Goal: Communication & Community: Answer question/provide support

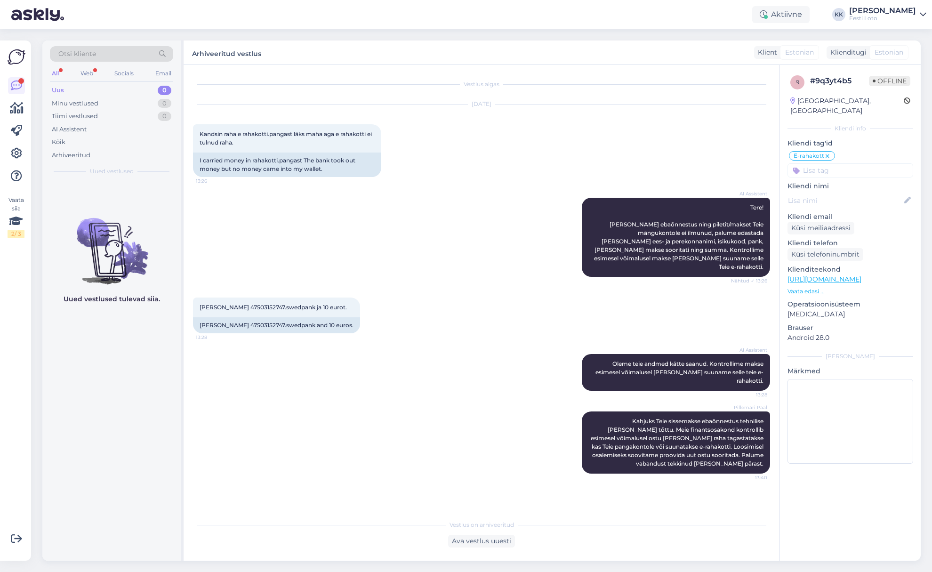
click at [89, 89] on div "Uus 0" at bounding box center [111, 90] width 123 height 13
click at [64, 87] on div "Uus 0" at bounding box center [111, 90] width 123 height 13
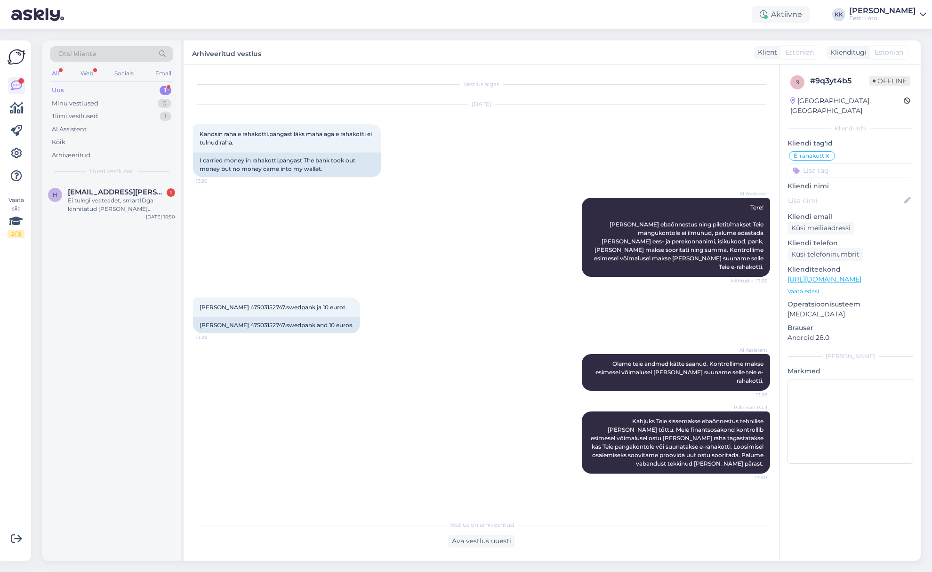
click at [88, 92] on div "Uus 1" at bounding box center [111, 90] width 123 height 13
click at [126, 202] on div "Ei tulegi veateadet, smartIDga kinnitatud [PERSON_NAME] [PERSON_NAME]. Äkki teg…" at bounding box center [121, 204] width 107 height 17
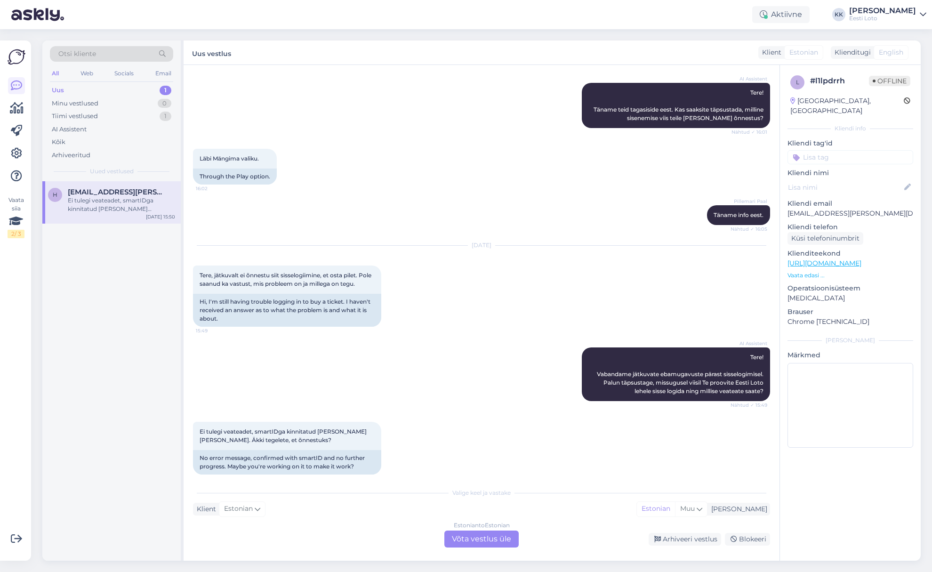
scroll to position [293, 0]
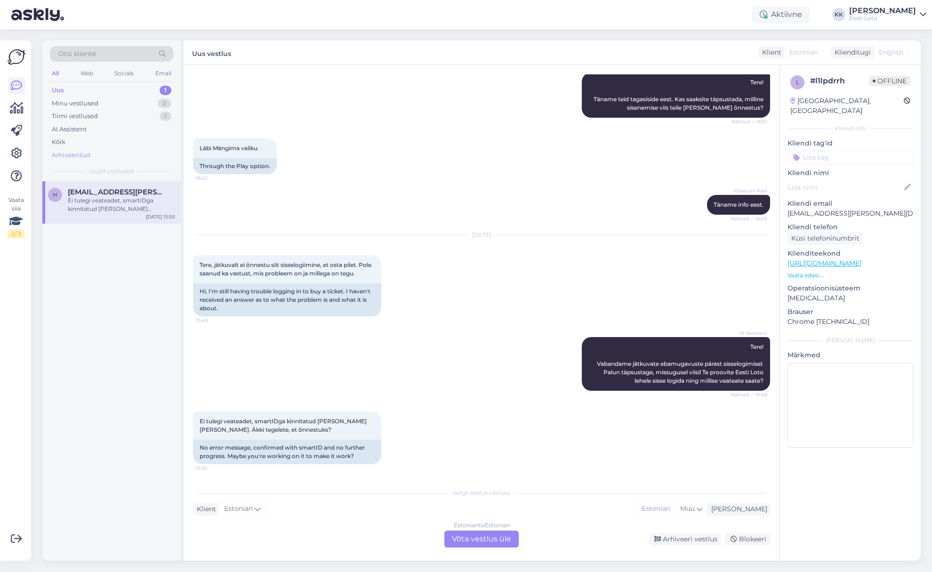
click at [80, 155] on div "Arhiveeritud" at bounding box center [71, 155] width 39 height 9
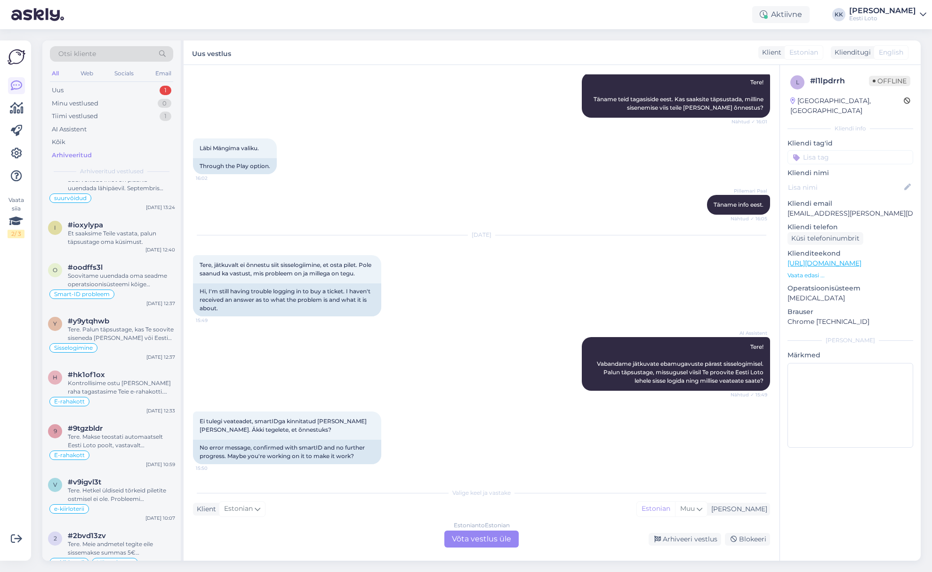
scroll to position [1697, 0]
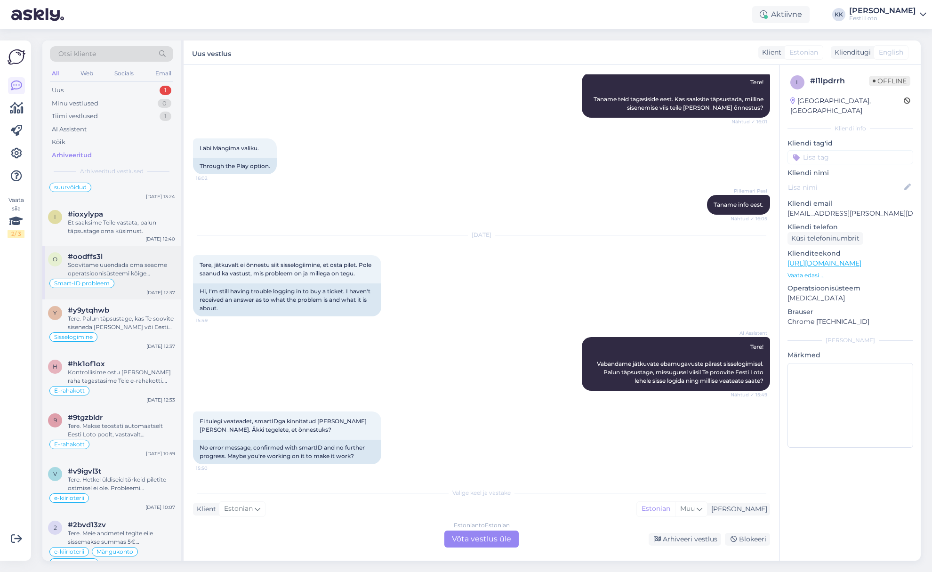
click at [114, 262] on div "Soovitame uuendada oma seadme operatsioonisüsteemi kõige värskema versioonini. …" at bounding box center [121, 269] width 107 height 17
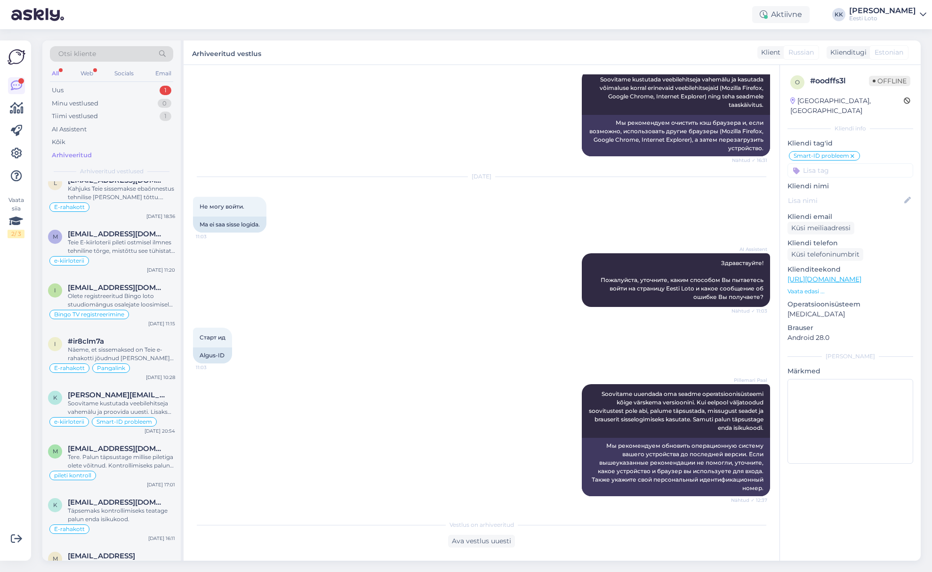
scroll to position [2980, 0]
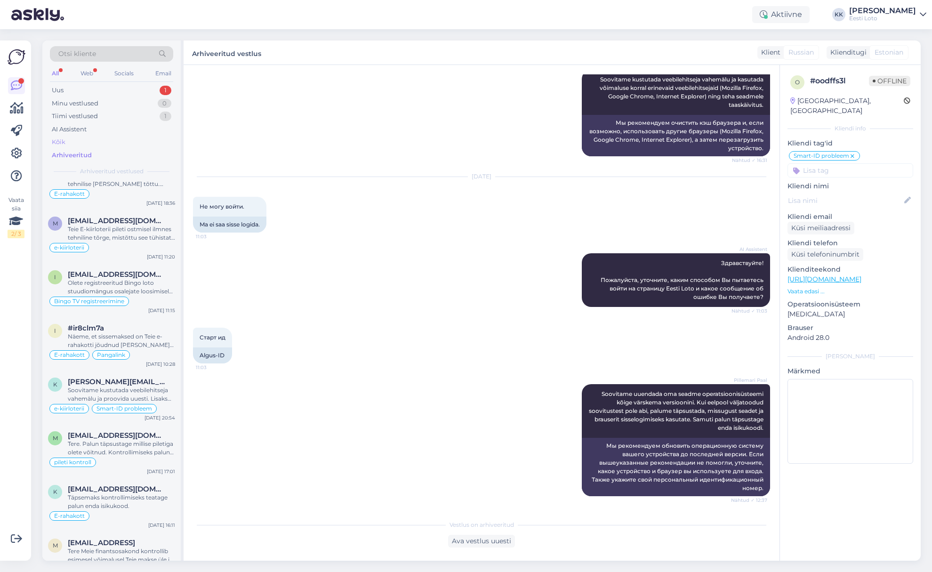
click at [77, 140] on div "Kõik" at bounding box center [111, 141] width 123 height 13
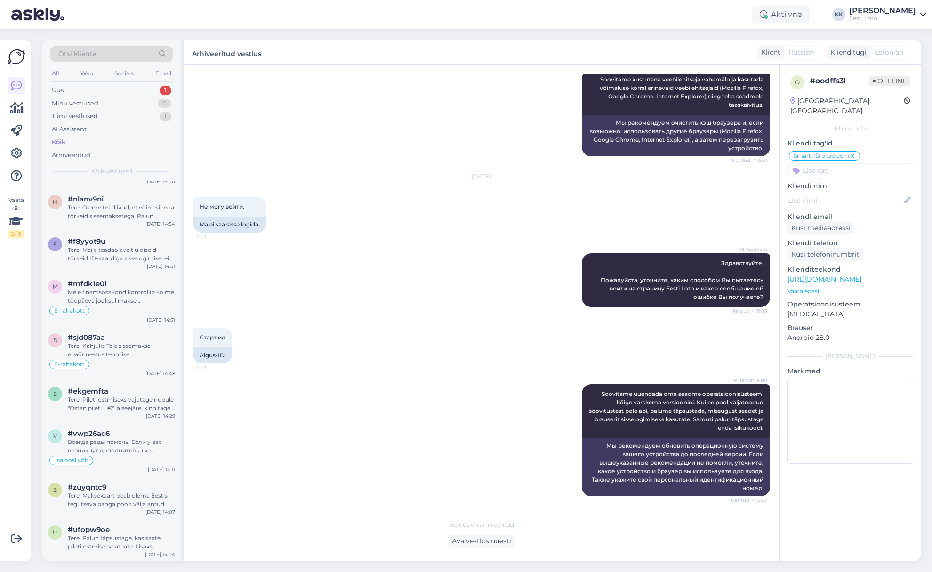
scroll to position [380, 0]
click at [133, 49] on div "Otsi kliente" at bounding box center [111, 54] width 123 height 16
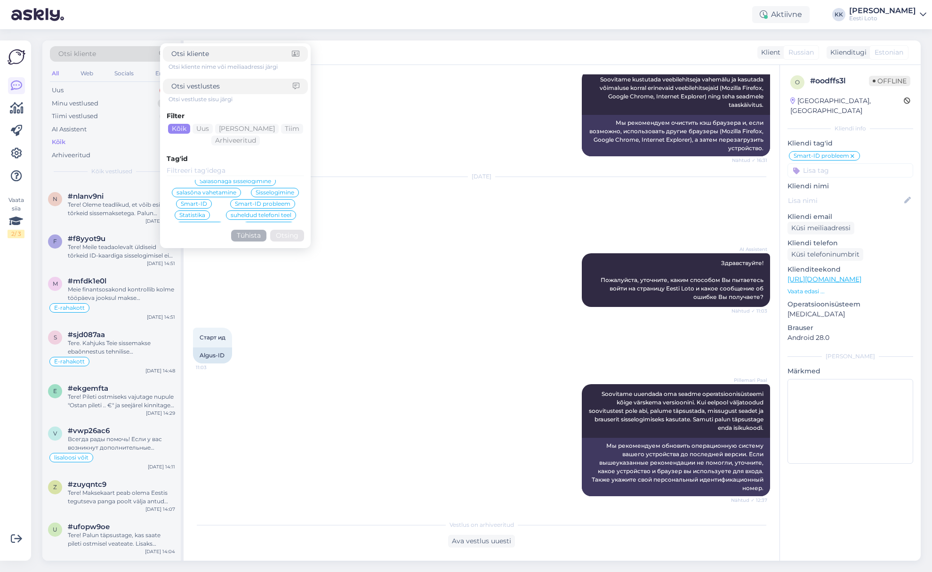
scroll to position [334, 0]
click at [251, 197] on div "Smart-ID probleem" at bounding box center [262, 200] width 65 height 9
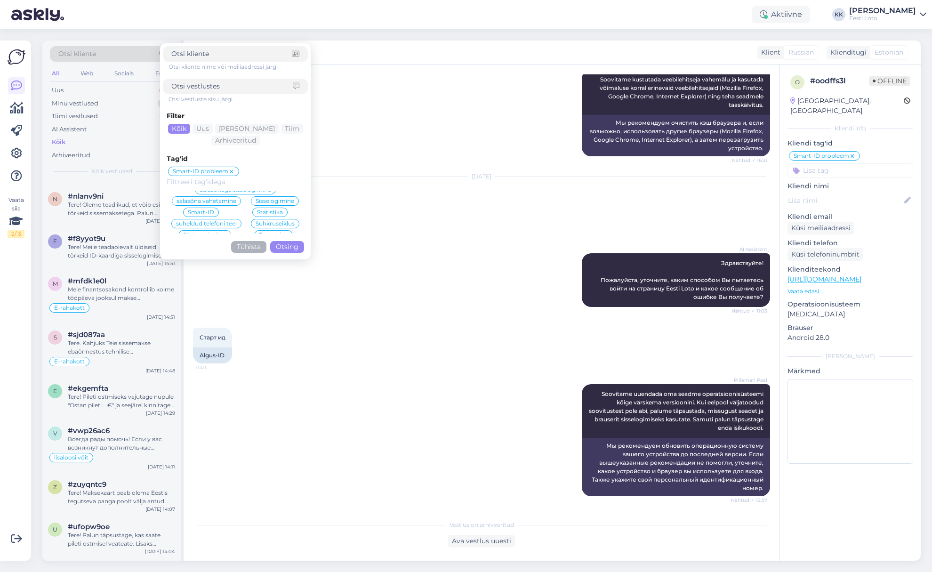
click at [296, 246] on button "Otsing" at bounding box center [287, 247] width 34 height 12
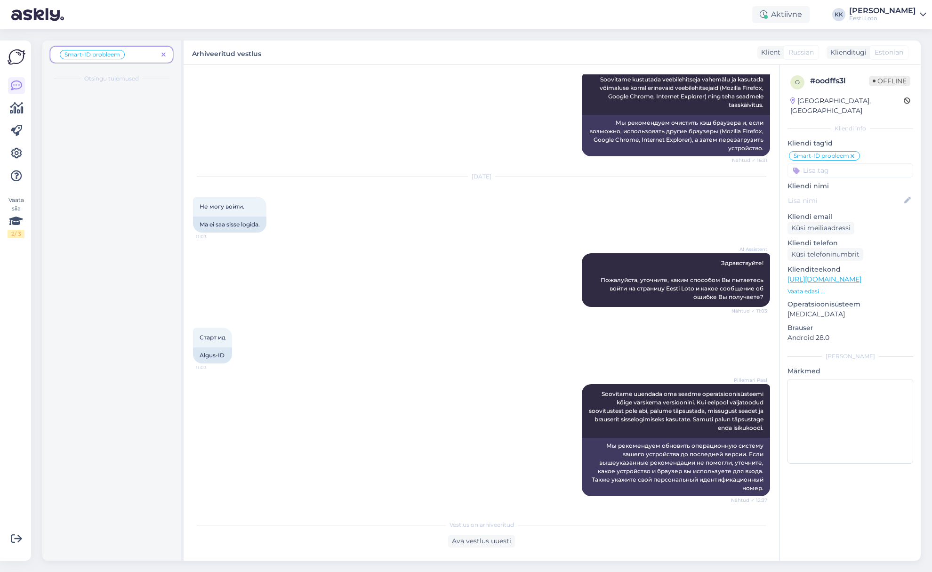
scroll to position [0, 0]
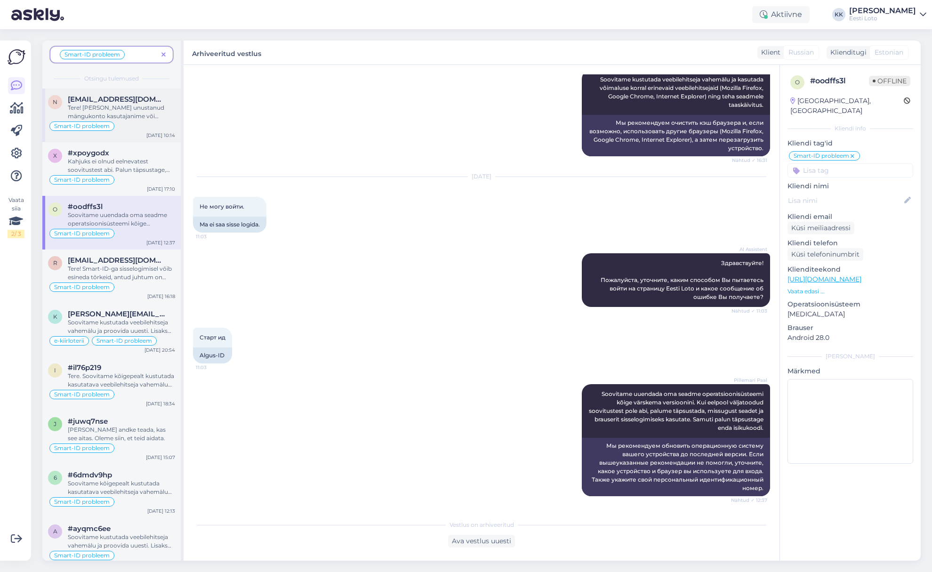
click at [136, 111] on div "Tere! [PERSON_NAME] unustanud mängukonto kasutajanime või salasõna, saate sisse…" at bounding box center [121, 112] width 107 height 17
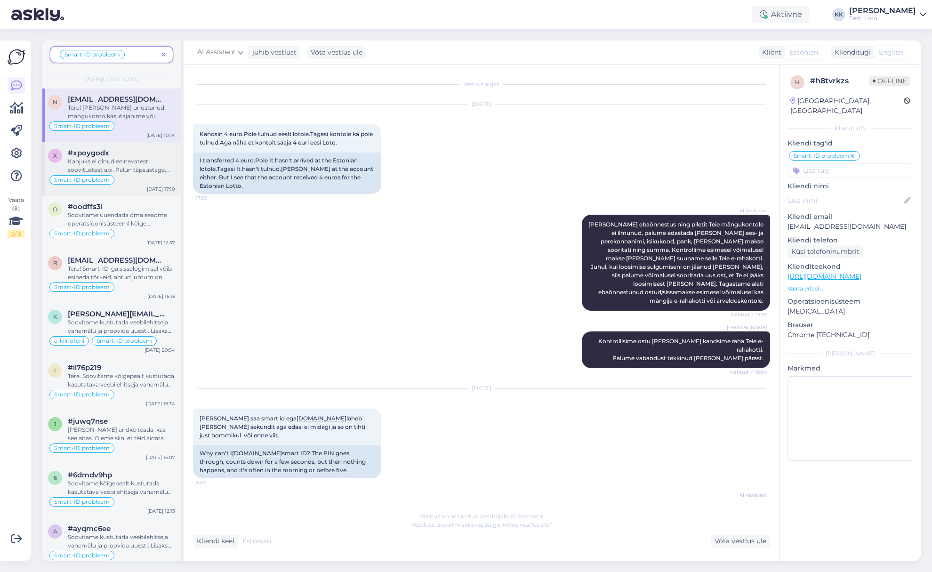
scroll to position [1662, 0]
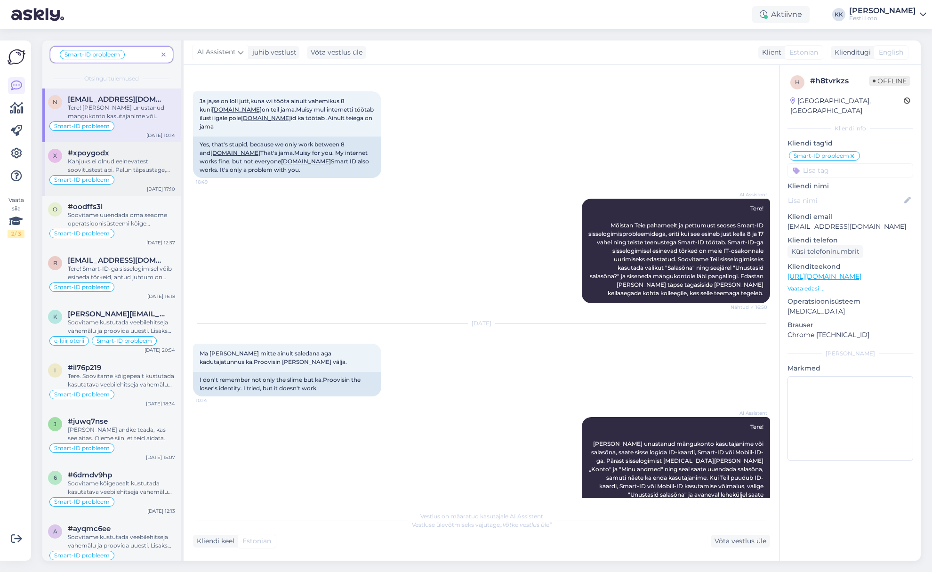
click at [133, 174] on div "Kahjuks ei olnud eelnevatest soovitustest abi. Palun täpsustage, missugust sead…" at bounding box center [121, 165] width 107 height 17
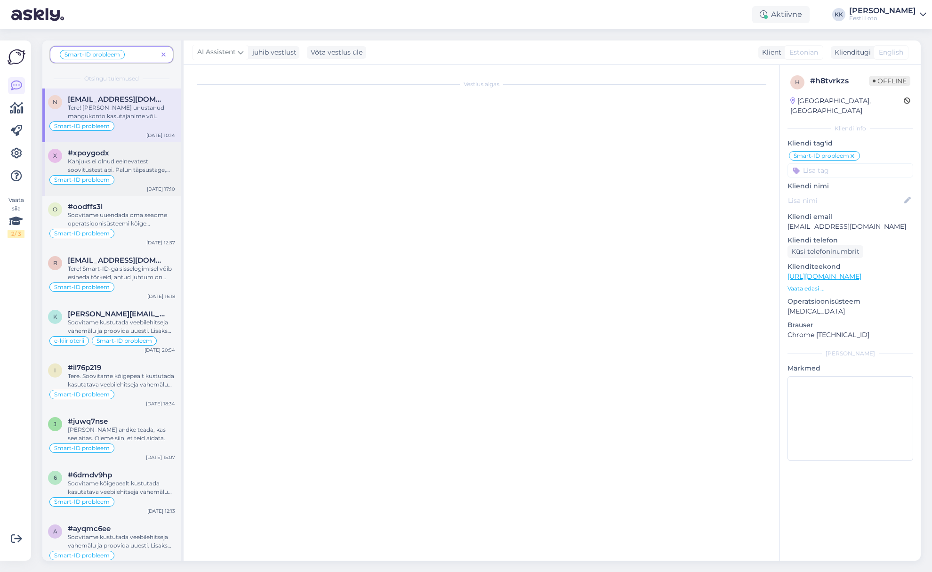
scroll to position [82, 0]
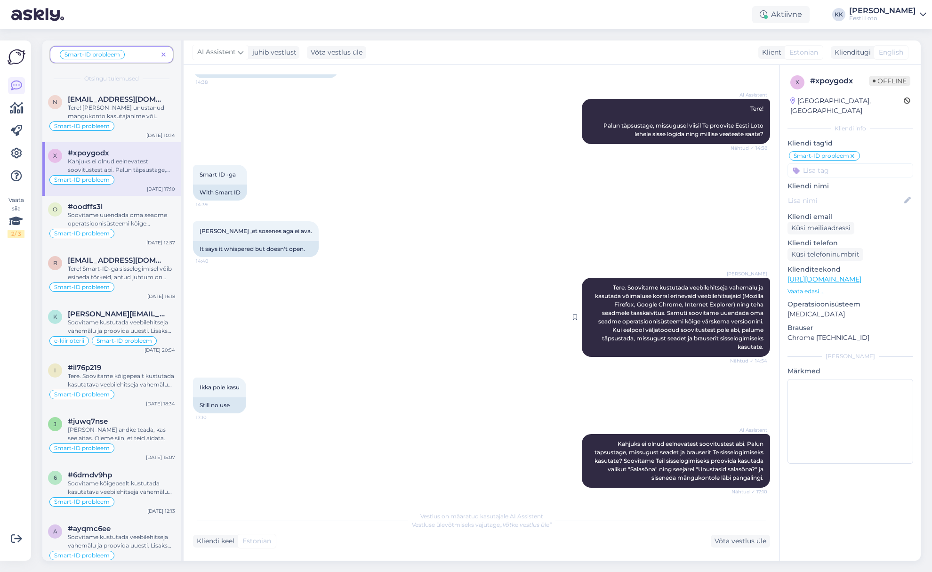
drag, startPoint x: 610, startPoint y: 287, endPoint x: 764, endPoint y: 350, distance: 167.1
click at [764, 350] on div "[PERSON_NAME] Tere. Soovitame kustutada veebilehitseja vahemälu ja kasutada või…" at bounding box center [675, 317] width 188 height 79
copy span "Tere. Soovitame kustutada veebilehitseja vahemälu ja kasutada võimaluse korral …"
click at [165, 55] on icon at bounding box center [163, 55] width 4 height 7
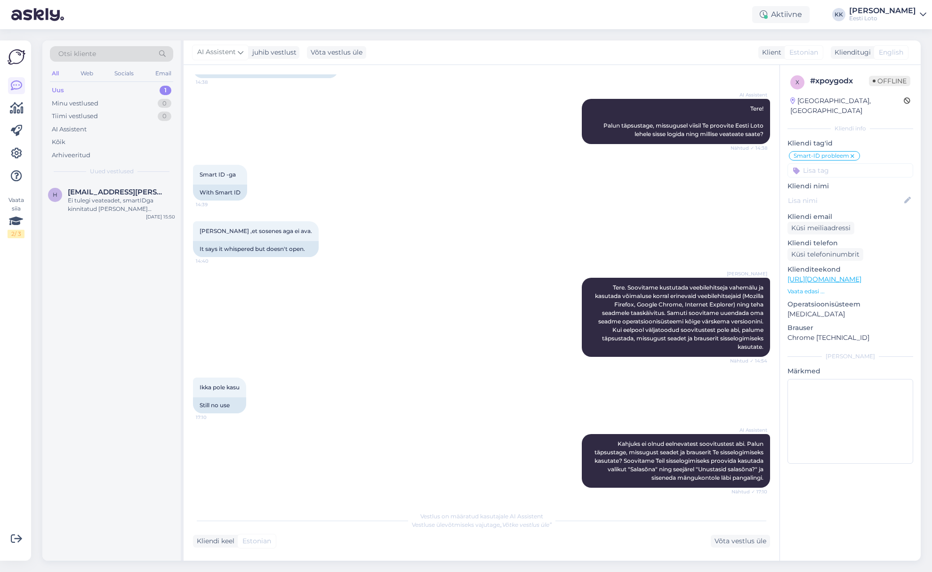
click at [100, 88] on div "Uus 1" at bounding box center [111, 90] width 123 height 13
click at [103, 197] on div "Ei tulegi veateadet, smartIDga kinnitatud [PERSON_NAME] [PERSON_NAME]. Äkki teg…" at bounding box center [121, 204] width 107 height 17
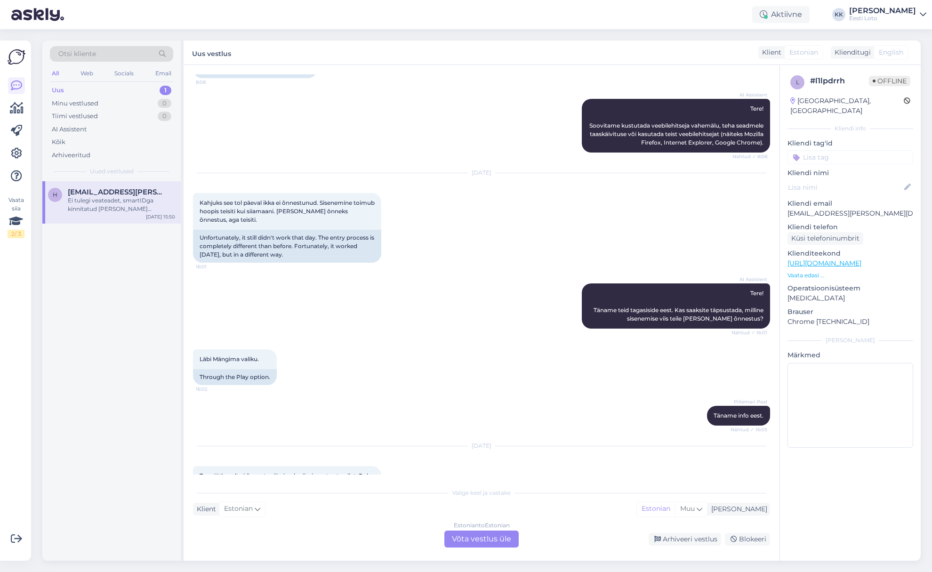
scroll to position [293, 0]
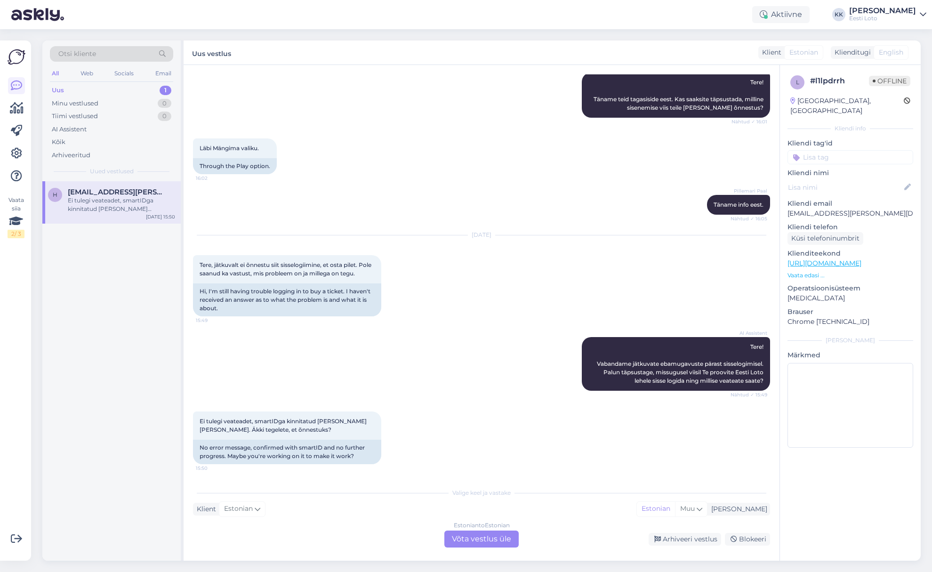
click at [489, 535] on div "Estonian to Estonian Võta vestlus üle" at bounding box center [481, 538] width 74 height 17
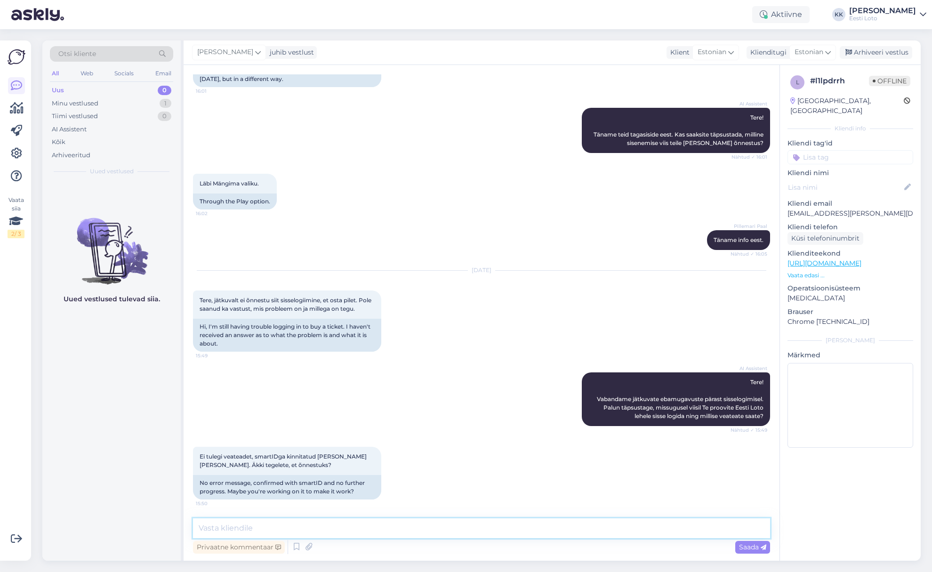
click at [470, 531] on textarea at bounding box center [481, 528] width 577 height 20
paste textarea "Tere. Soovitame kustutada veebilehitseja vahemälu ja kasutada võimaluse korral …"
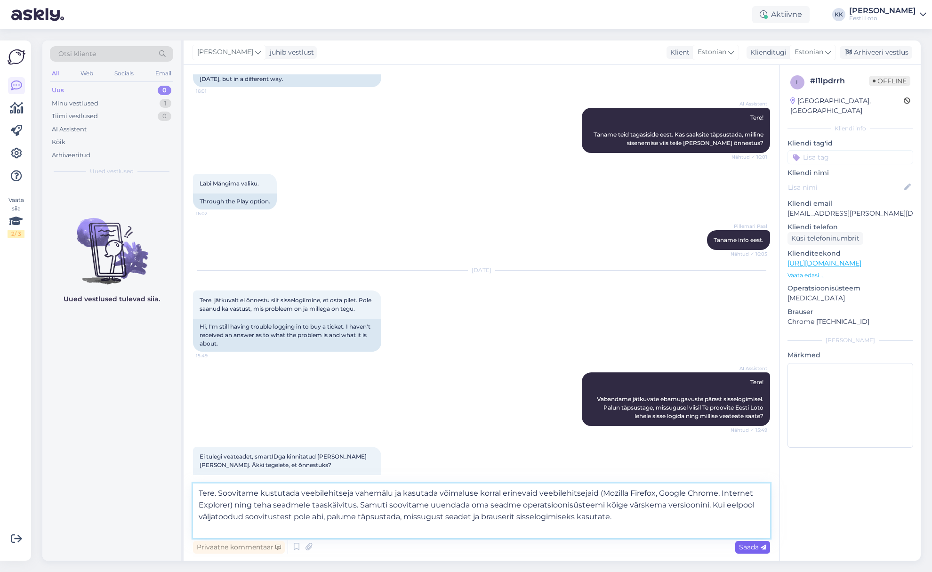
type textarea "Tere. Soovitame kustutada veebilehitseja vahemälu ja kasutada võimaluse korral …"
click at [744, 549] on span "Saada" at bounding box center [752, 546] width 27 height 8
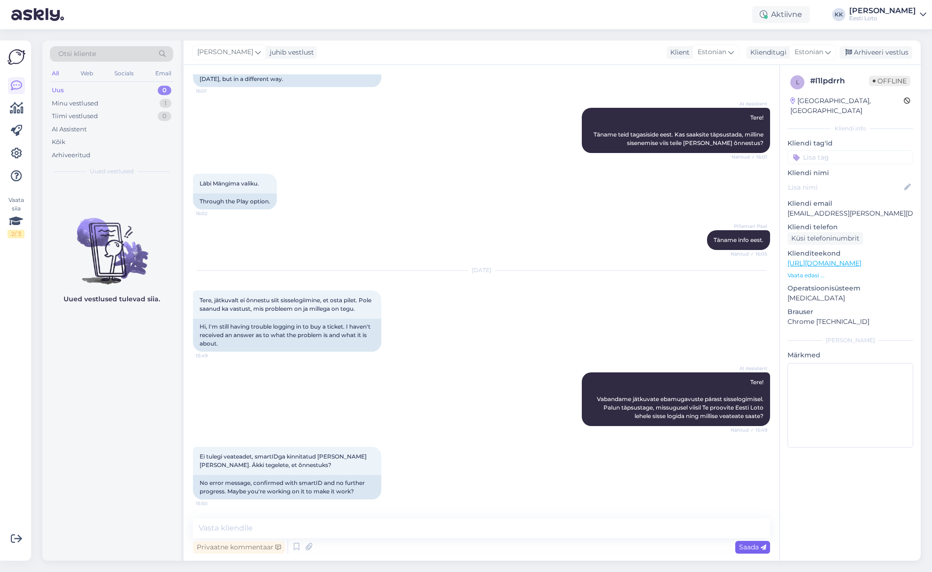
scroll to position [357, 0]
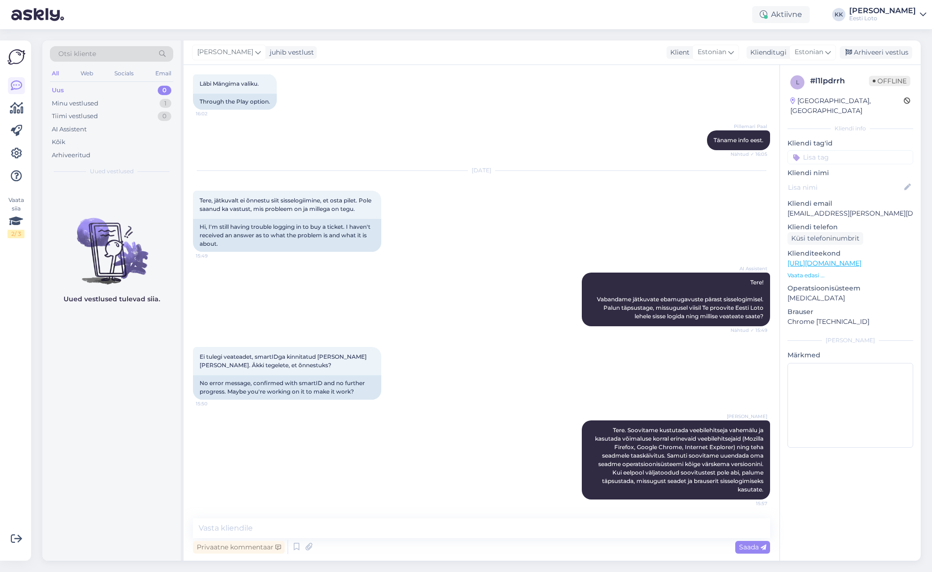
click at [844, 150] on input at bounding box center [850, 157] width 126 height 14
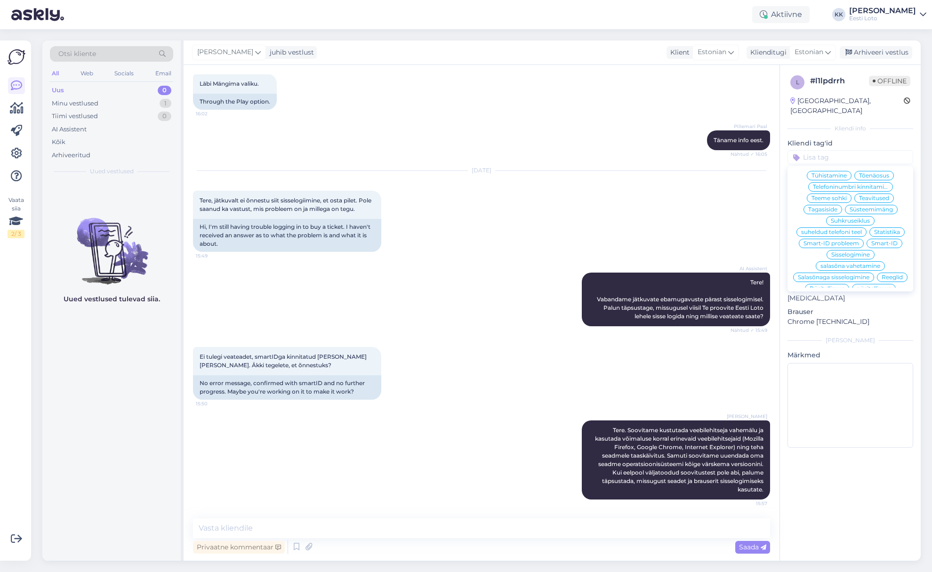
scroll to position [124, 0]
click at [856, 237] on span "Smart-ID probleem" at bounding box center [831, 240] width 56 height 6
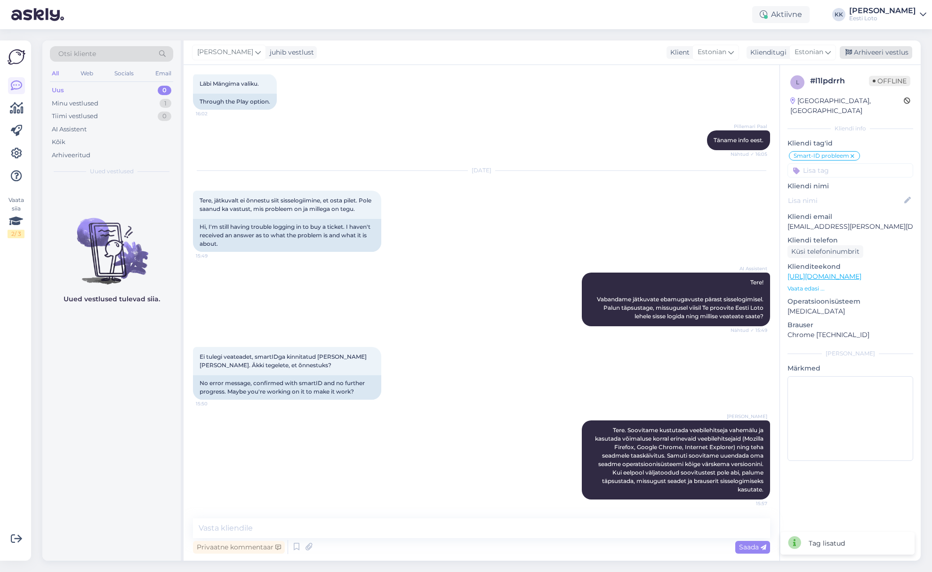
click at [885, 54] on div "Arhiveeri vestlus" at bounding box center [875, 52] width 72 height 13
click at [70, 159] on div "Arhiveeritud" at bounding box center [71, 155] width 39 height 9
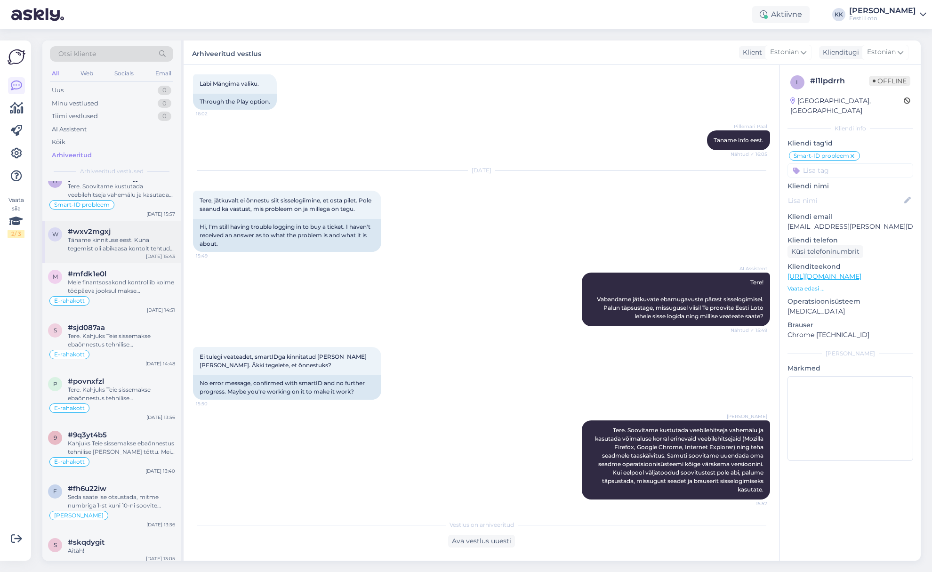
scroll to position [16, 0]
click at [86, 137] on div "Kõik" at bounding box center [111, 141] width 123 height 13
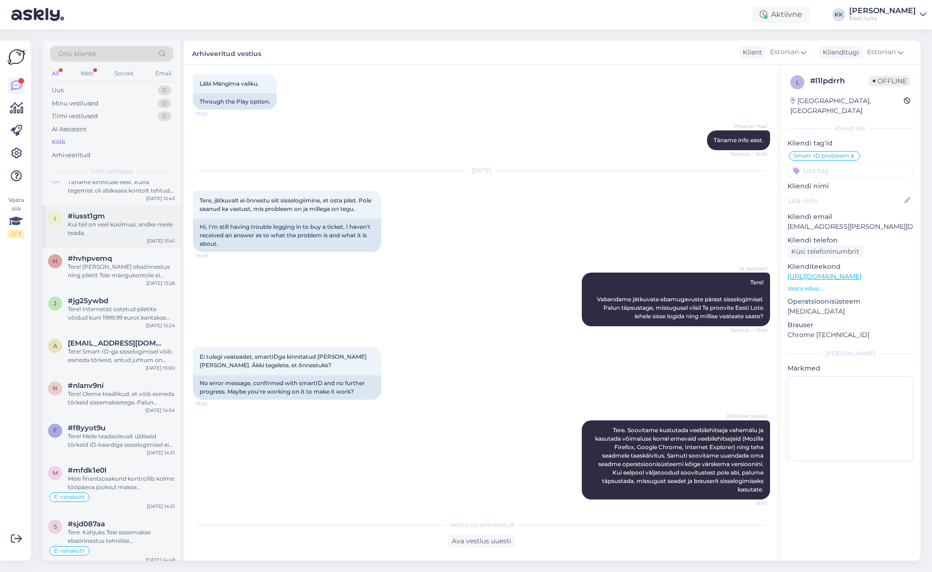
scroll to position [254, 0]
click at [122, 316] on div "Tere! Internetist ostetud piletite võidud kuni 1999,99 eurot kantakse kohe pära…" at bounding box center [121, 312] width 107 height 17
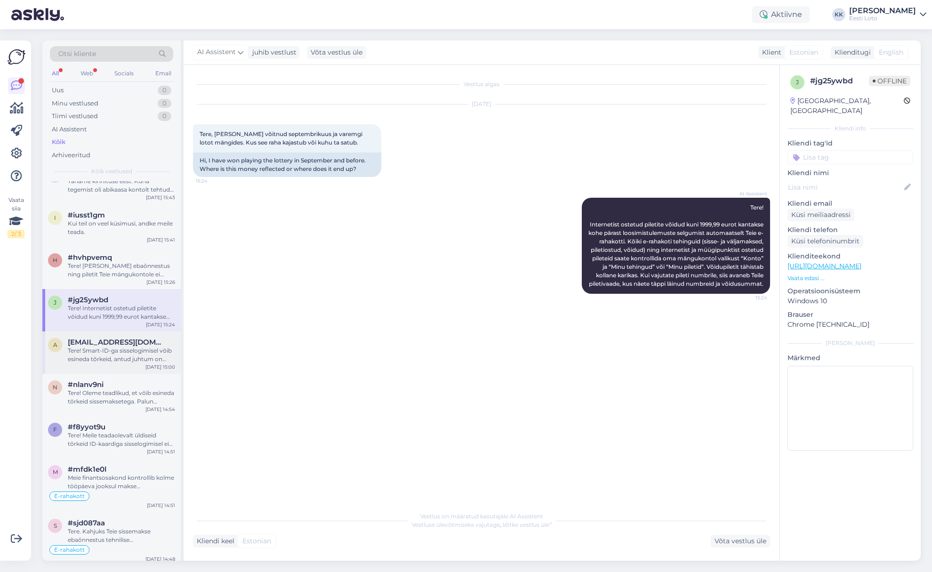
click at [97, 352] on div "Tere! Smart-ID-ga sisselogimisel võib esineda tõrkeid, antud juhtum on juba mei…" at bounding box center [121, 354] width 107 height 17
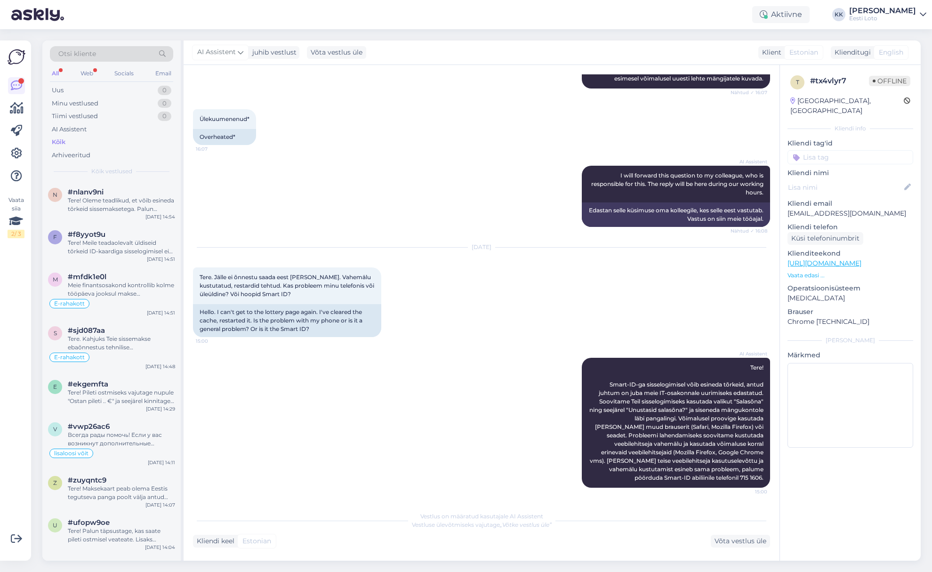
scroll to position [450, 0]
click at [118, 434] on div "Всегда рады помочь! Если у вас возникнут дополнительные вопросы, не стесняйтесь…" at bounding box center [121, 435] width 107 height 17
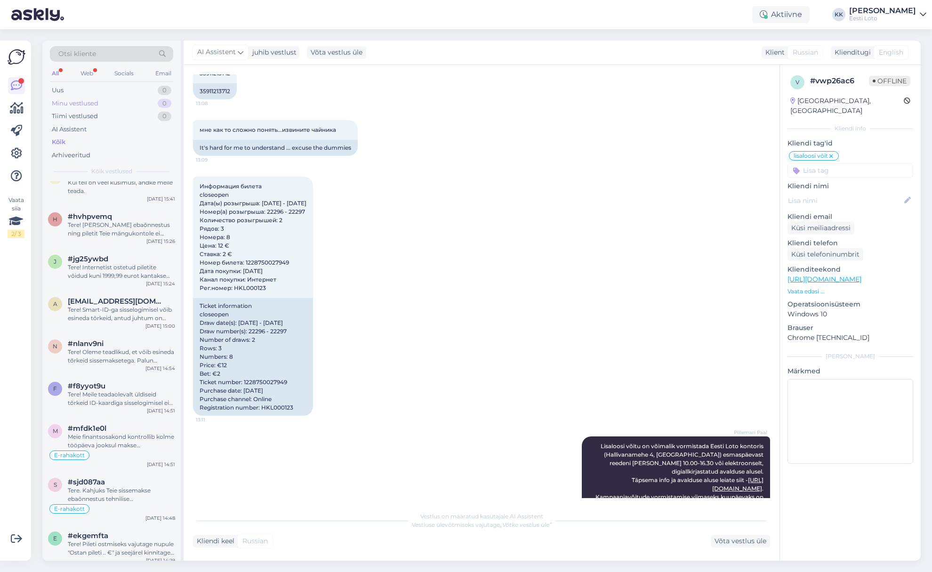
scroll to position [178, 0]
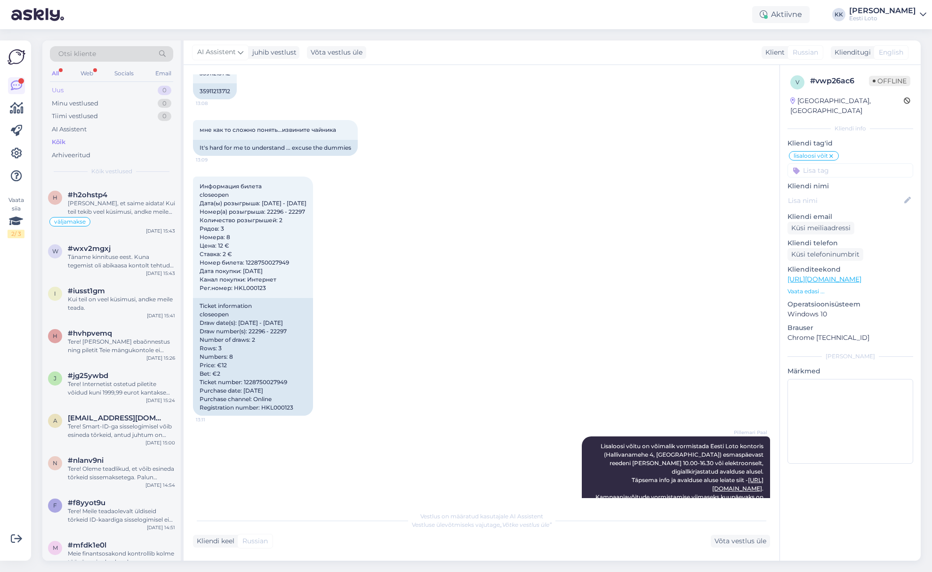
click at [76, 88] on div "Uus 0" at bounding box center [111, 90] width 123 height 13
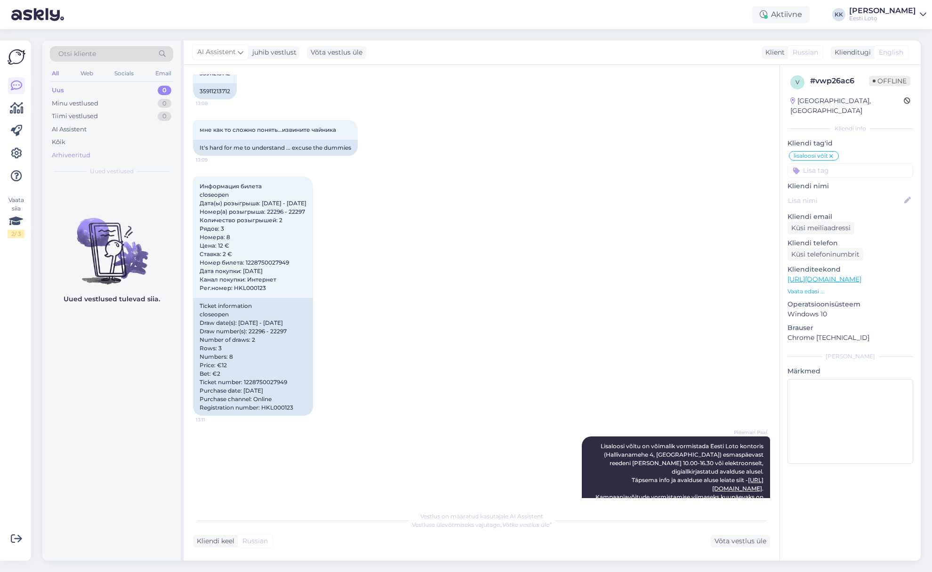
click at [82, 152] on div "Arhiveeritud" at bounding box center [71, 155] width 39 height 9
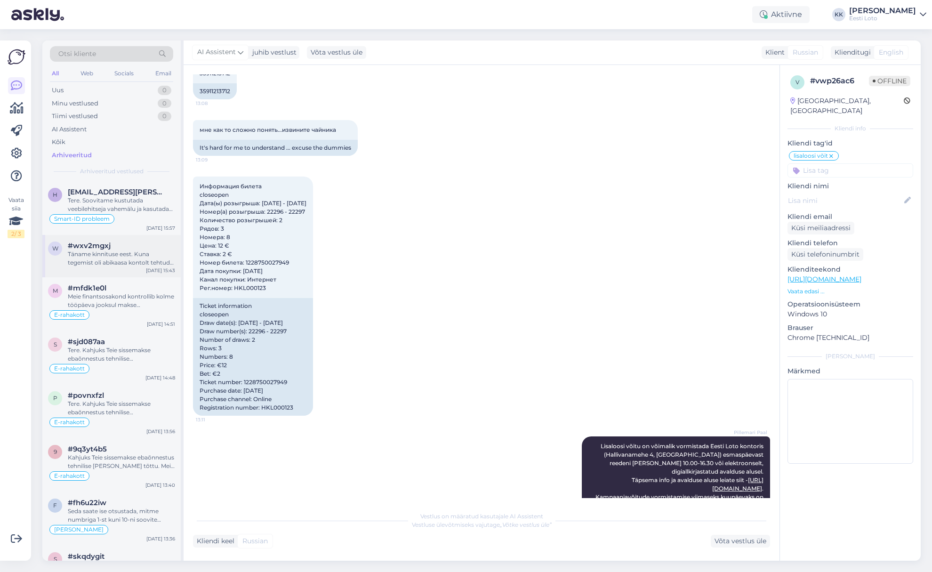
click at [127, 262] on div "Täname kinnituse eest. Kuna tegemist oli abikaasa kontolt tehtud sissemaksega, …" at bounding box center [121, 258] width 107 height 17
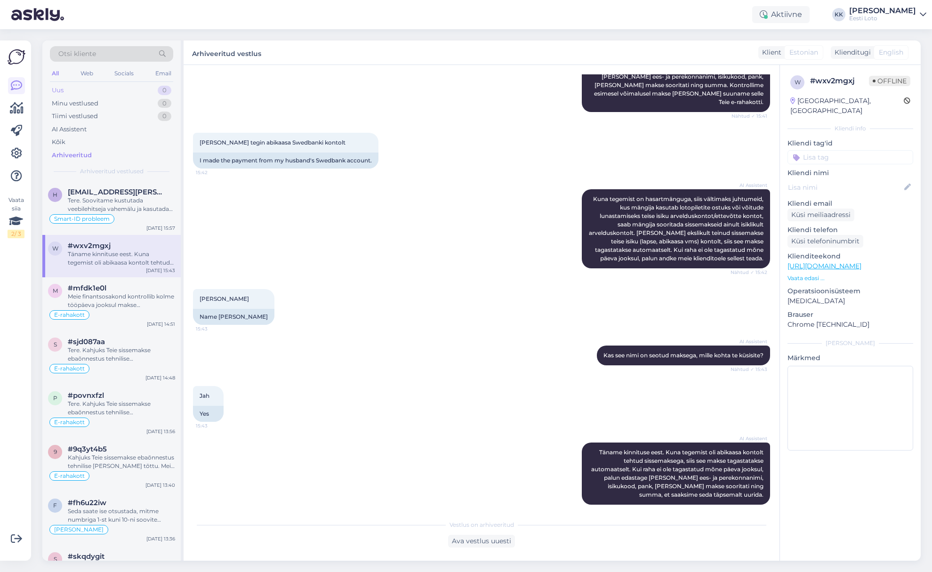
click at [87, 90] on div "Uus 0" at bounding box center [111, 90] width 123 height 13
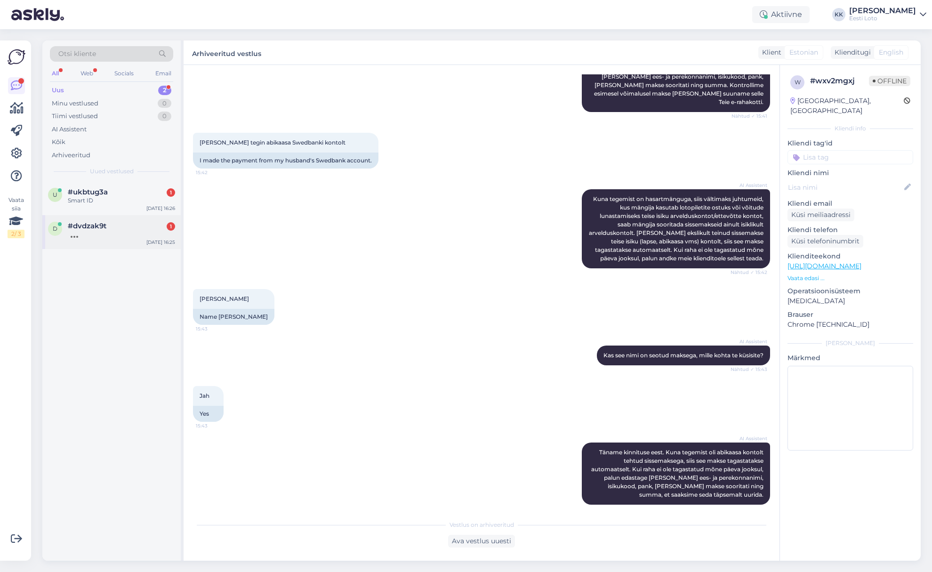
click at [83, 222] on span "#dvdzak9t" at bounding box center [87, 226] width 39 height 8
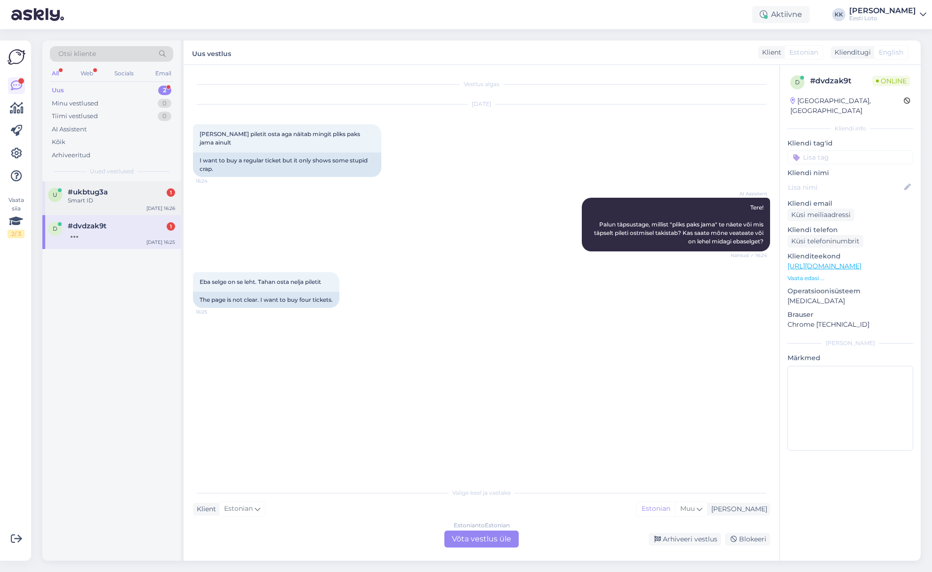
click at [116, 193] on div "#ukbtug3a 1" at bounding box center [121, 192] width 107 height 8
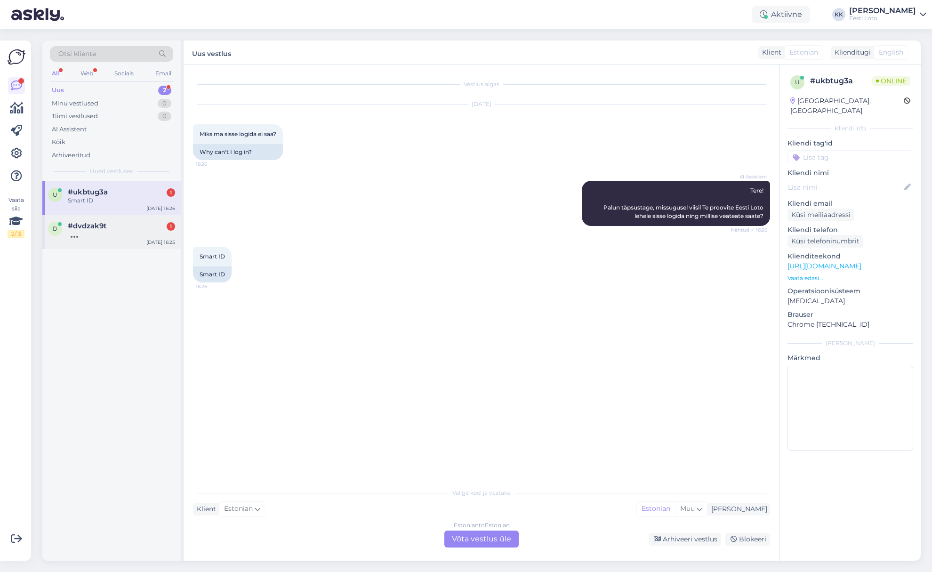
click at [90, 235] on div at bounding box center [121, 234] width 107 height 8
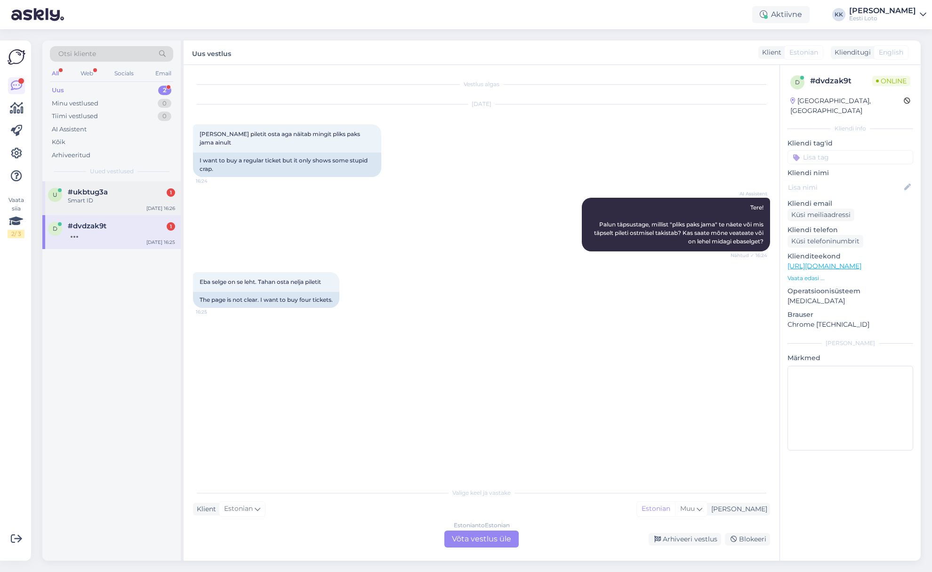
click at [101, 205] on div "u #ukbtug3a 1 Smart ID [DATE] 16:26" at bounding box center [111, 198] width 138 height 34
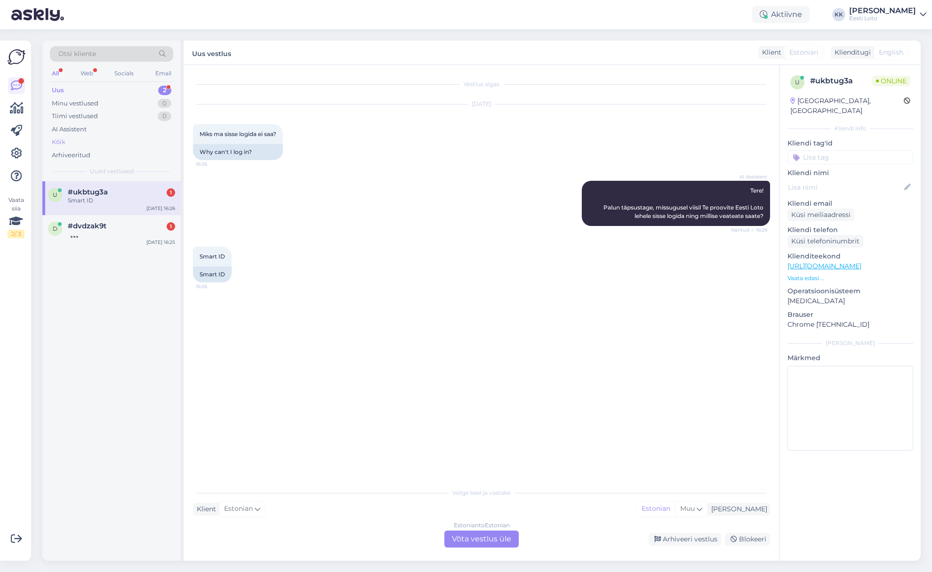
click at [73, 142] on div "Kõik" at bounding box center [111, 141] width 123 height 13
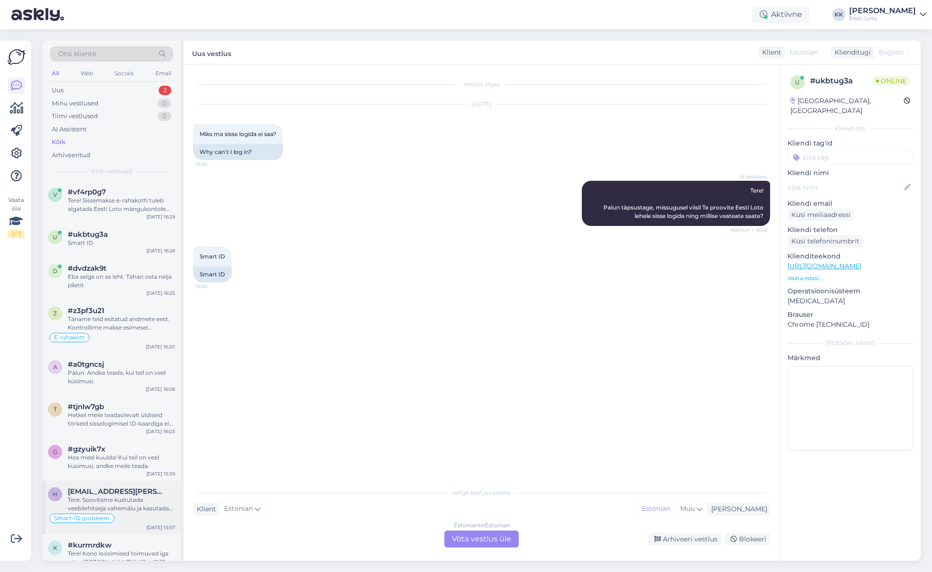
click at [140, 502] on div "Tere. Soovitame kustutada veebilehitseja vahemälu ja kasutada võimaluse korral …" at bounding box center [121, 503] width 107 height 17
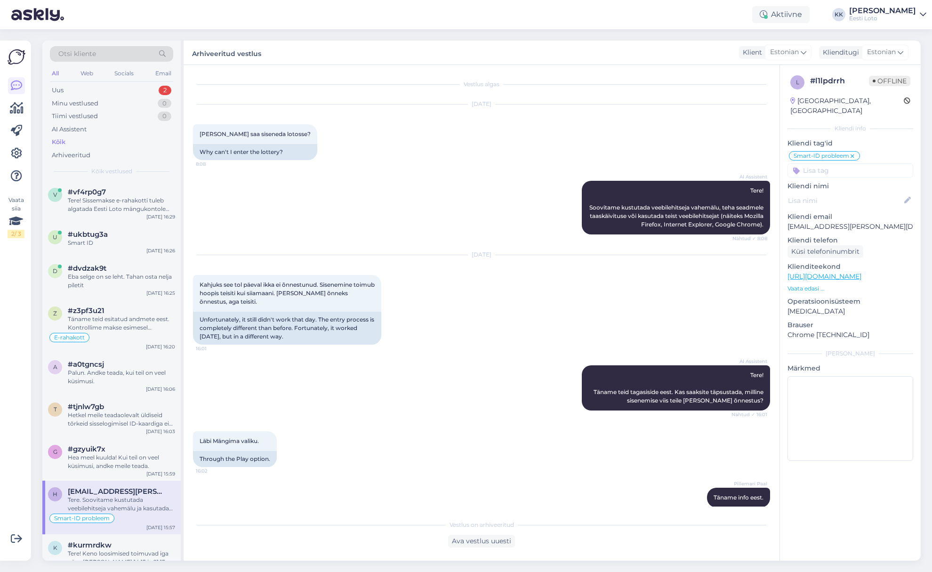
scroll to position [360, 0]
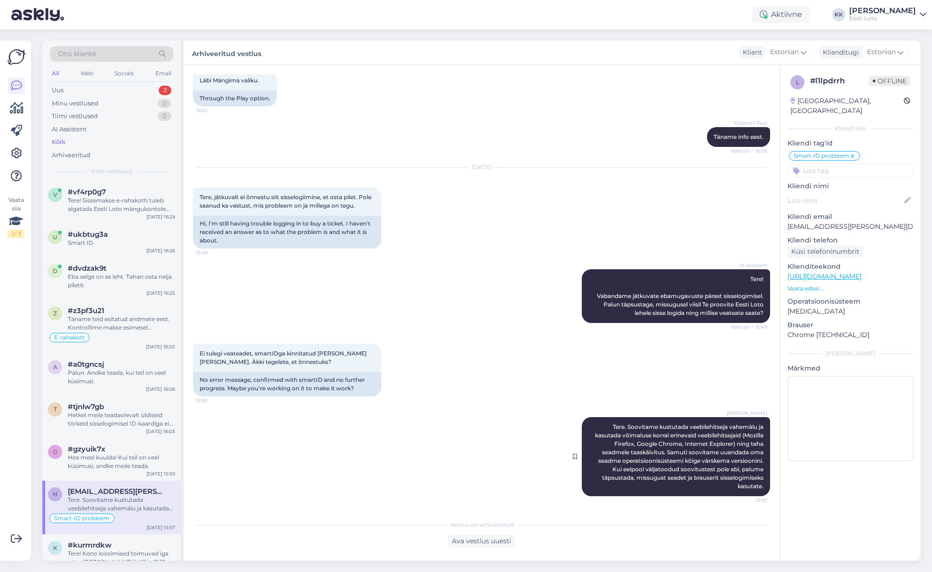
drag, startPoint x: 611, startPoint y: 427, endPoint x: 762, endPoint y: 484, distance: 162.0
click at [764, 489] on div "[PERSON_NAME] Tere. Soovitame kustutada veebilehitseja vahemälu ja kasutada või…" at bounding box center [675, 456] width 188 height 79
copy span "Tere. Soovitame kustutada veebilehitseja vahemälu ja kasutada võimaluse korral …"
click at [68, 89] on div "Uus 2" at bounding box center [111, 90] width 123 height 13
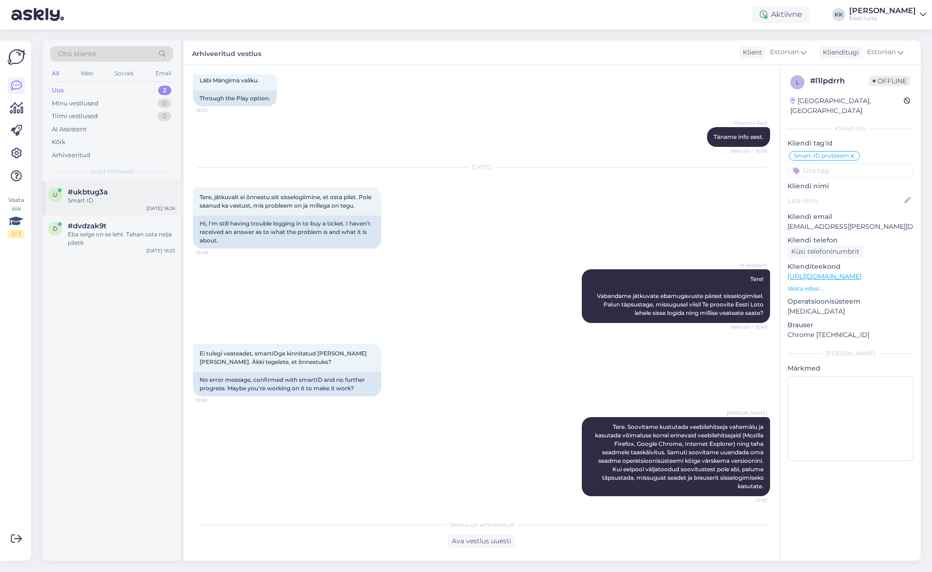
click at [117, 200] on div "Smart ID" at bounding box center [121, 200] width 107 height 8
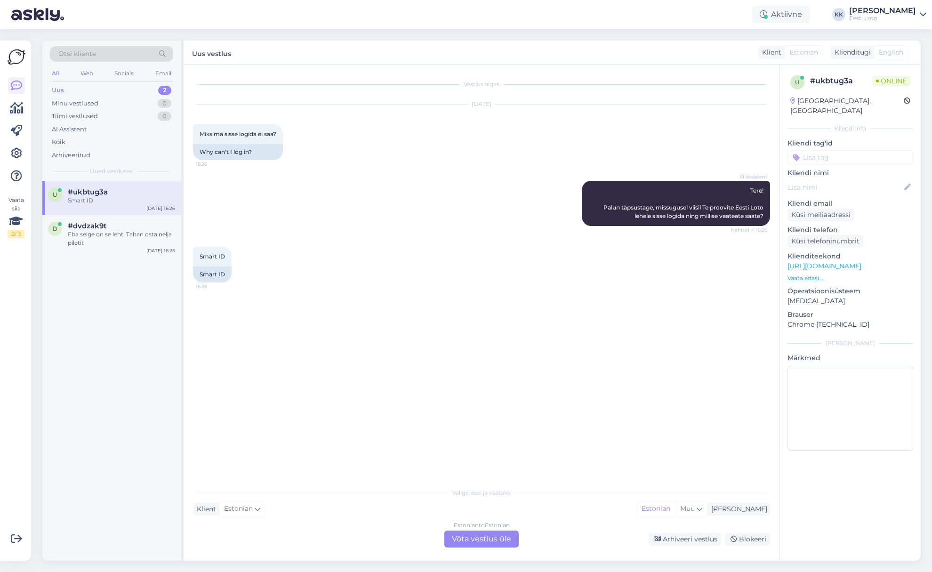
click at [509, 537] on div "Estonian to Estonian Võta vestlus üle" at bounding box center [481, 538] width 74 height 17
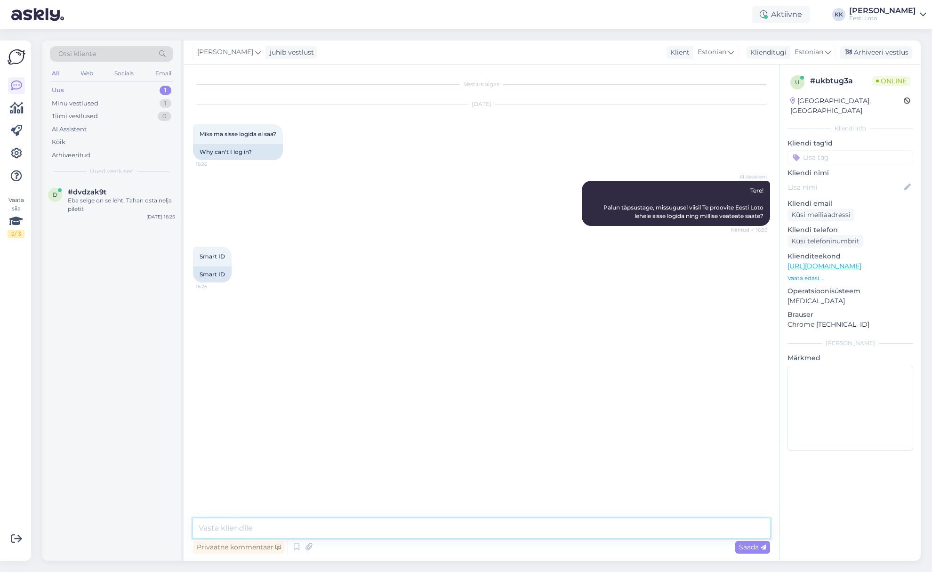
click at [444, 527] on textarea at bounding box center [481, 528] width 577 height 20
paste textarea "Tere. Soovitame kustutada veebilehitseja vahemälu ja kasutada võimaluse korral …"
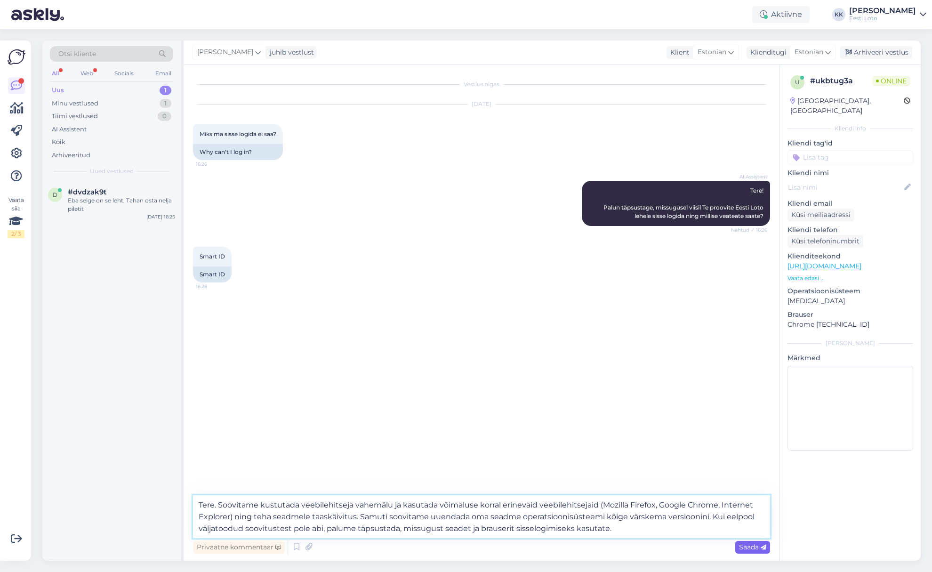
type textarea "Tere. Soovitame kustutada veebilehitseja vahemälu ja kasutada võimaluse korral …"
click at [751, 545] on span "Saada" at bounding box center [752, 546] width 27 height 8
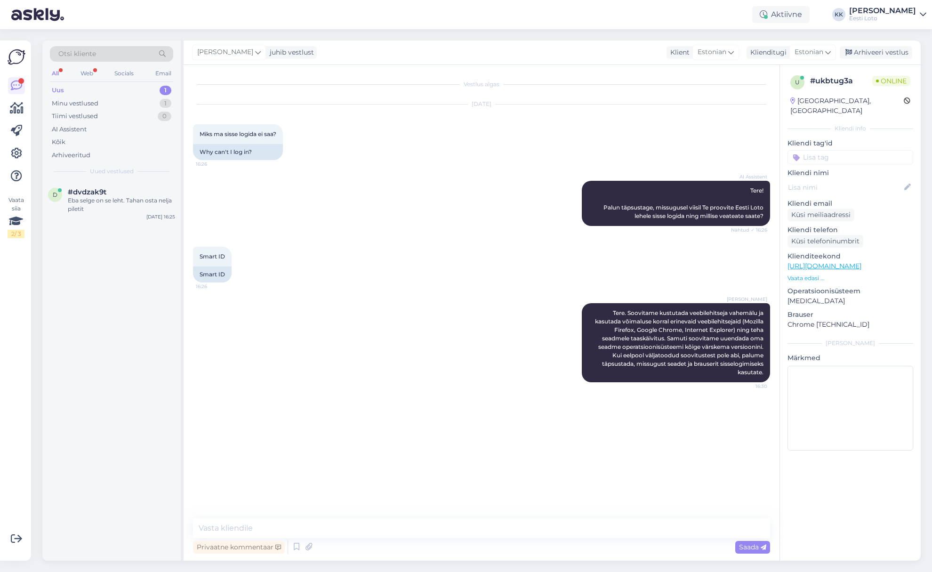
click at [844, 150] on input at bounding box center [850, 157] width 126 height 14
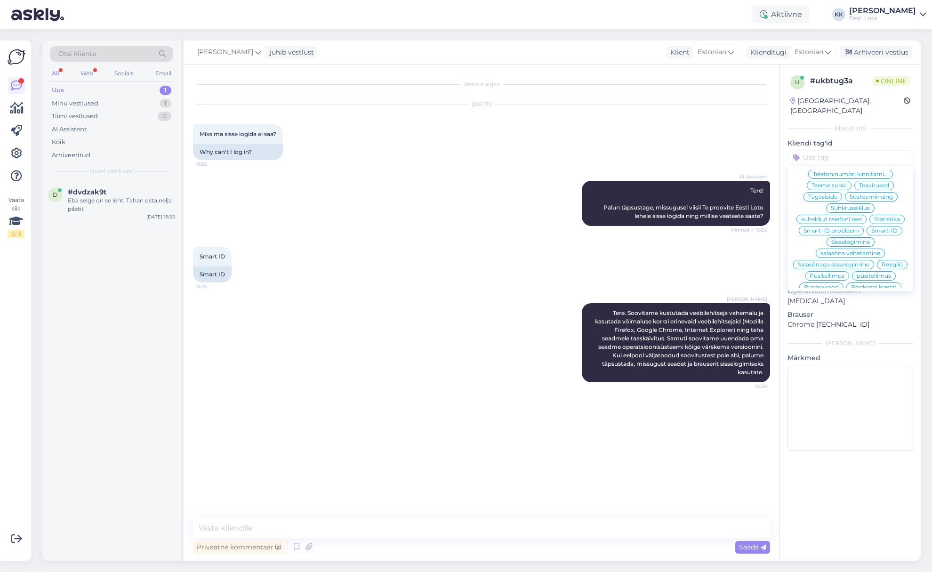
scroll to position [132, 0]
click at [839, 229] on span "Smart-ID probleem" at bounding box center [831, 232] width 56 height 6
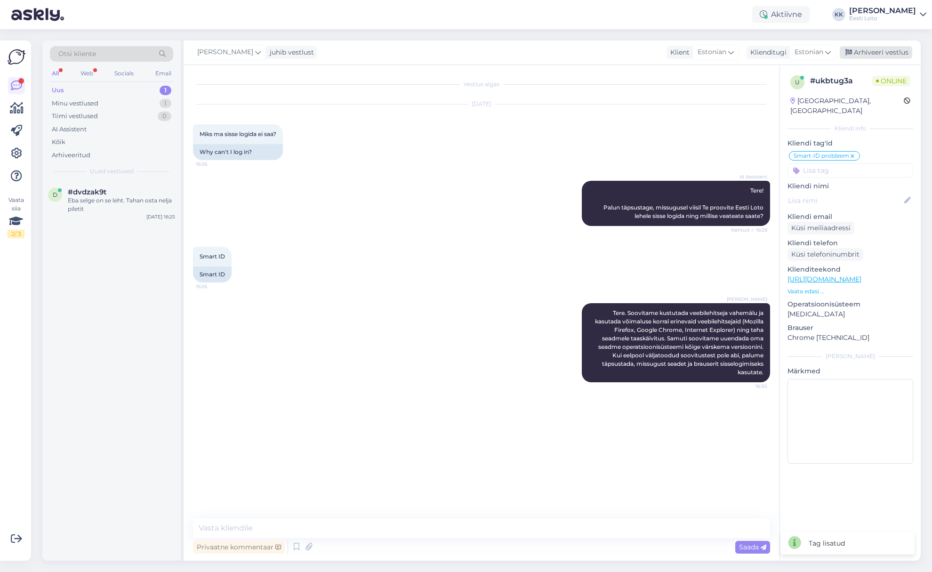
click at [885, 53] on div "Arhiveeri vestlus" at bounding box center [875, 52] width 72 height 13
click at [88, 90] on div "Uus 1" at bounding box center [111, 90] width 123 height 13
click at [90, 142] on div "Kõik" at bounding box center [111, 141] width 123 height 13
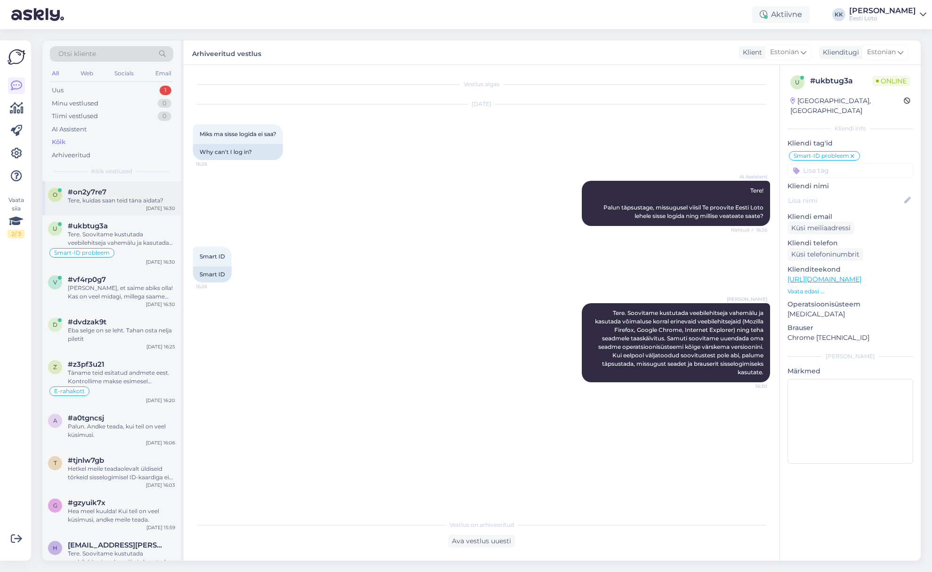
click at [126, 204] on div "Tere, kuidas saan teid täna aidata?" at bounding box center [121, 200] width 107 height 8
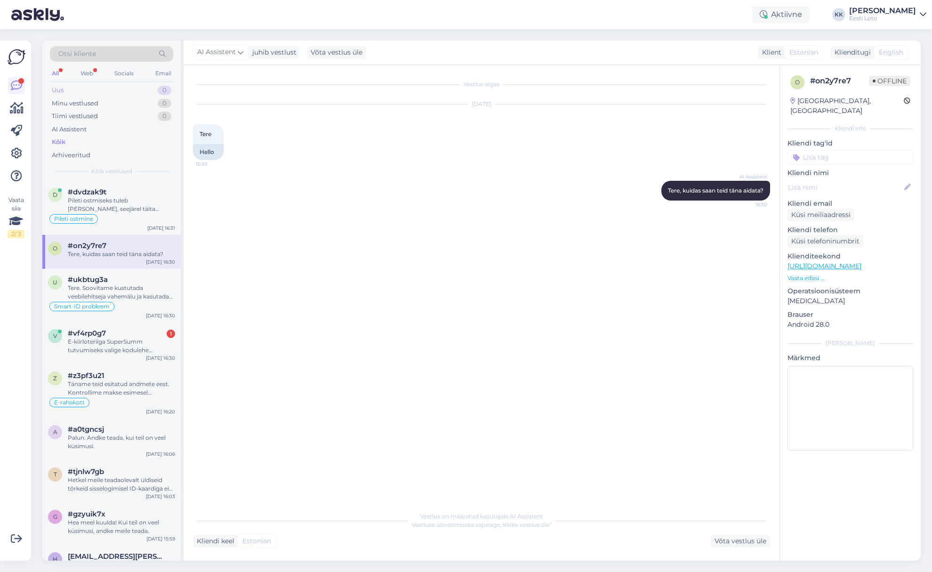
click at [71, 93] on div "Uus 0" at bounding box center [111, 90] width 123 height 13
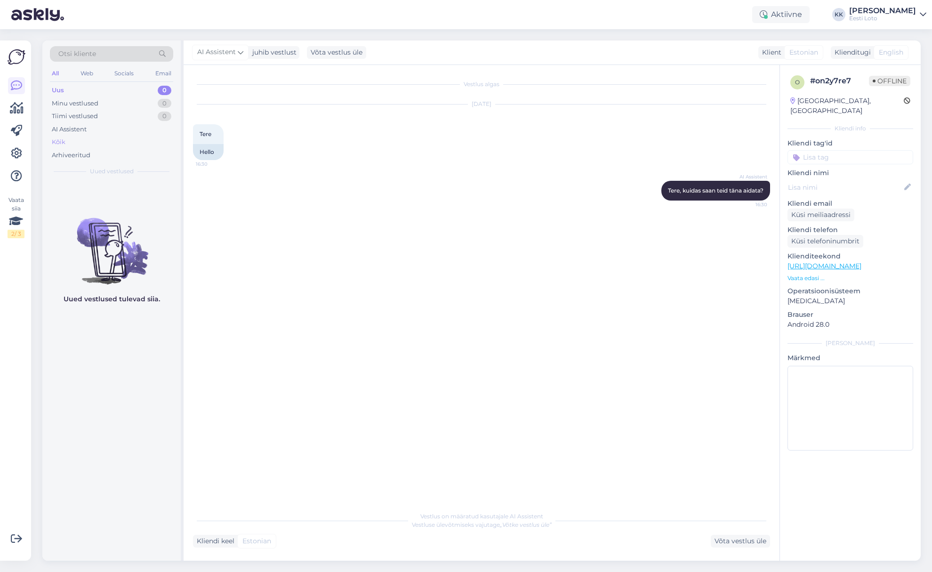
click at [92, 141] on div "Kõik" at bounding box center [111, 141] width 123 height 13
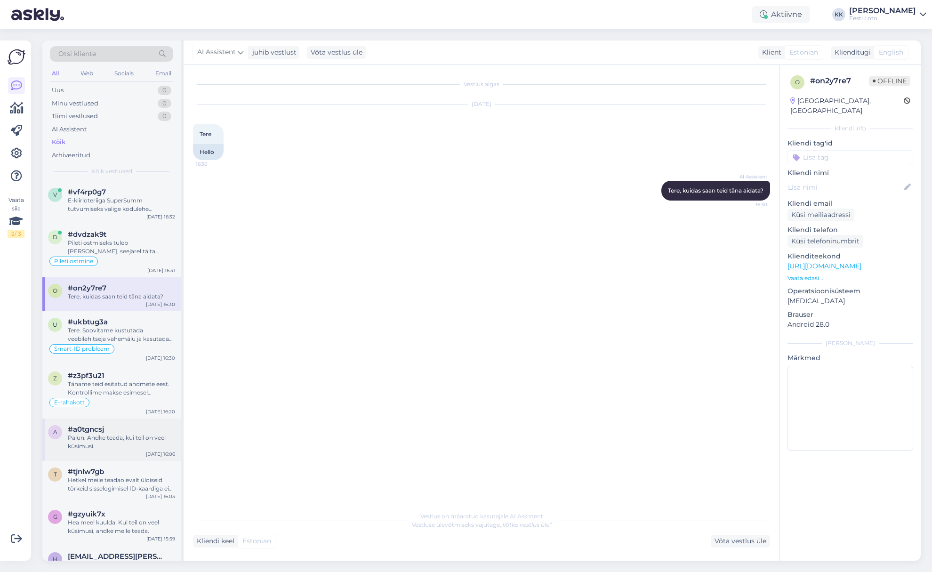
click at [113, 438] on div "Palun. Andke teada, kui teil on veel küsimusi." at bounding box center [121, 441] width 107 height 17
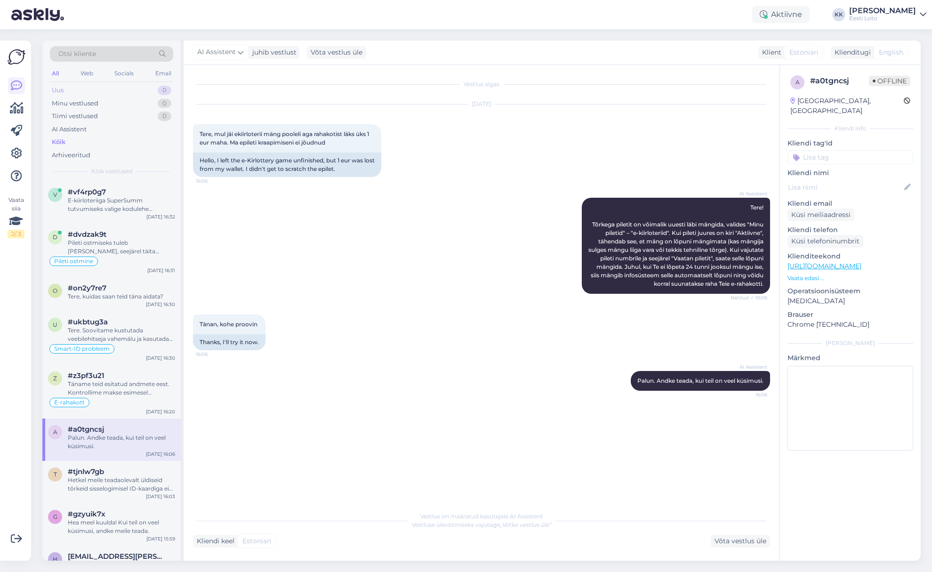
click at [78, 87] on div "Uus 0" at bounding box center [111, 90] width 123 height 13
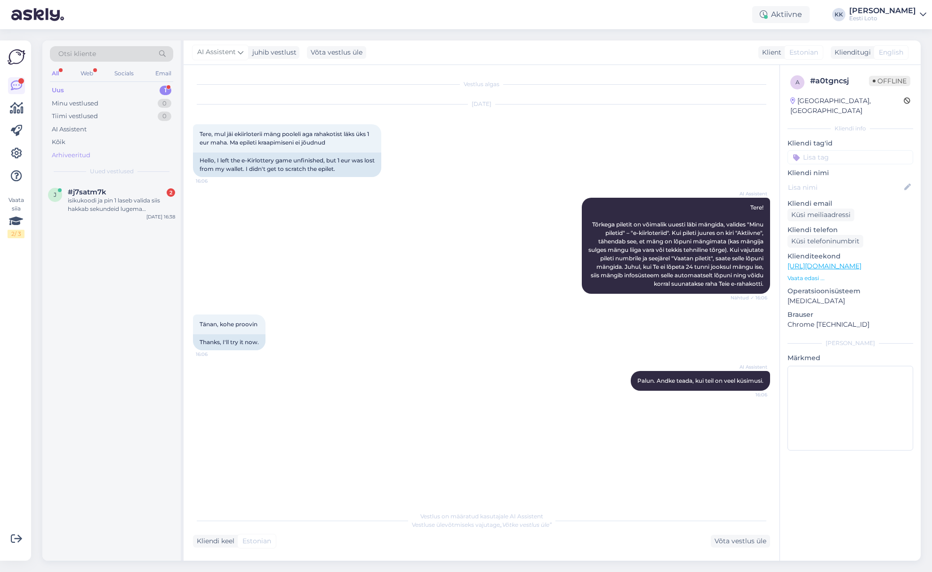
click at [75, 152] on div "Arhiveeritud" at bounding box center [71, 155] width 39 height 9
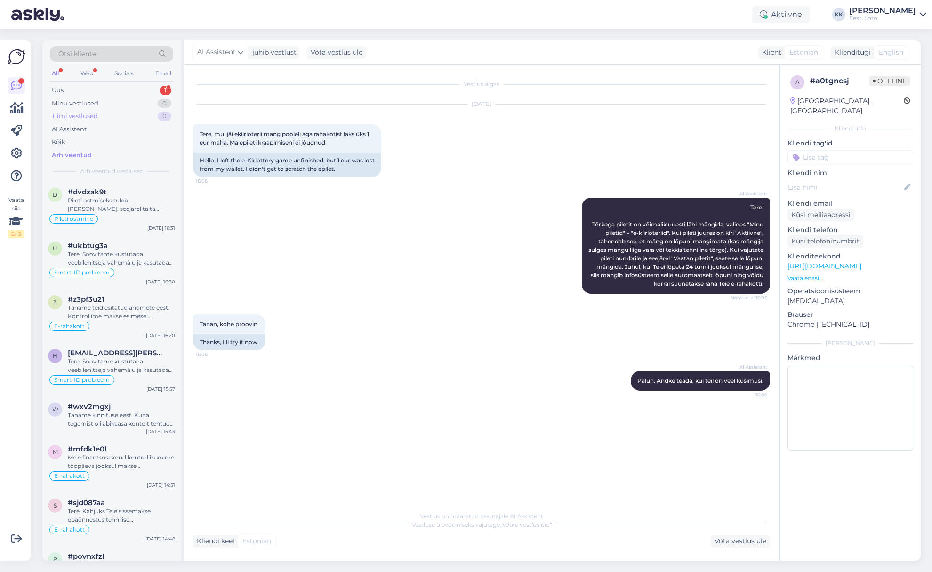
click at [108, 117] on div "Tiimi vestlused 0" at bounding box center [111, 116] width 123 height 13
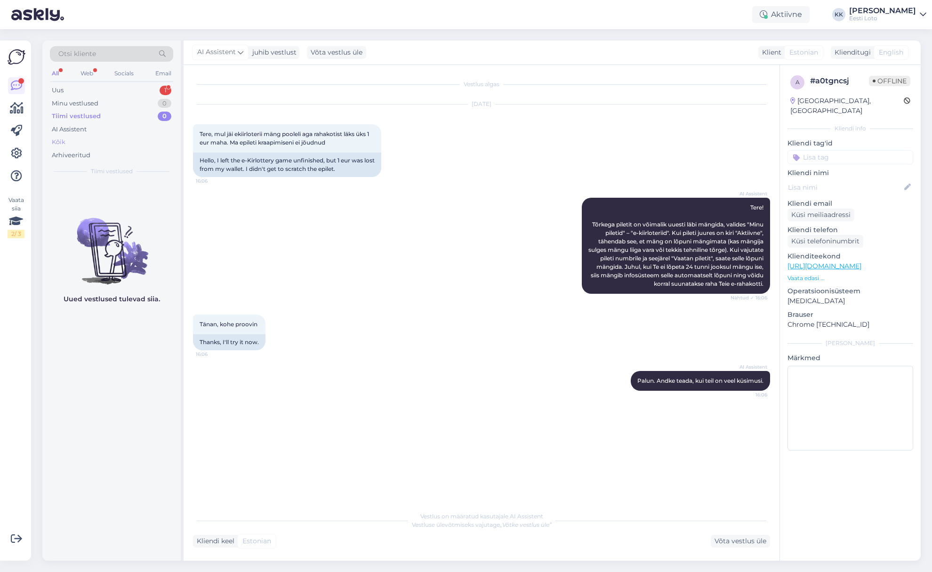
click at [94, 141] on div "Kõik" at bounding box center [111, 141] width 123 height 13
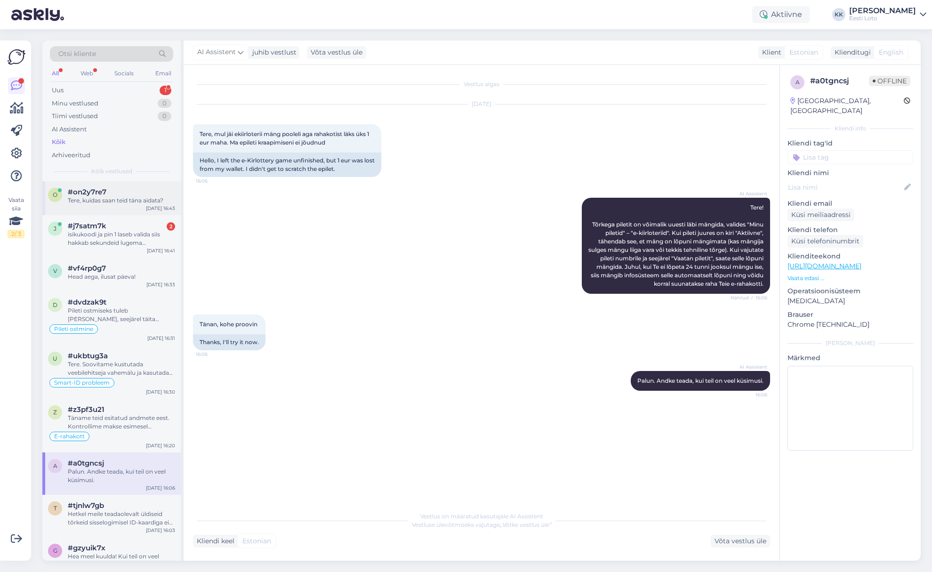
click at [128, 204] on div "Tere, kuidas saan teid täna aidata?" at bounding box center [121, 200] width 107 height 8
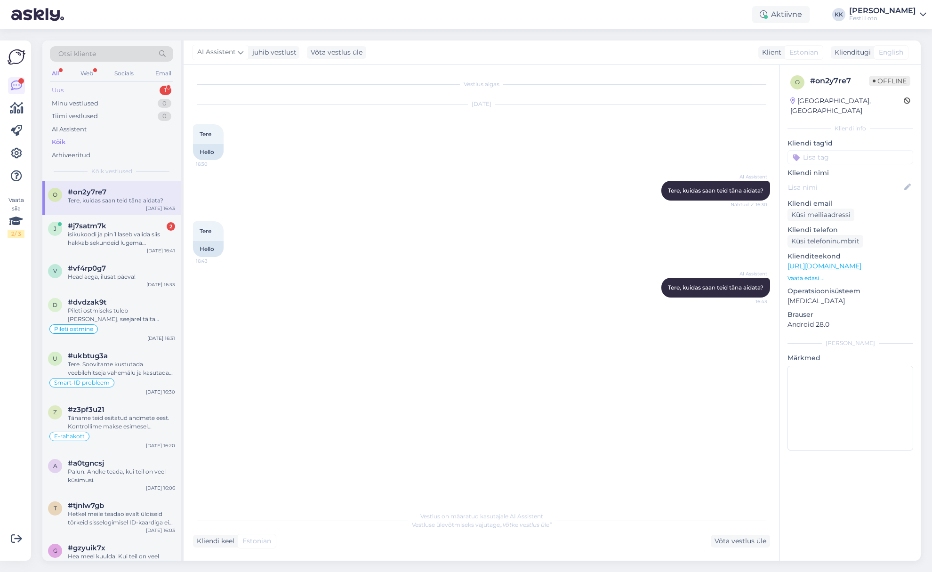
click at [80, 94] on div "Uus 1" at bounding box center [111, 90] width 123 height 13
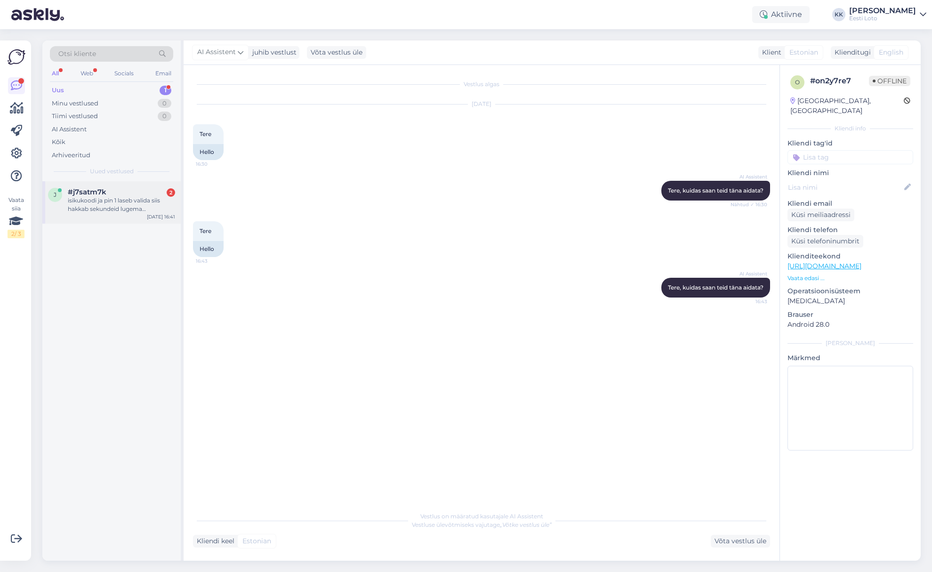
click at [107, 198] on div "isikukoodi ja pin 1 laseb valida siis hakkab sekundeid lugema [PERSON_NAME] aeg…" at bounding box center [121, 204] width 107 height 17
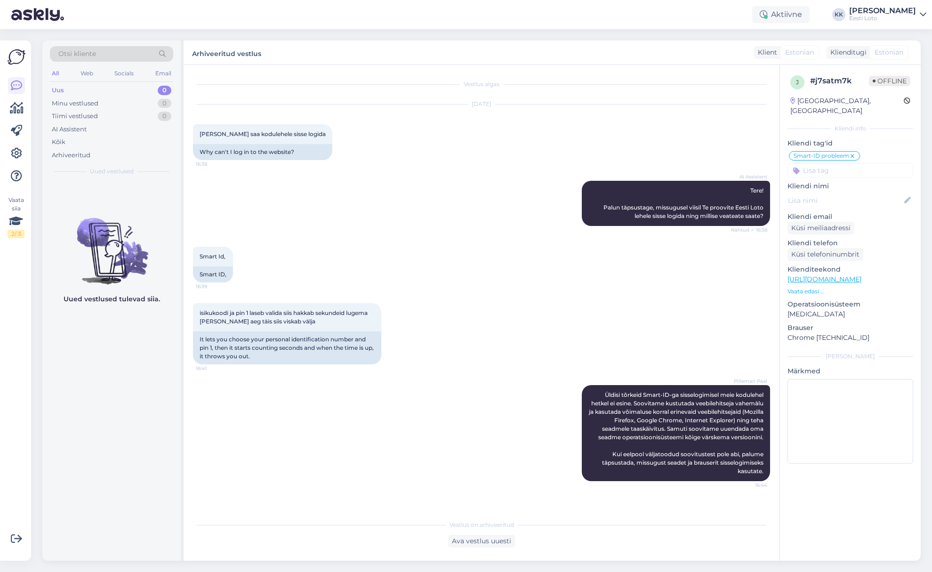
scroll to position [0, 0]
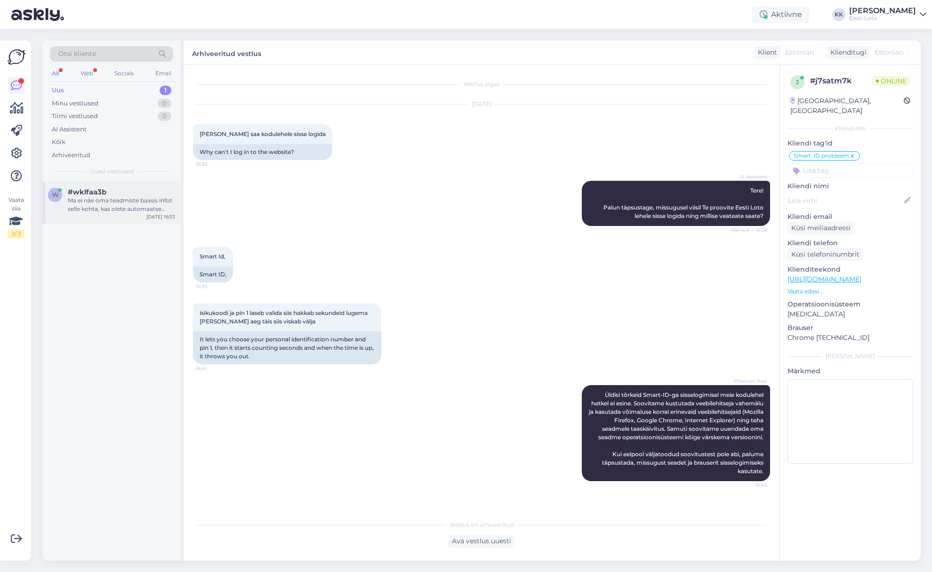
click at [120, 204] on div "Ma ei näe oma teadmiste baasis infot selle kohta, kas olete automaatse väljamak…" at bounding box center [121, 204] width 107 height 17
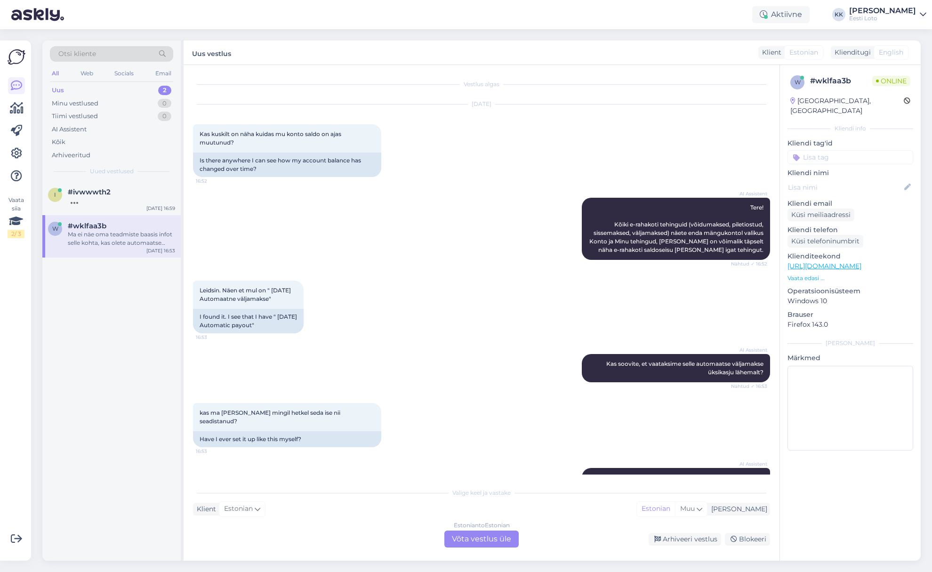
scroll to position [40, 0]
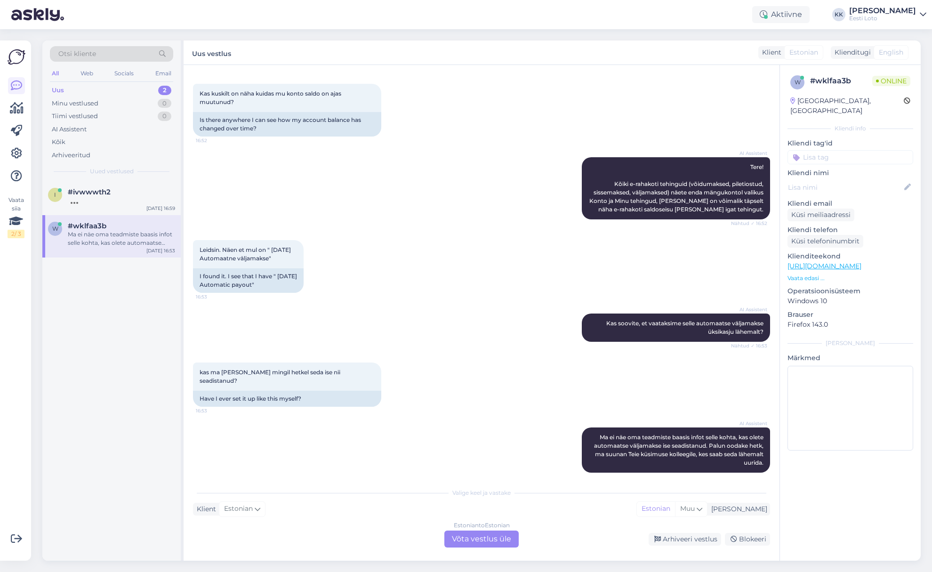
click at [495, 538] on div "Estonian to Estonian Võta vestlus üle" at bounding box center [481, 538] width 74 height 17
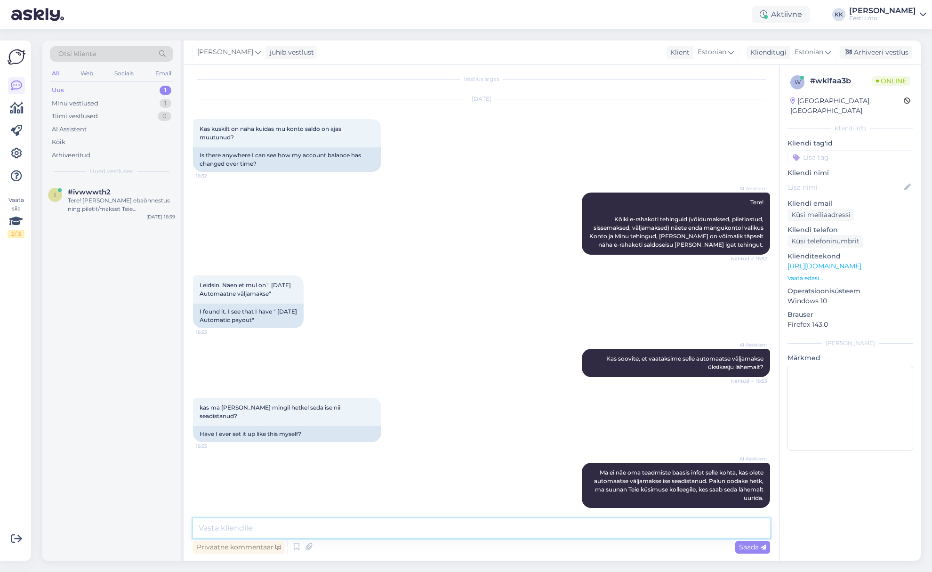
click at [417, 528] on textarea at bounding box center [481, 528] width 577 height 20
click at [310, 528] on textarea "Tere. Kontrollimiseks teatage enda isikukood" at bounding box center [481, 528] width 577 height 20
click at [402, 529] on textarea "Tere. Kontrollimiseks teatage palun enda isikukood" at bounding box center [481, 528] width 577 height 20
type textarea "Tere. Kontrollimiseks teatage palun enda isikukood."
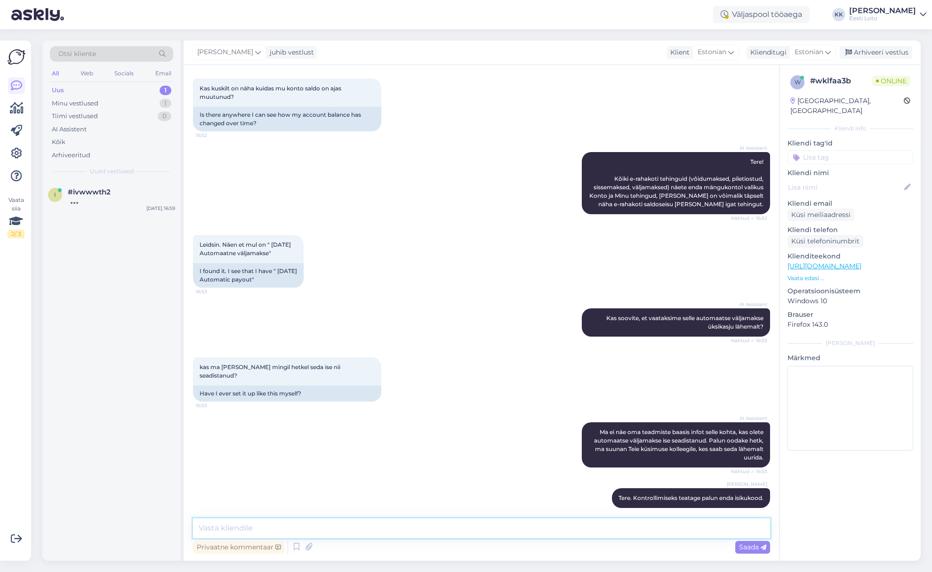
scroll to position [45, 0]
click at [111, 199] on div at bounding box center [121, 200] width 107 height 8
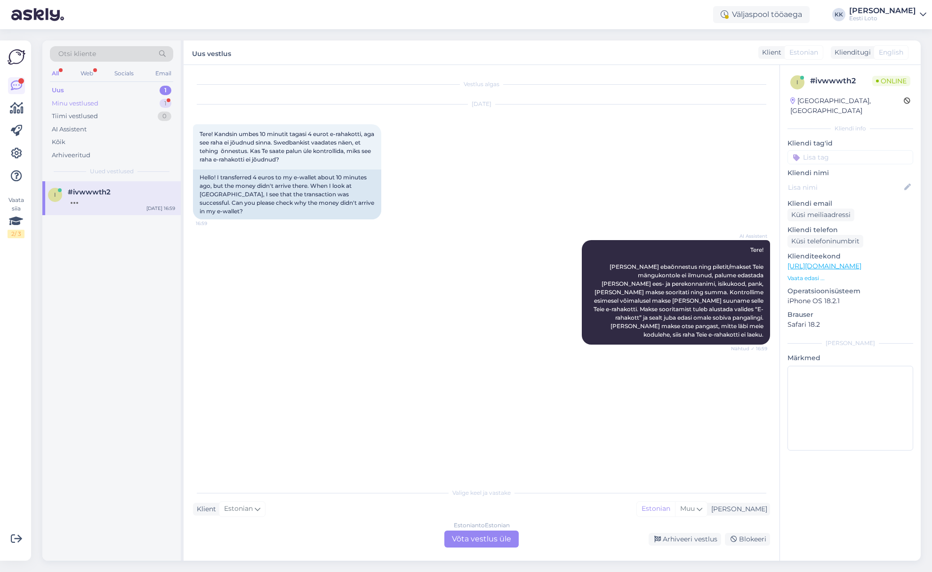
click at [92, 103] on div "Minu vestlused" at bounding box center [75, 103] width 47 height 9
click at [87, 200] on div "39305230218" at bounding box center [121, 200] width 107 height 8
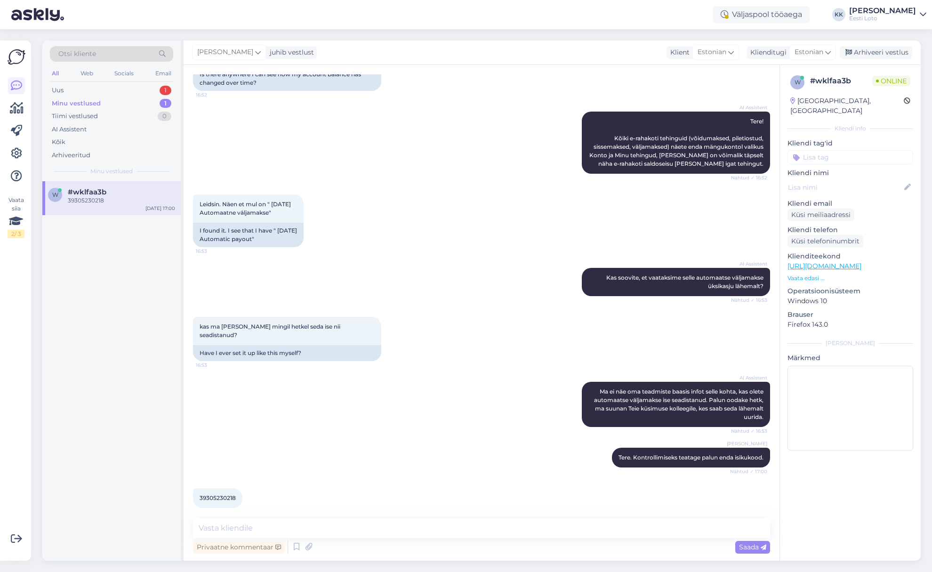
click at [215, 494] on span "39305230218" at bounding box center [217, 497] width 36 height 7
copy span "39305230218"
click at [399, 528] on textarea at bounding box center [481, 528] width 577 height 20
paste textarea "Makse teostati automaatselt Eesti Loto poolt, vastavalt üldtingimustele punkt 5…"
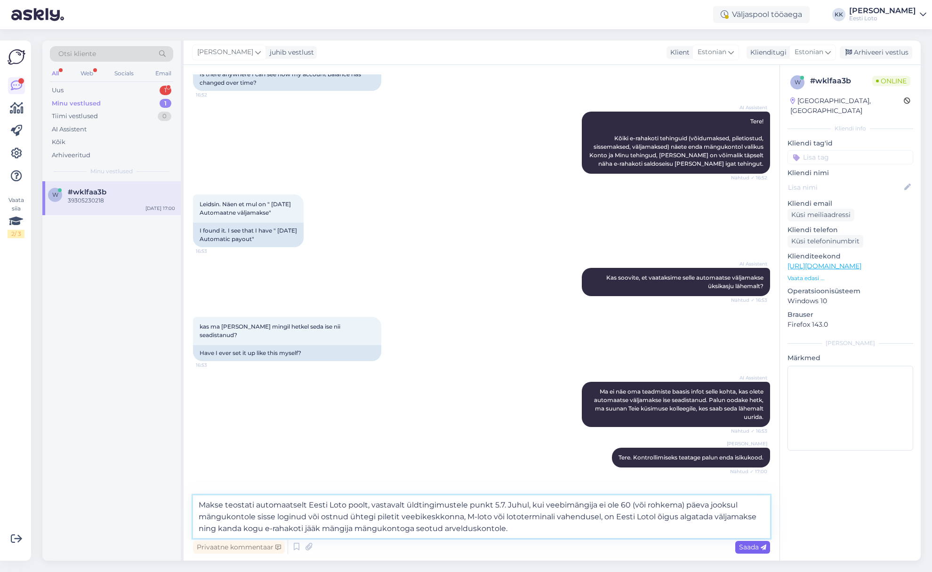
type textarea "Makse teostati automaatselt Eesti Loto poolt, vastavalt üldtingimustele punkt 5…"
click at [741, 548] on span "Saada" at bounding box center [752, 546] width 27 height 8
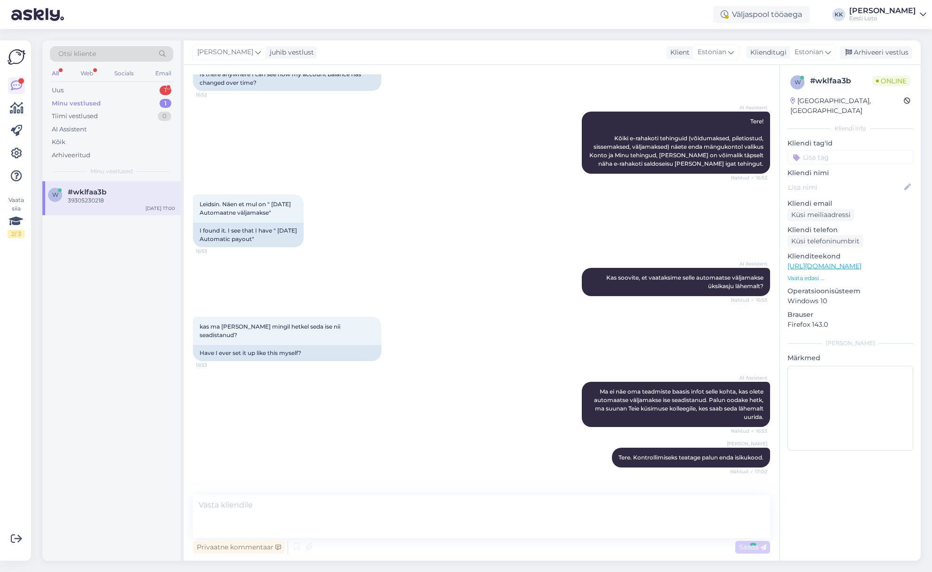
scroll to position [177, 0]
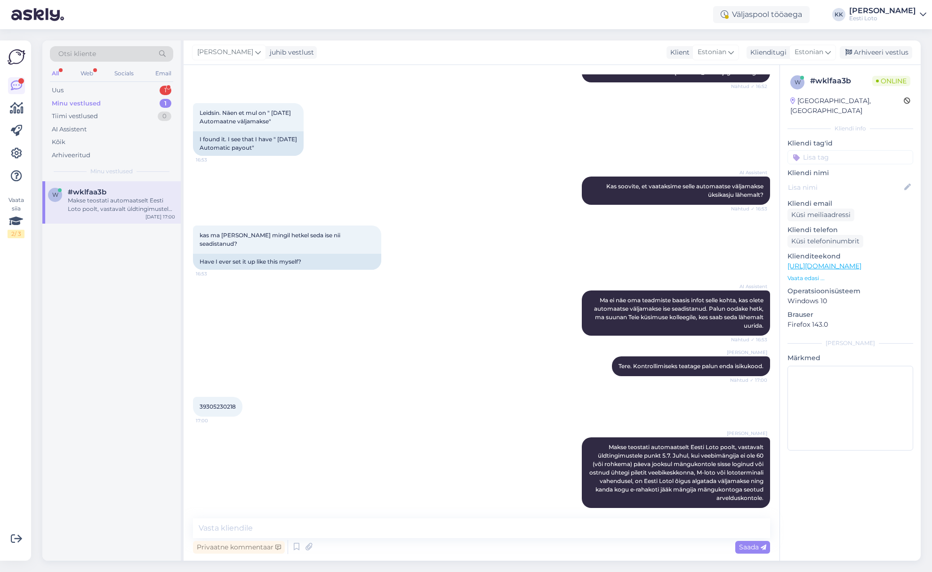
click at [853, 150] on input at bounding box center [850, 157] width 126 height 14
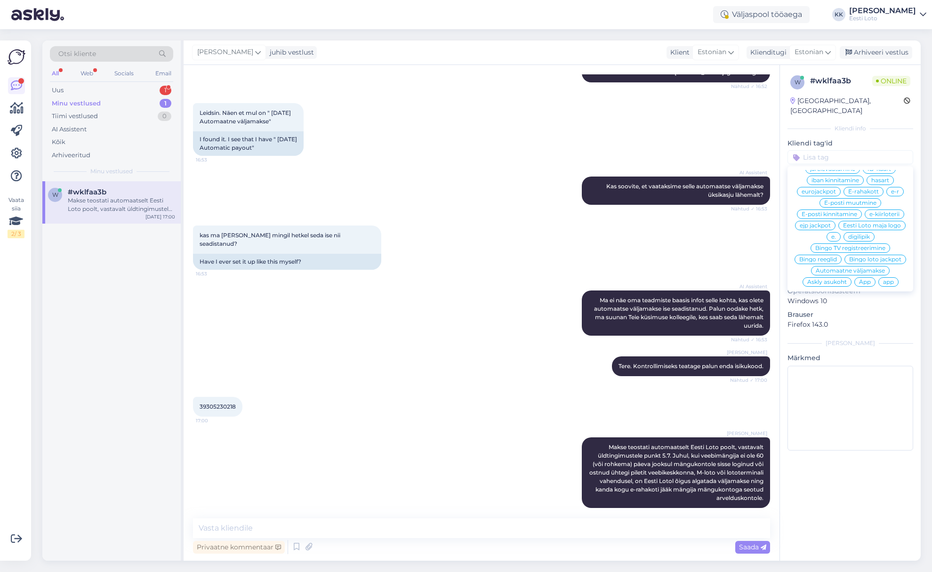
scroll to position [479, 0]
click at [866, 187] on span "E-rahakott" at bounding box center [863, 190] width 31 height 6
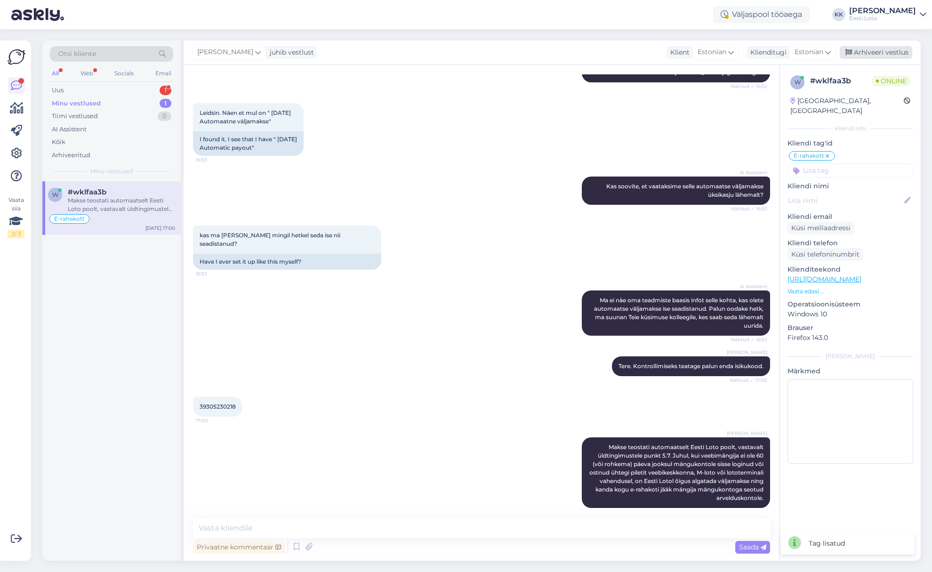
click at [885, 51] on div "Arhiveeri vestlus" at bounding box center [875, 52] width 72 height 13
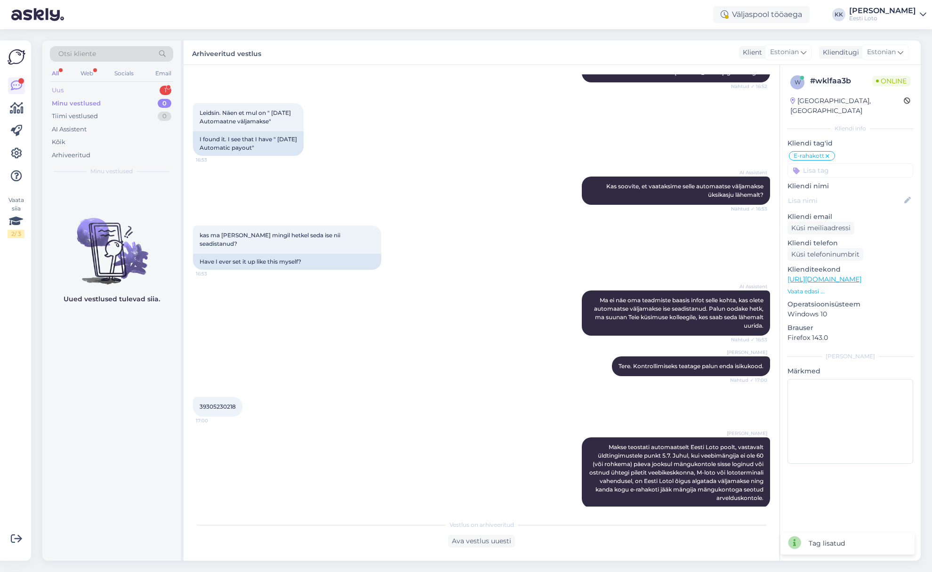
scroll to position [174, 0]
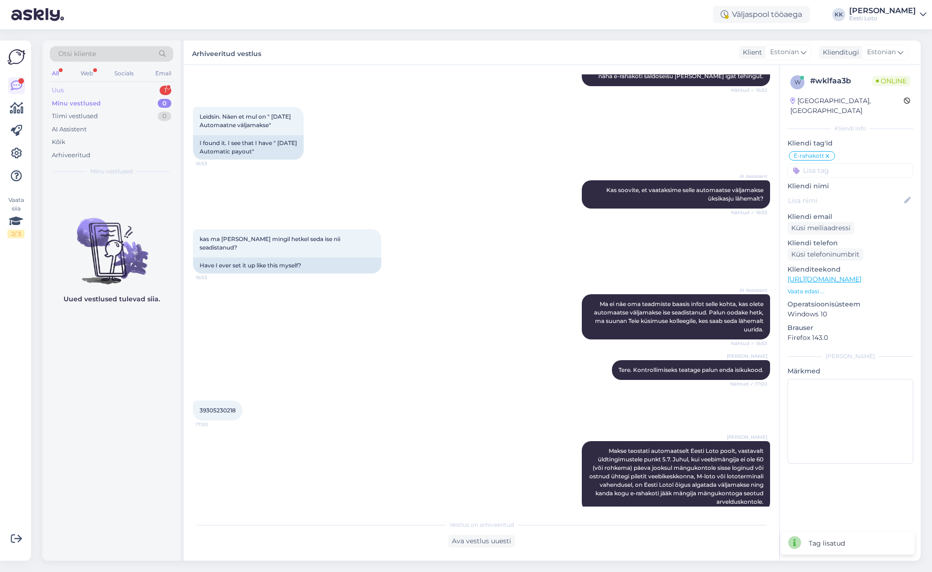
click at [96, 91] on div "Uus 1" at bounding box center [111, 90] width 123 height 13
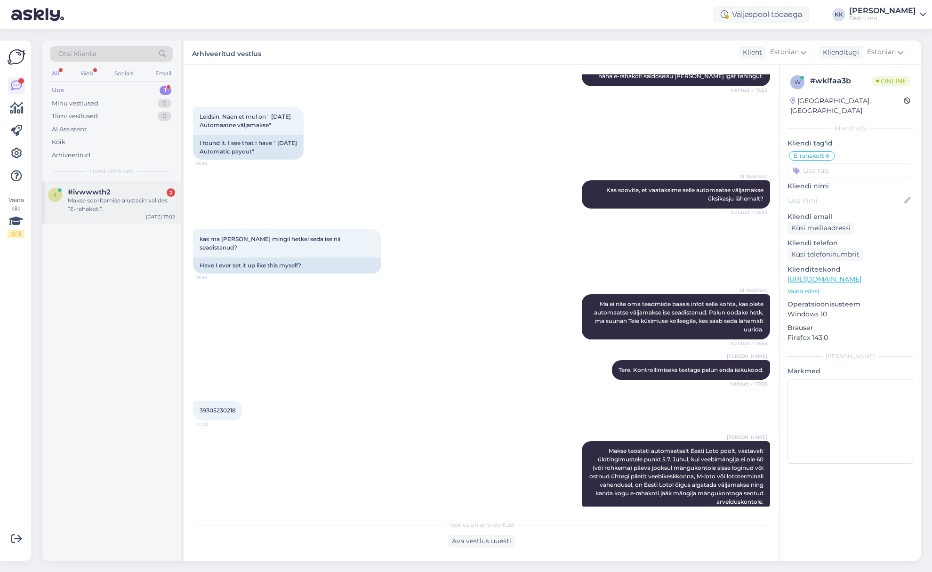
click at [110, 205] on div "Makse sooritamise alustasin valides “E-rahakoti”." at bounding box center [121, 204] width 107 height 17
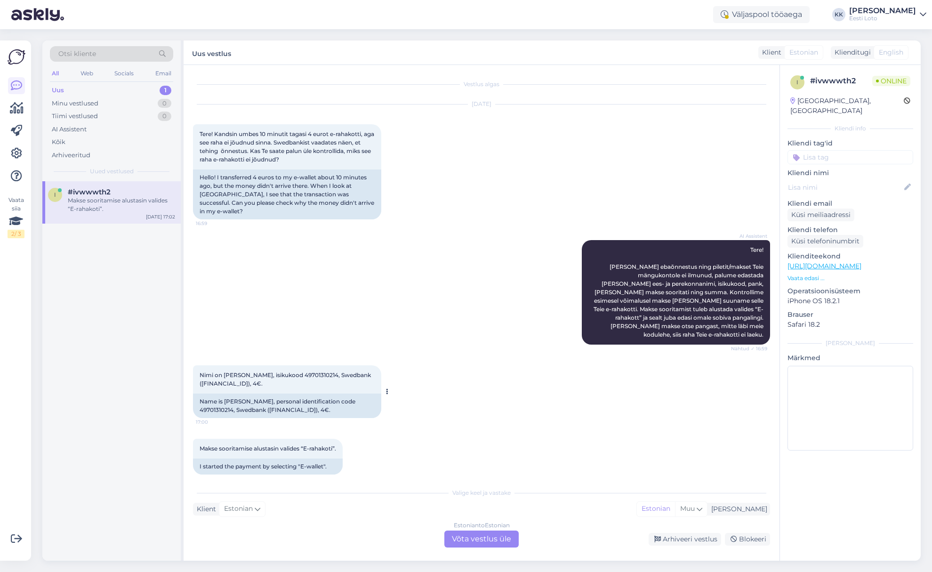
click at [317, 371] on span "Nimi on [PERSON_NAME], isikukood 49701310214, Swedbank ([FINANCIAL_ID]), 4€." at bounding box center [285, 379] width 173 height 16
drag, startPoint x: 317, startPoint y: 358, endPoint x: 352, endPoint y: 352, distance: 35.2
click at [317, 371] on span "Nimi on [PERSON_NAME], isikukood 49701310214, Swedbank ([FINANCIAL_ID]), 4€." at bounding box center [285, 379] width 173 height 16
copy span "49701310214"
click at [83, 152] on div "Arhiveeritud" at bounding box center [71, 155] width 39 height 9
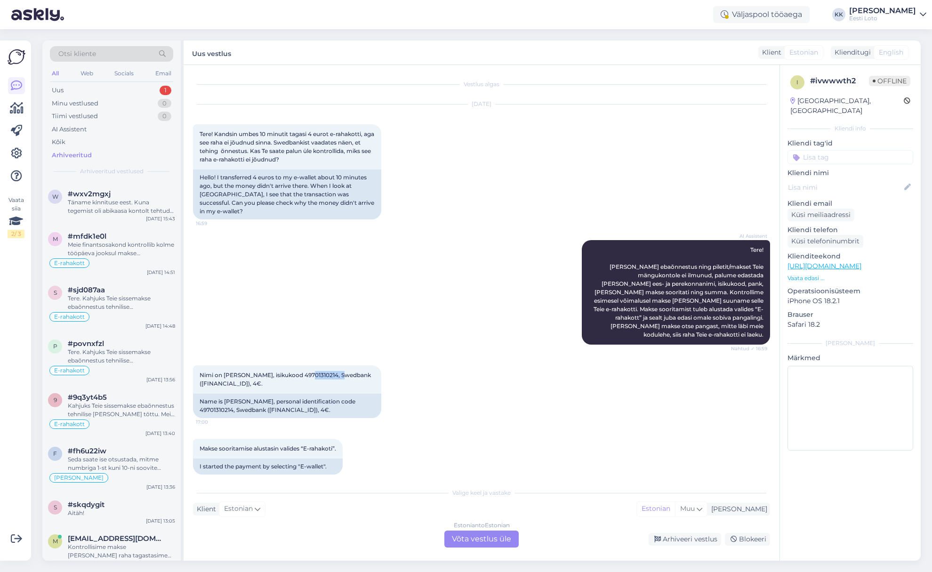
scroll to position [310, 0]
click at [129, 300] on div "Tere. Kahjuks Teie sissemakse ebaõnnestus tehnilise [PERSON_NAME] tõttu. Kontro…" at bounding box center [121, 301] width 107 height 17
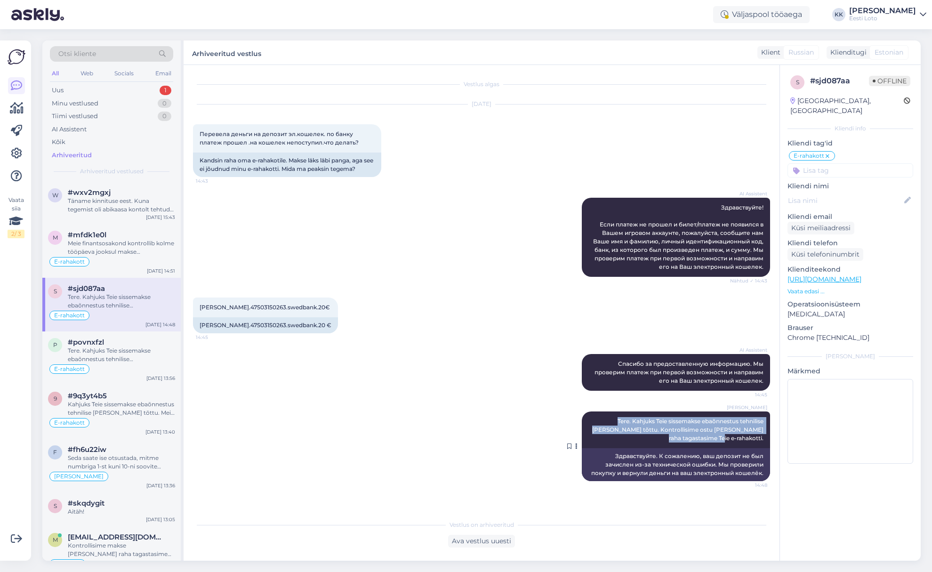
drag, startPoint x: 769, startPoint y: 439, endPoint x: 604, endPoint y: 414, distance: 166.6
click at [589, 411] on div "[PERSON_NAME] Tere. Kahjuks Teie sissemakse ebaõnnestus tehnilise [PERSON_NAME]…" at bounding box center [675, 429] width 188 height 37
copy span "Tere. Kahjuks Teie sissemakse ebaõnnestus tehnilise [PERSON_NAME] tõttu. Kontro…"
click at [94, 92] on div "Uus 1" at bounding box center [111, 90] width 123 height 13
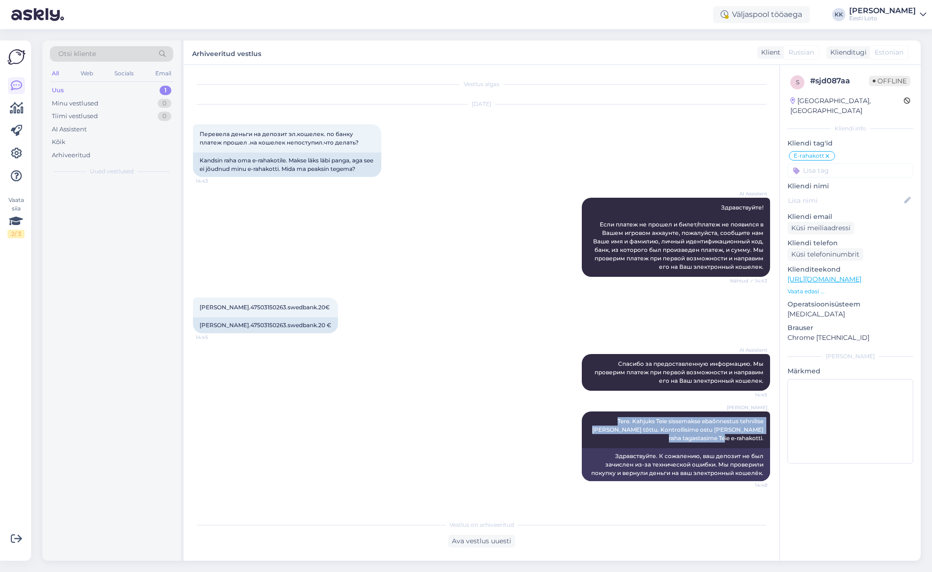
scroll to position [0, 0]
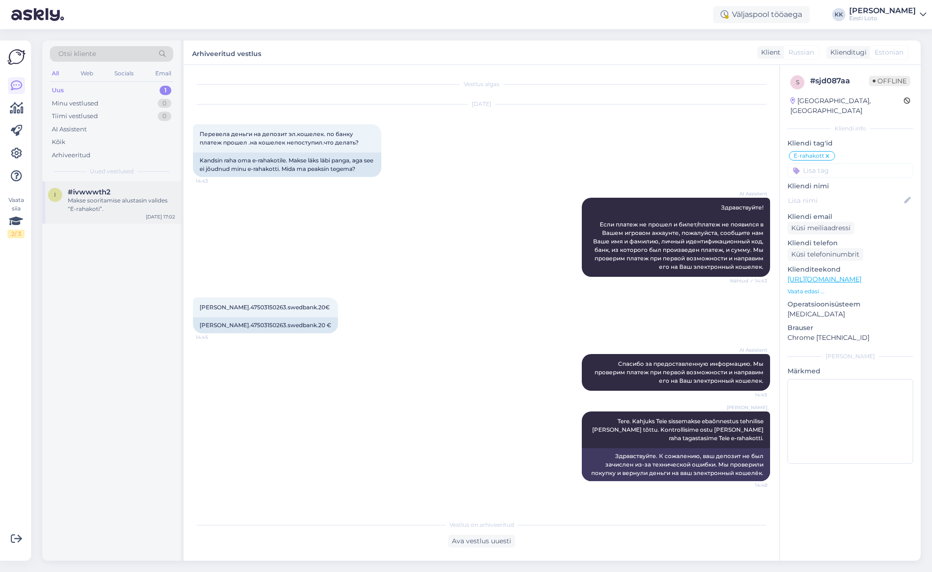
click at [102, 207] on div "Makse sooritamise alustasin valides “E-rahakoti”." at bounding box center [121, 204] width 107 height 17
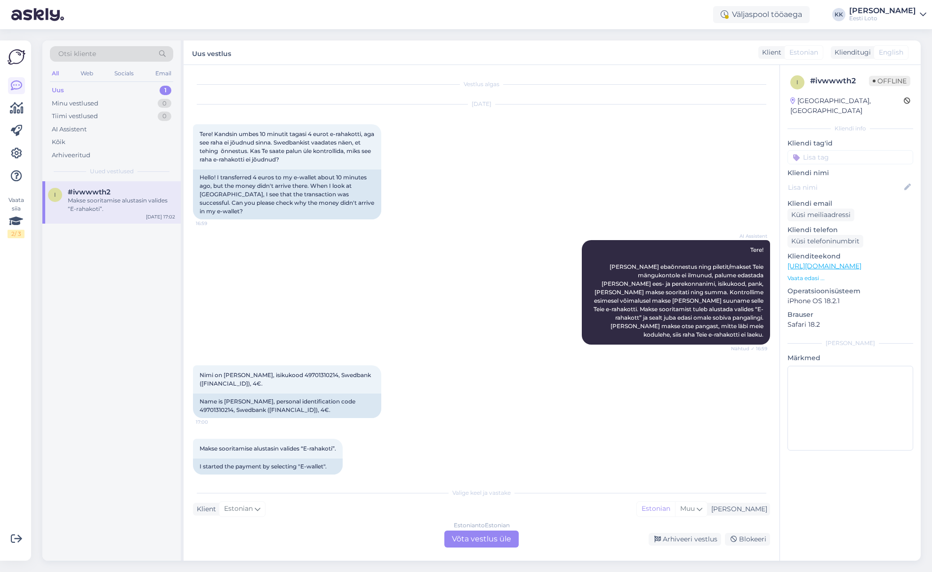
click at [480, 538] on div "Estonian to Estonian Võta vestlus üle" at bounding box center [481, 538] width 74 height 17
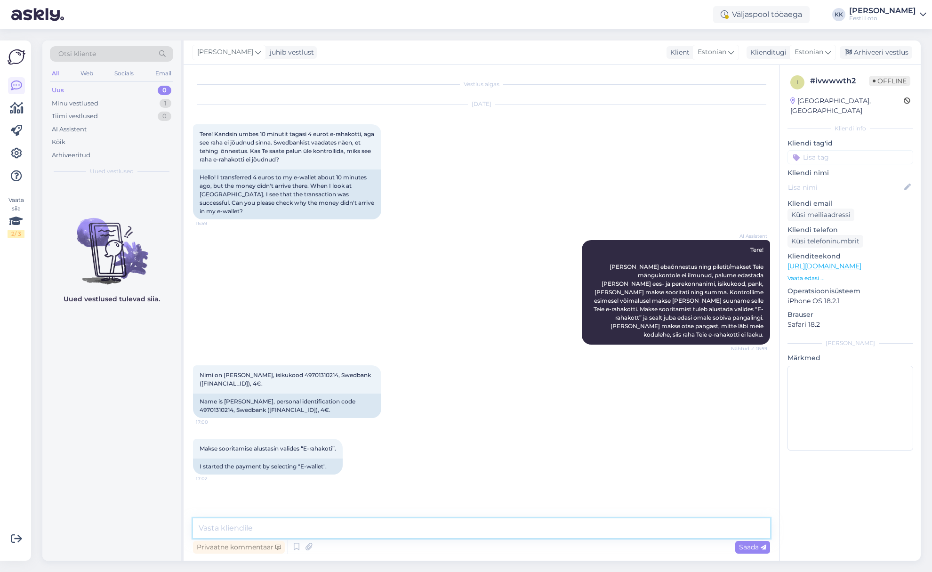
click at [478, 526] on textarea at bounding box center [481, 528] width 577 height 20
paste textarea "Tere. Kahjuks Teie sissemakse ebaõnnestus tehnilise [PERSON_NAME] tõttu. Kontro…"
type textarea "Tere. Kahjuks Teie sissemakse ebaõnnestus tehnilise [PERSON_NAME] tõttu. Kontro…"
click at [749, 545] on span "Saada" at bounding box center [752, 546] width 27 height 8
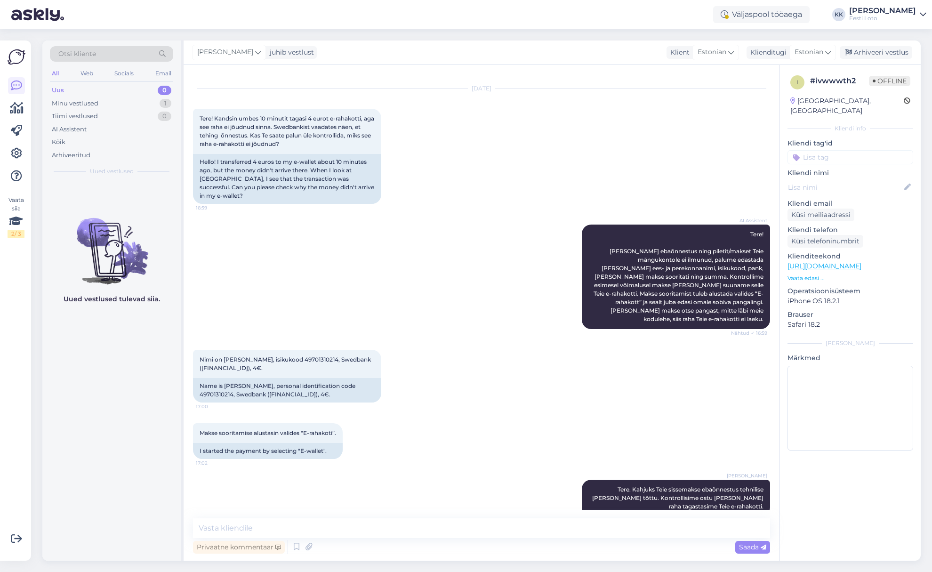
click at [851, 150] on input at bounding box center [850, 157] width 126 height 14
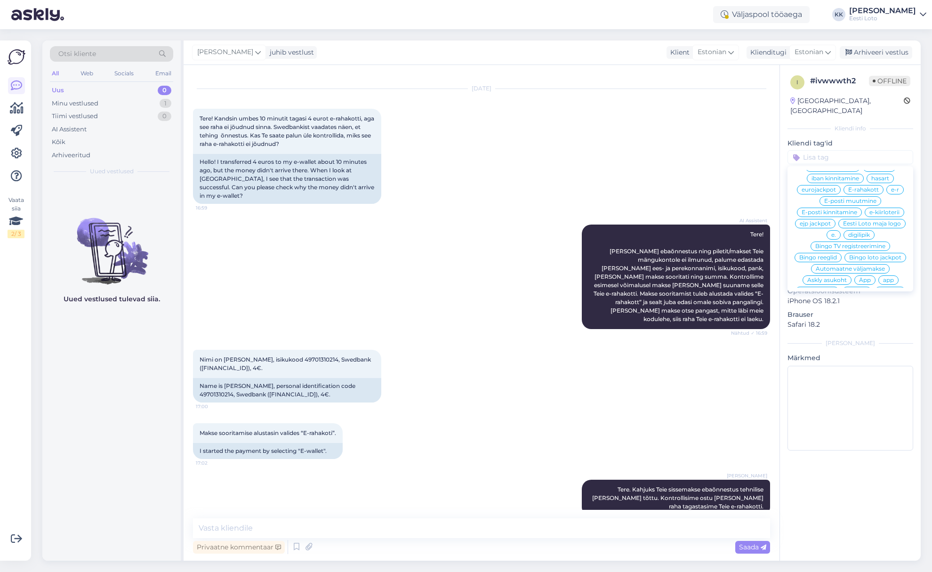
scroll to position [478, 0]
click at [874, 188] on span "E-rahakott" at bounding box center [863, 191] width 31 height 6
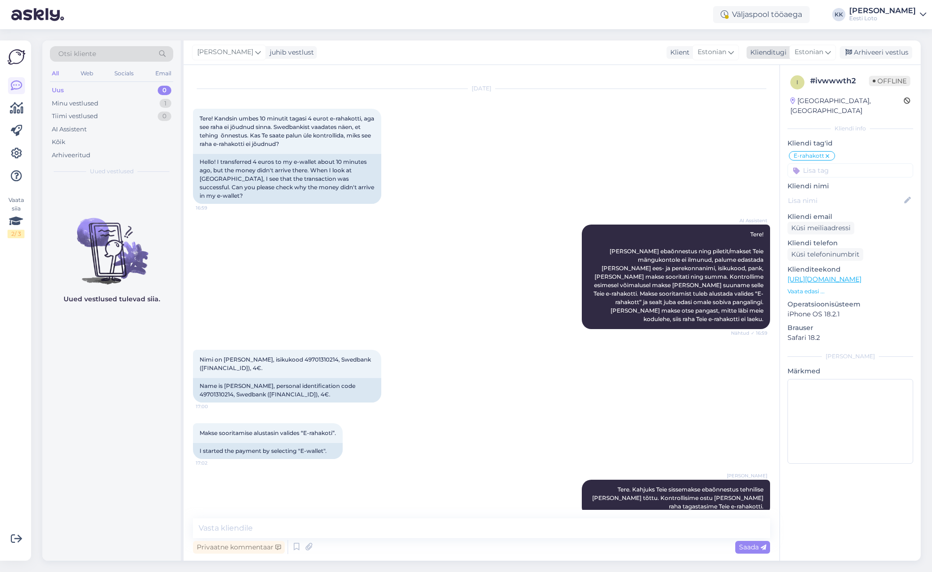
click at [889, 52] on div "Arhiveeri vestlus" at bounding box center [875, 52] width 72 height 13
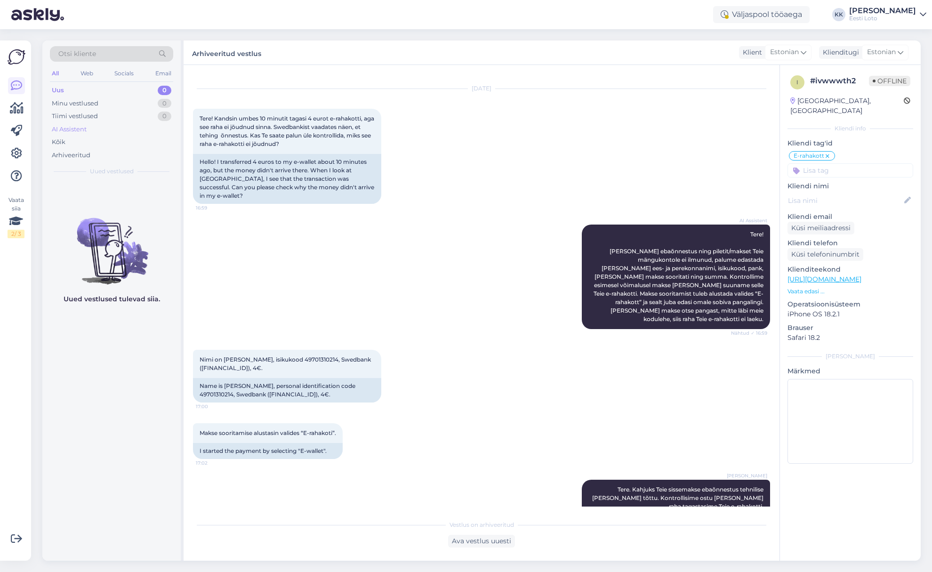
click at [96, 131] on div "AI Assistent" at bounding box center [111, 129] width 123 height 13
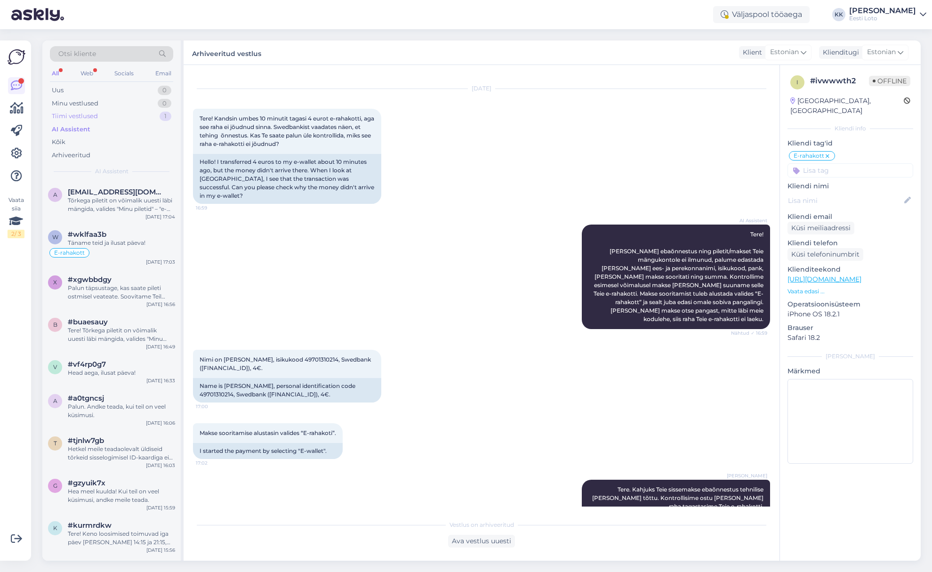
click at [101, 114] on div "Tiimi vestlused 1" at bounding box center [111, 116] width 123 height 13
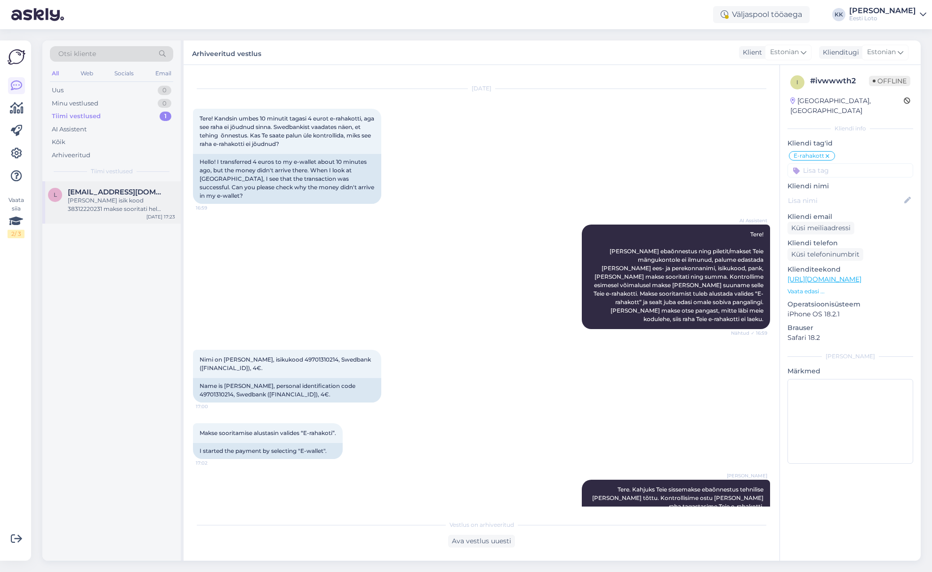
click at [125, 199] on div "[PERSON_NAME] isik kood 38312220231 makse sooritati hel [PERSON_NAME] 4€" at bounding box center [121, 204] width 107 height 17
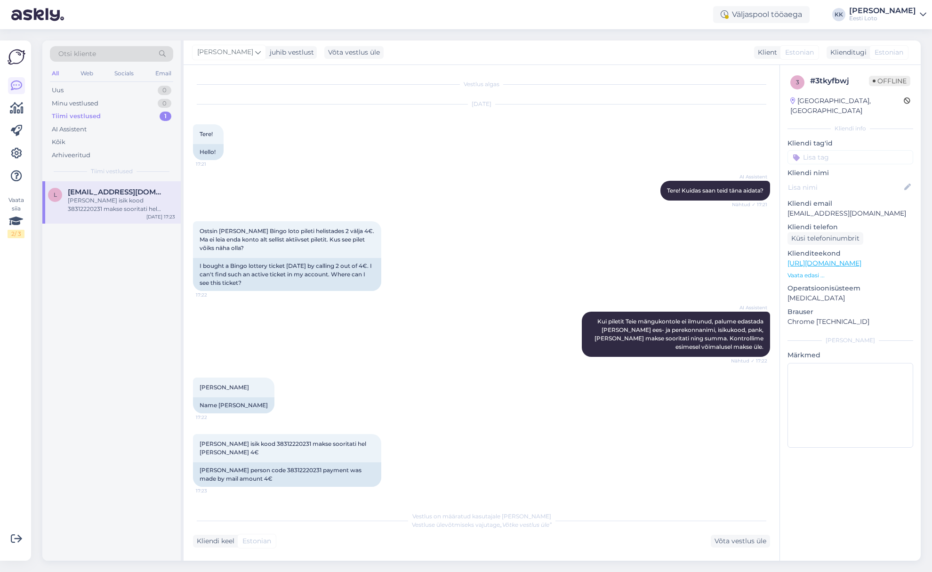
scroll to position [0, 0]
click at [68, 139] on div "Kõik" at bounding box center [111, 141] width 123 height 13
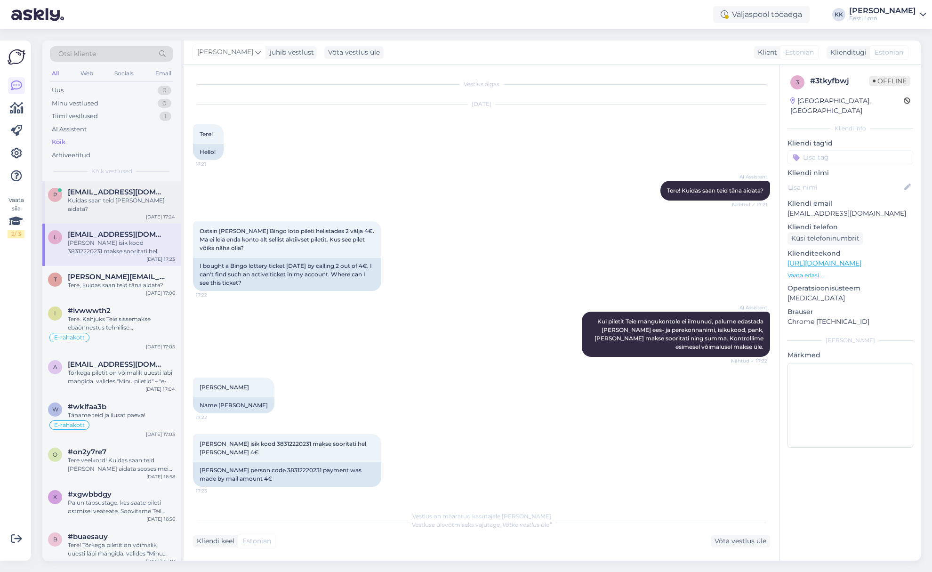
drag, startPoint x: 98, startPoint y: 197, endPoint x: 103, endPoint y: 197, distance: 4.7
click at [98, 197] on div "Kuidas saan teid [PERSON_NAME] aidata?" at bounding box center [121, 204] width 107 height 17
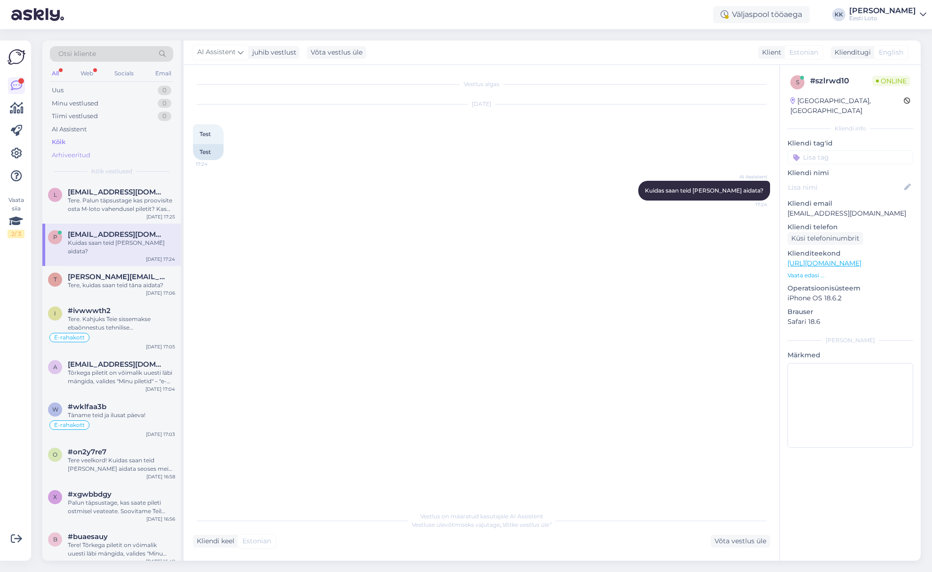
drag, startPoint x: 96, startPoint y: 140, endPoint x: 111, endPoint y: 150, distance: 17.4
click at [96, 140] on div "Kõik" at bounding box center [111, 141] width 123 height 13
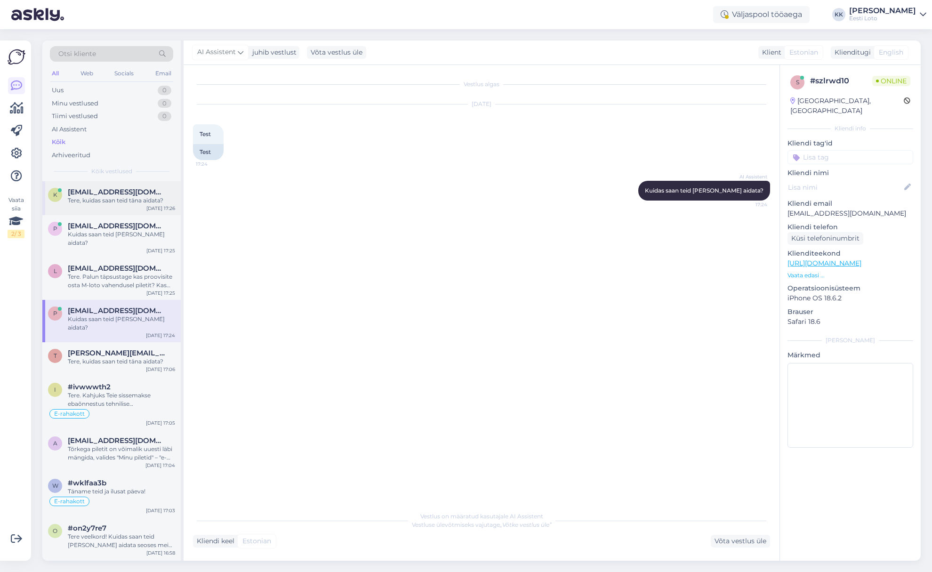
drag, startPoint x: 123, startPoint y: 202, endPoint x: 126, endPoint y: 207, distance: 5.9
click at [123, 202] on div "Tere, kuidas saan teid täna aidata?" at bounding box center [121, 200] width 107 height 8
click at [88, 142] on div "Kõik" at bounding box center [111, 141] width 123 height 13
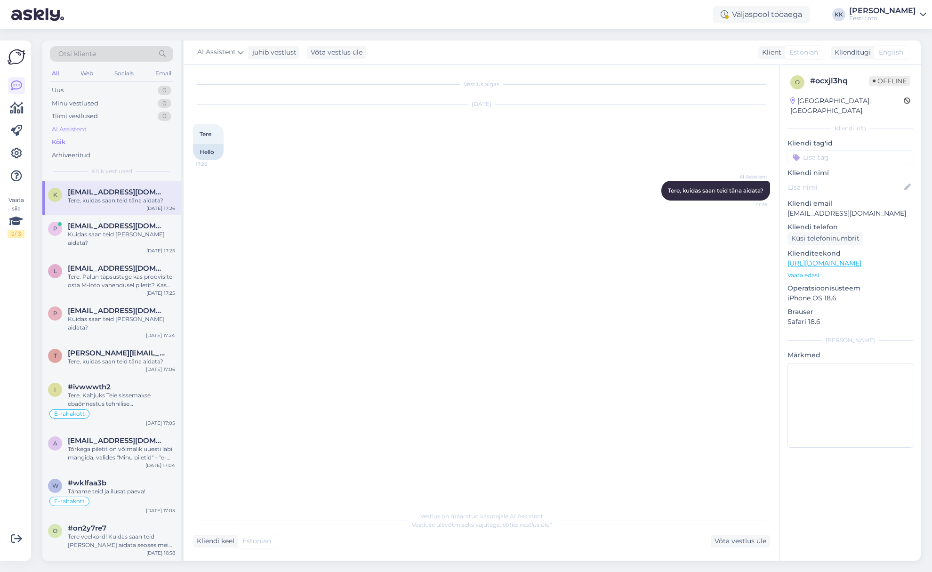
click at [96, 130] on div "AI Assistent" at bounding box center [111, 129] width 123 height 13
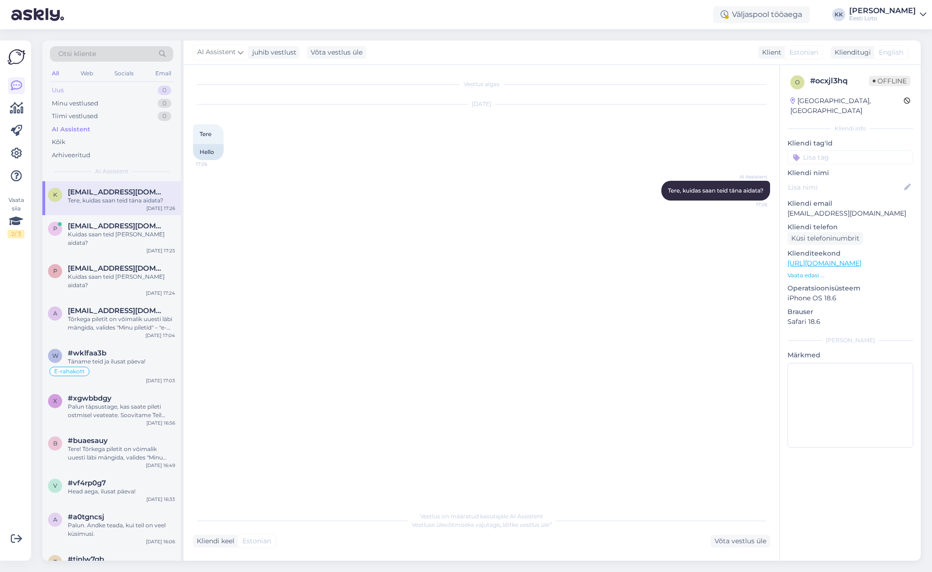
click at [105, 94] on div "Uus 0" at bounding box center [111, 90] width 123 height 13
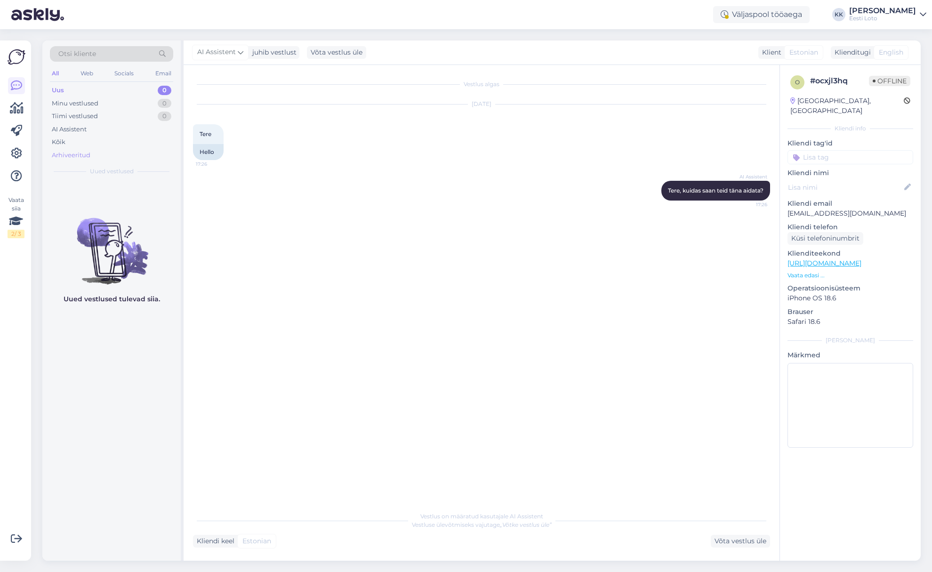
click at [95, 149] on div "Arhiveeritud" at bounding box center [111, 155] width 123 height 13
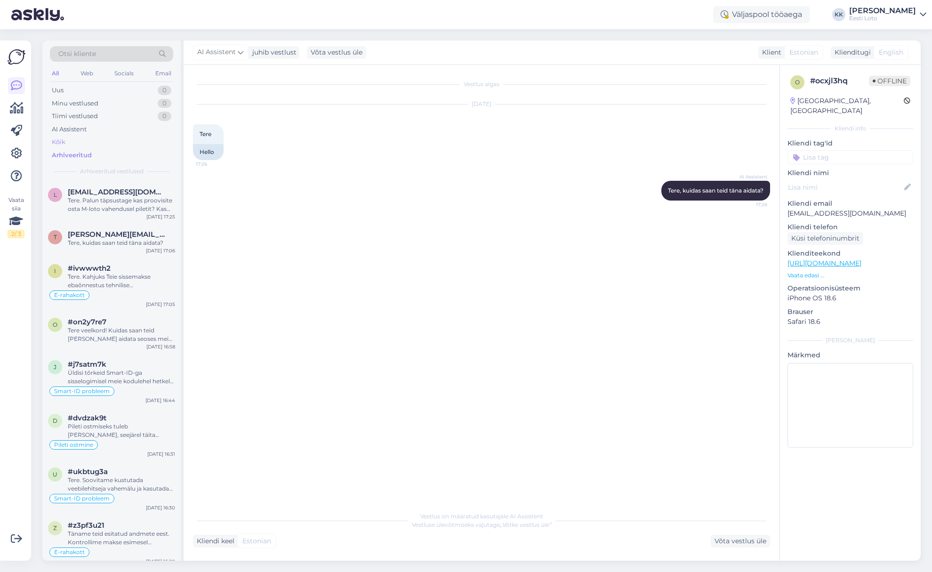
click at [99, 142] on div "Kõik" at bounding box center [111, 141] width 123 height 13
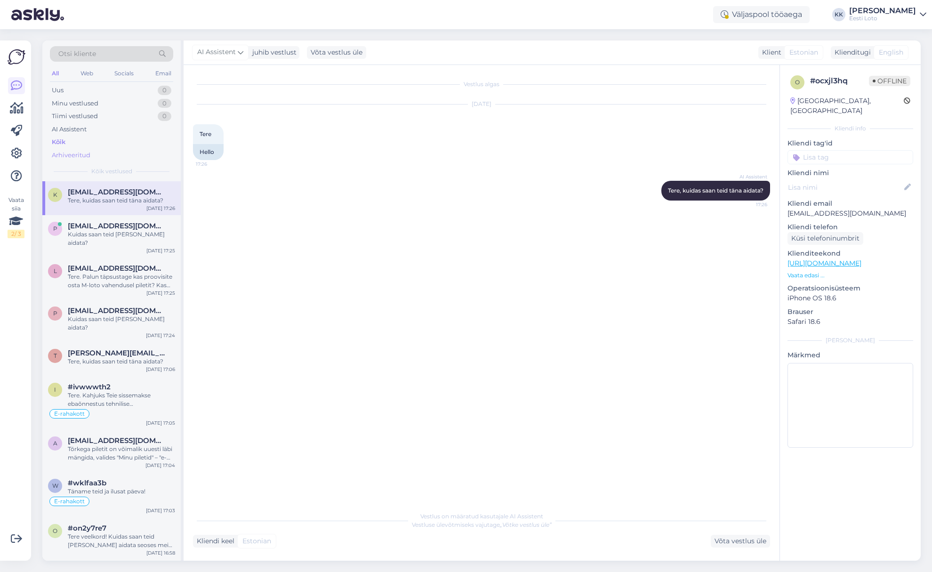
drag, startPoint x: 116, startPoint y: 154, endPoint x: 126, endPoint y: 165, distance: 14.7
click at [117, 154] on div "Arhiveeritud" at bounding box center [111, 155] width 123 height 13
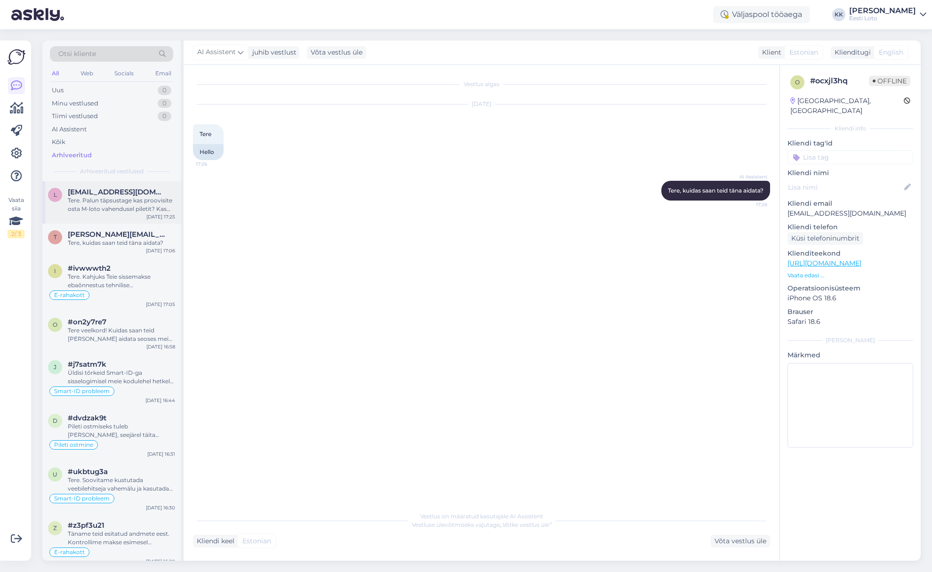
click at [127, 206] on div "Tere. Palun täpsustage kas proovisite osta M-loto vahendusel piletit? Kas olete…" at bounding box center [121, 204] width 107 height 17
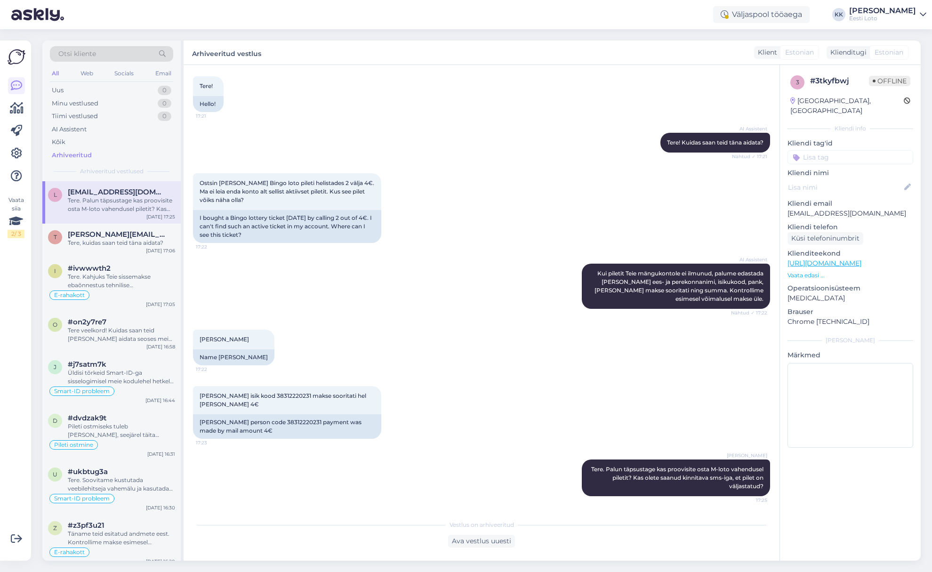
scroll to position [30, 0]
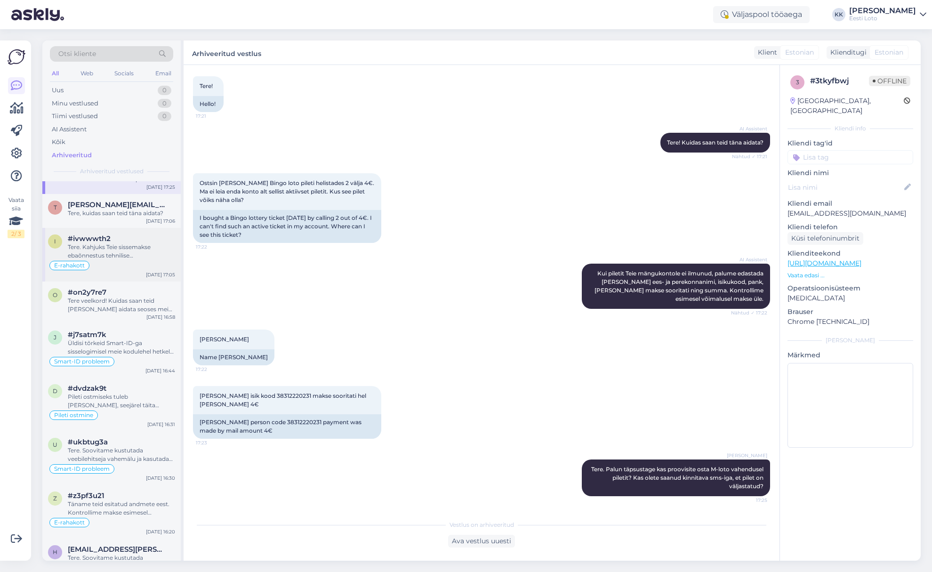
click at [89, 237] on span "#ivwwwth2" at bounding box center [89, 238] width 43 height 8
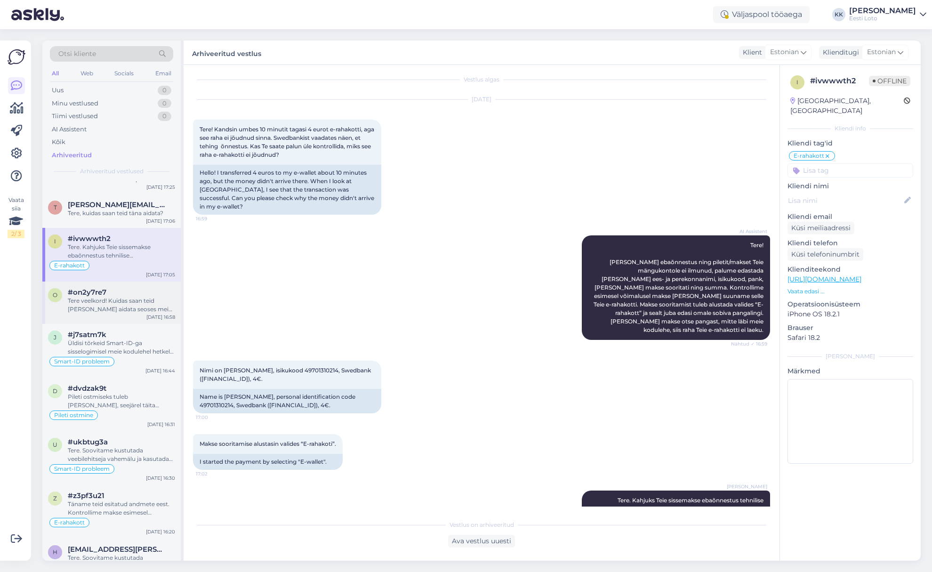
scroll to position [7, 0]
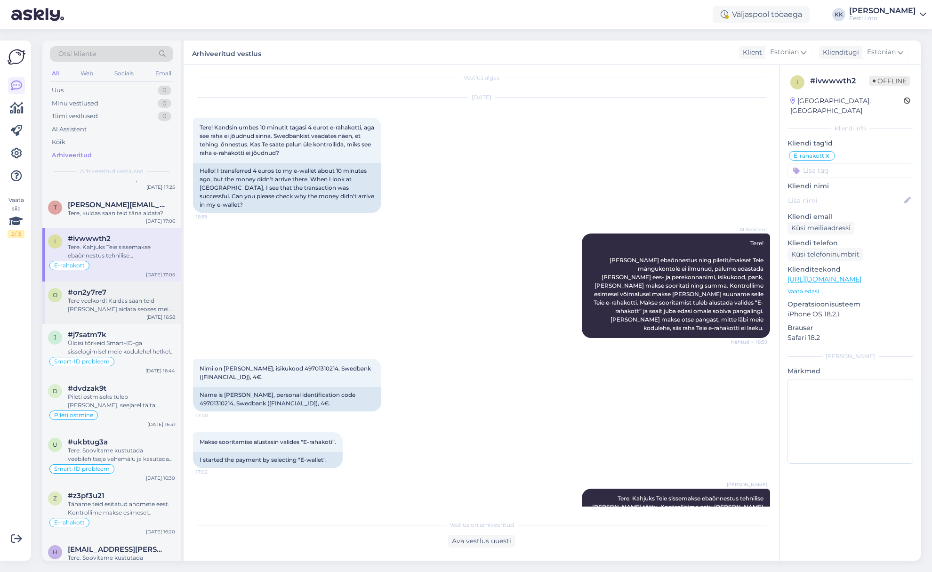
click at [116, 307] on div "Tere veelkord! Kuidas saan teid [PERSON_NAME] aidata seoses meie teenustega?" at bounding box center [121, 304] width 107 height 17
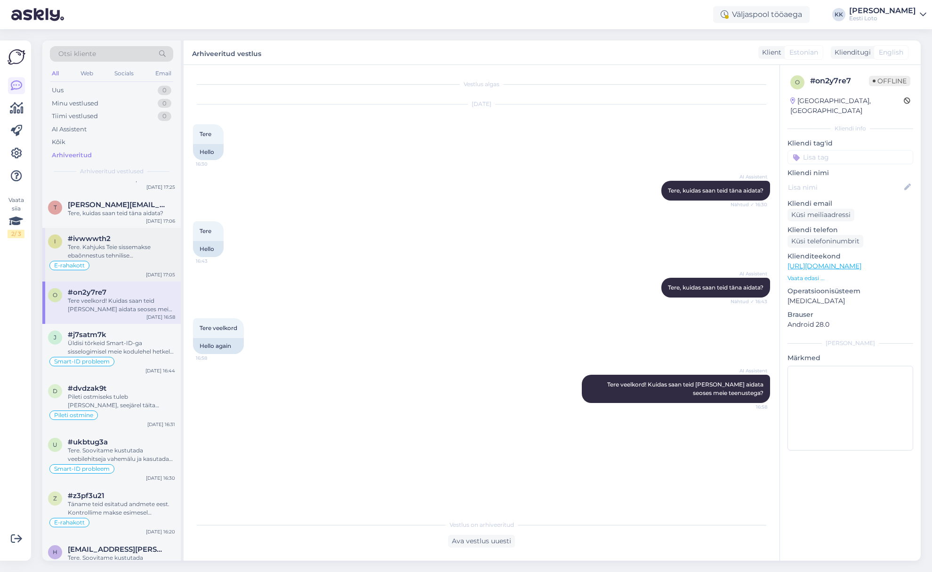
scroll to position [0, 0]
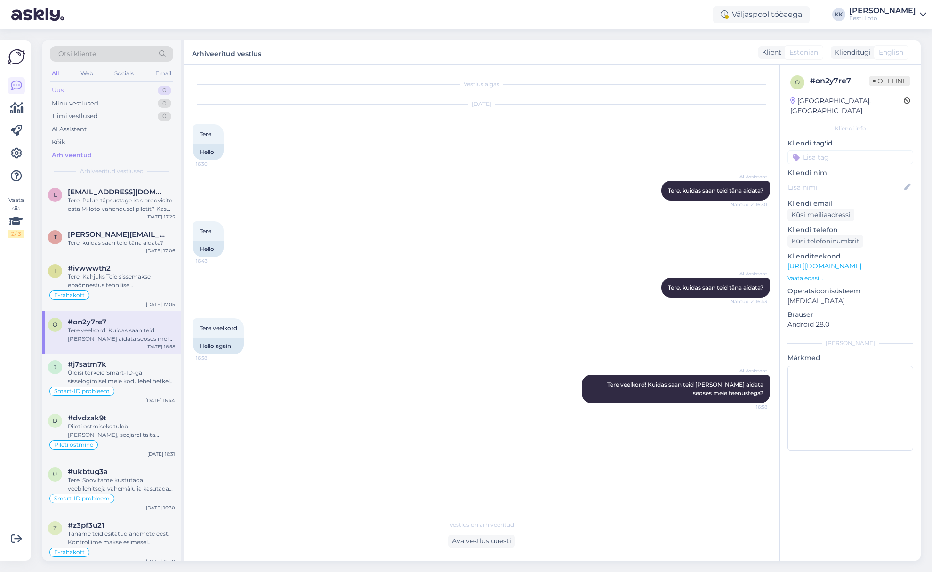
click at [78, 88] on div "Uus 0" at bounding box center [111, 90] width 123 height 13
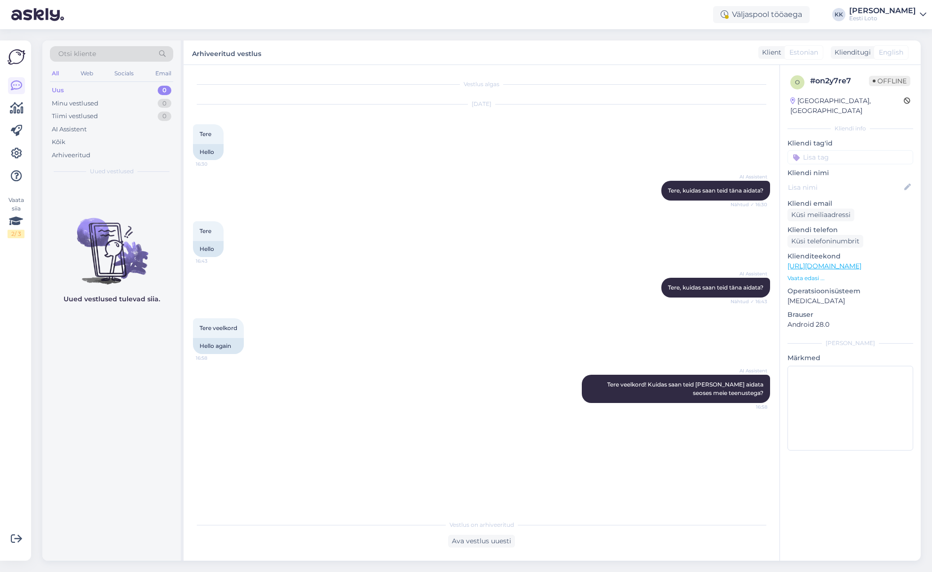
click at [88, 92] on div "Uus 0" at bounding box center [111, 90] width 123 height 13
click at [80, 88] on div "Uus 0" at bounding box center [111, 90] width 123 height 13
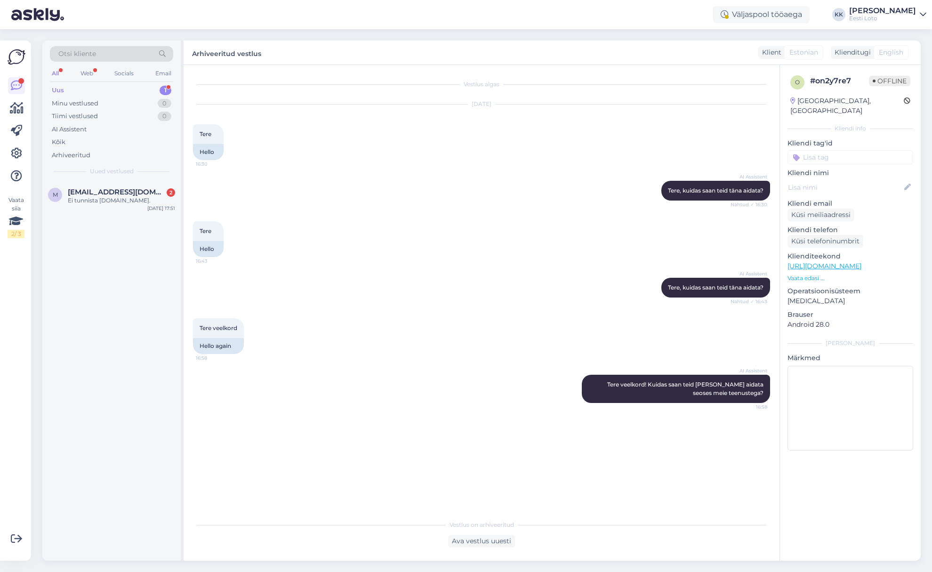
click at [108, 88] on div "Uus 1" at bounding box center [111, 90] width 123 height 13
click at [118, 198] on div "Ei tunnista [DOMAIN_NAME]." at bounding box center [121, 200] width 107 height 8
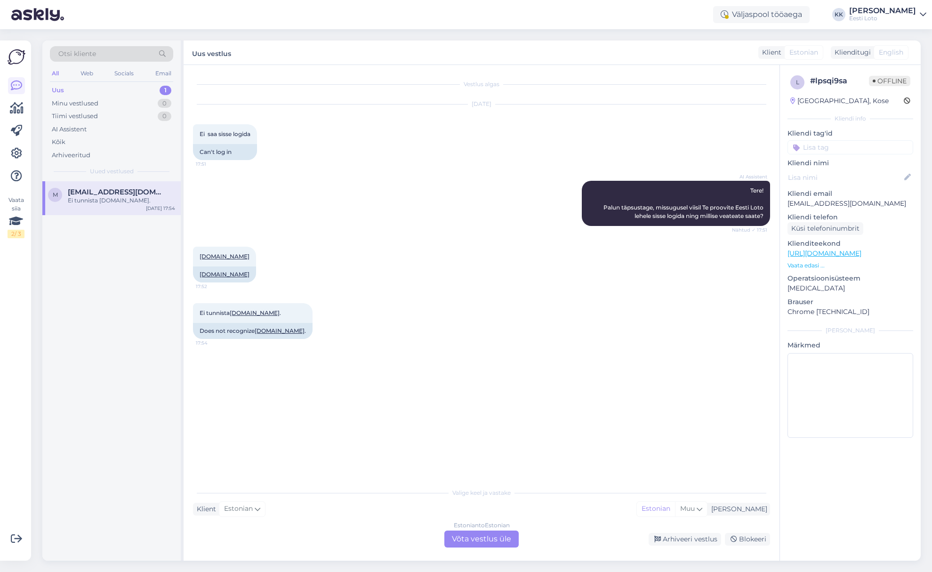
click at [846, 208] on p "[EMAIL_ADDRESS][DOMAIN_NAME]" at bounding box center [850, 204] width 126 height 10
click at [73, 154] on div "Arhiveeritud" at bounding box center [71, 155] width 39 height 9
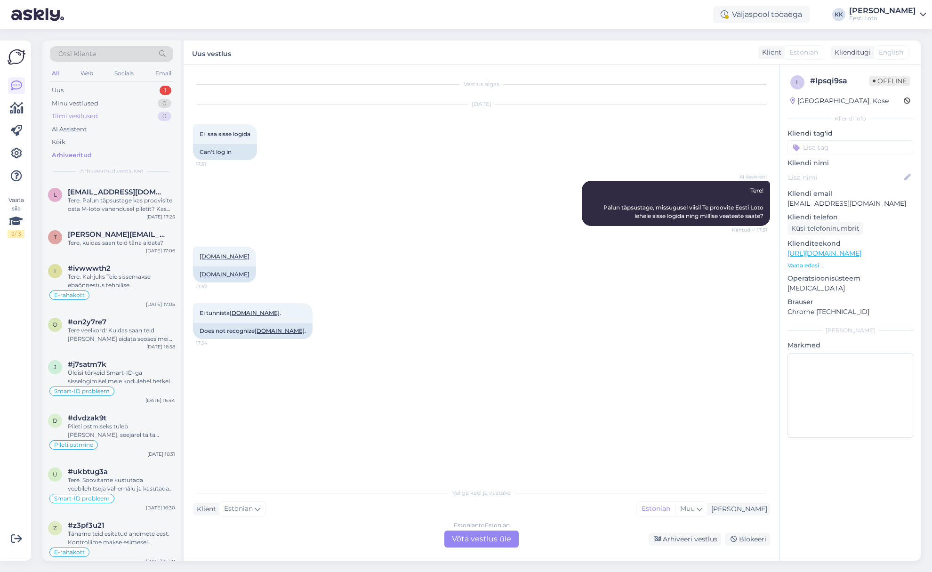
scroll to position [6, 0]
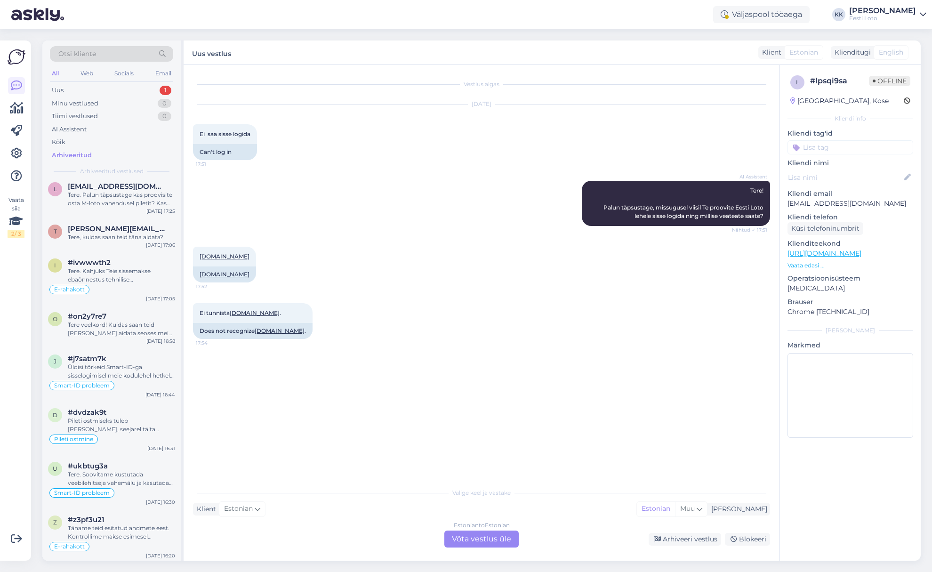
click at [80, 154] on div "Arhiveeritud" at bounding box center [72, 155] width 40 height 9
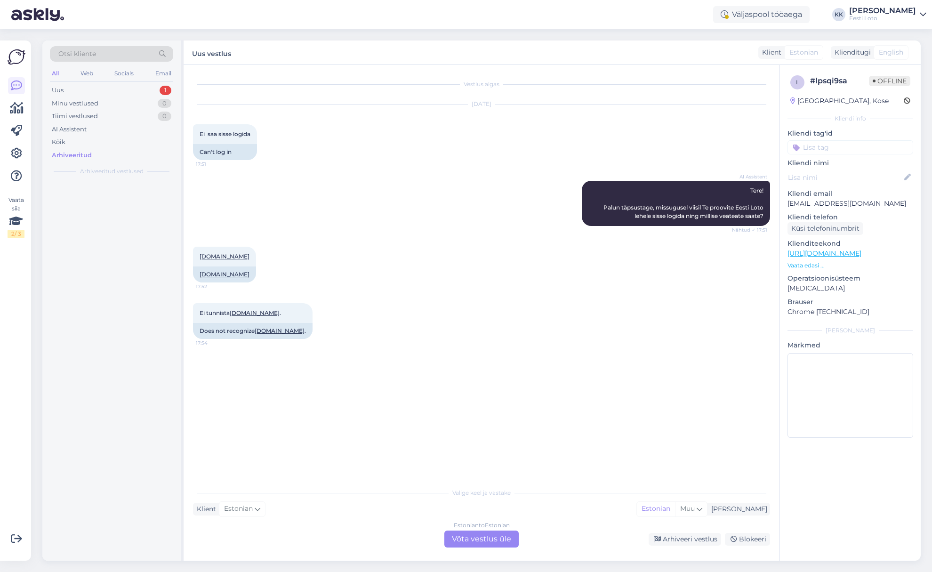
scroll to position [0, 0]
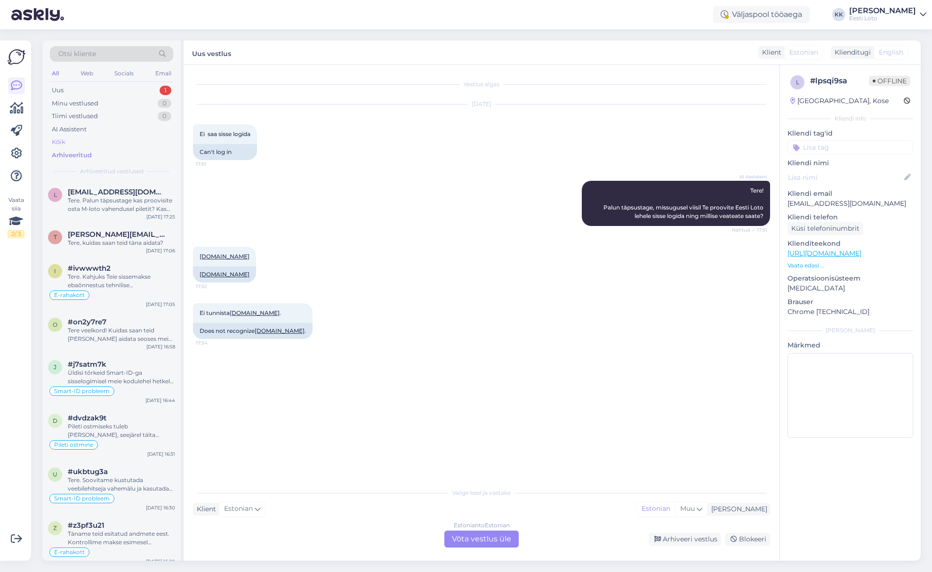
click at [69, 143] on div "Kõik" at bounding box center [111, 141] width 123 height 13
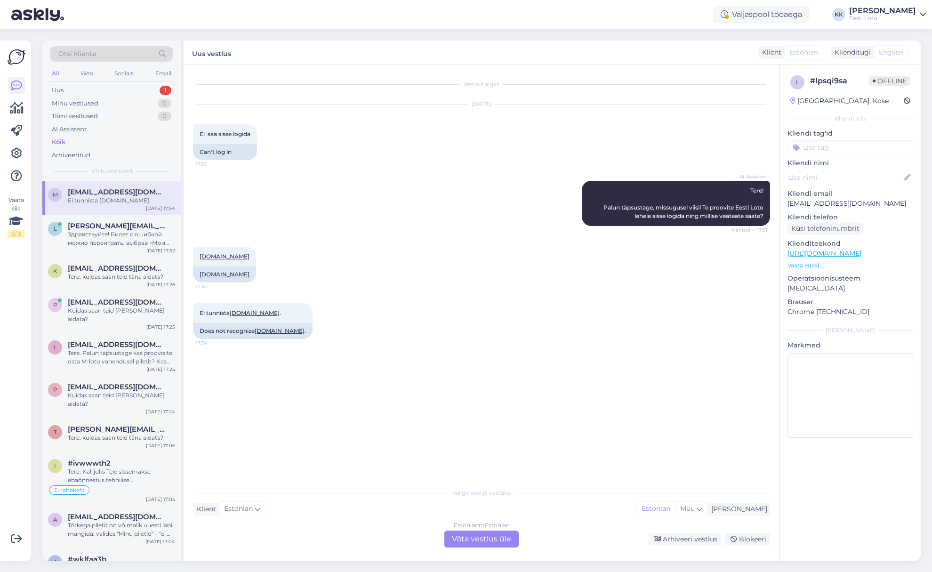
click at [138, 55] on div "Otsi kliente" at bounding box center [111, 54] width 123 height 16
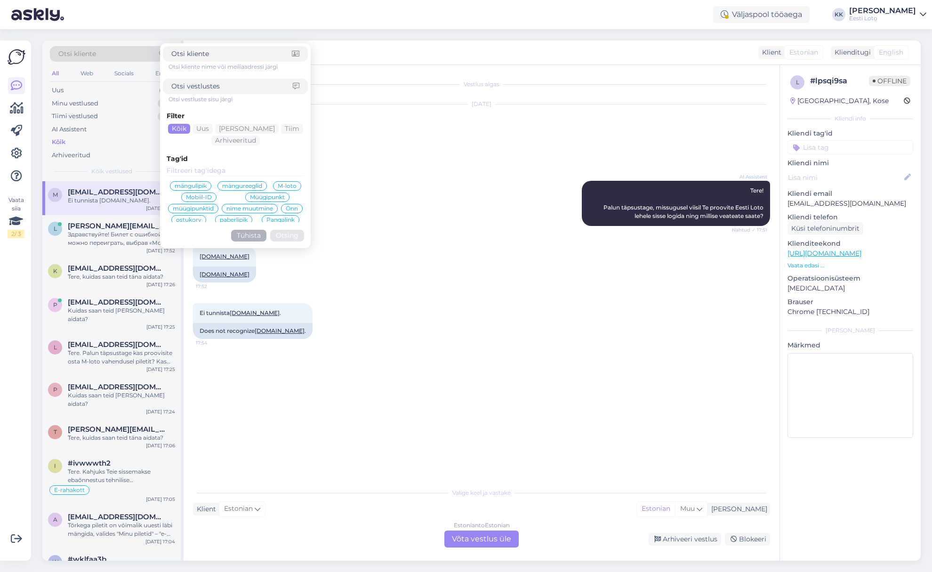
scroll to position [210, 0]
click at [289, 203] on span "M-loto" at bounding box center [287, 201] width 19 height 6
click at [287, 247] on button "Otsing" at bounding box center [287, 247] width 34 height 12
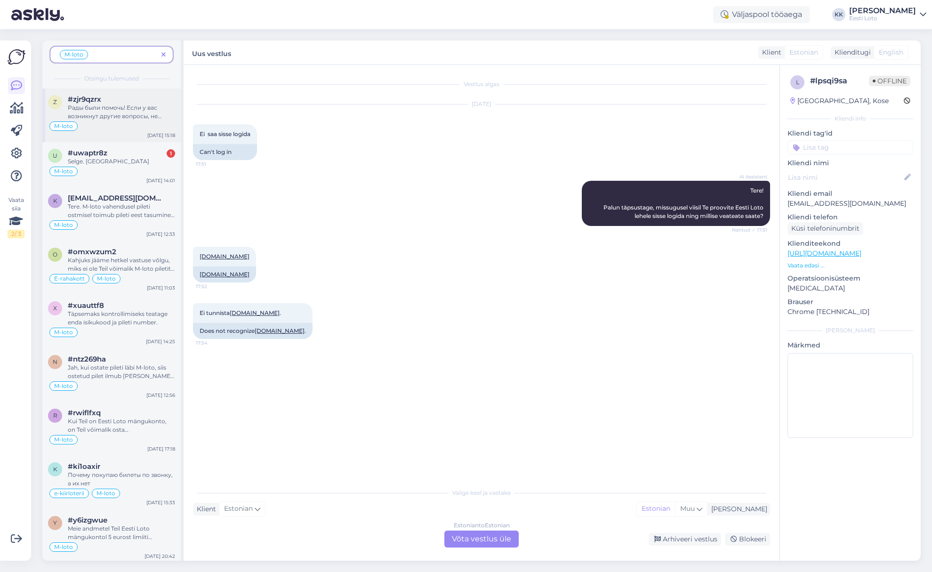
click at [106, 117] on div "Рады были помочь! Если у вас возникнут другие вопросы, не стесняйтесь обращатьс…" at bounding box center [121, 112] width 107 height 17
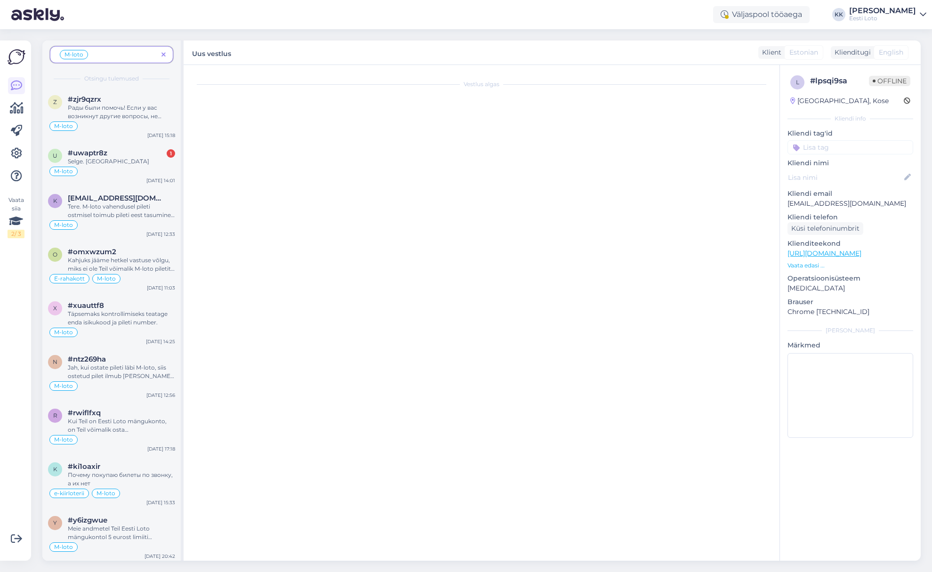
scroll to position [9, 0]
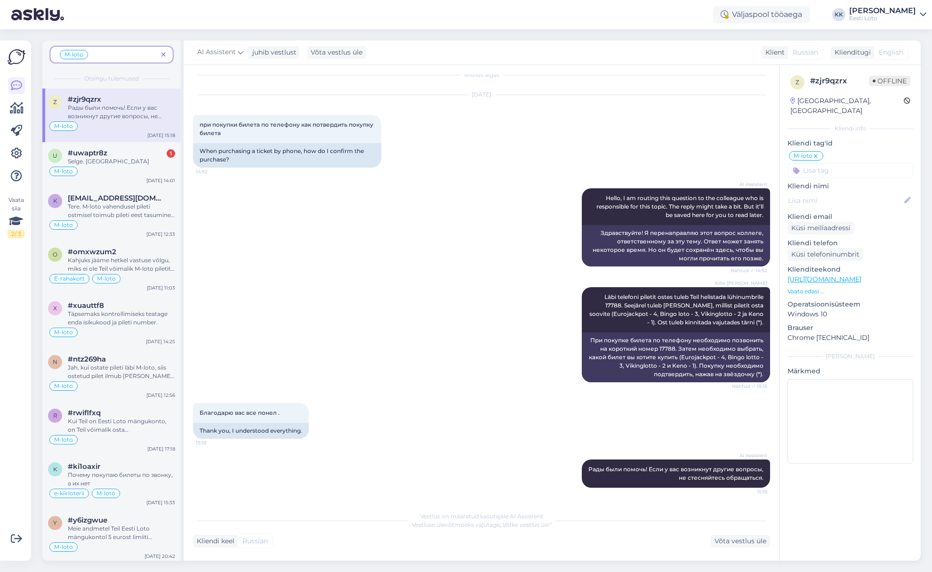
click at [165, 52] on icon at bounding box center [163, 55] width 4 height 7
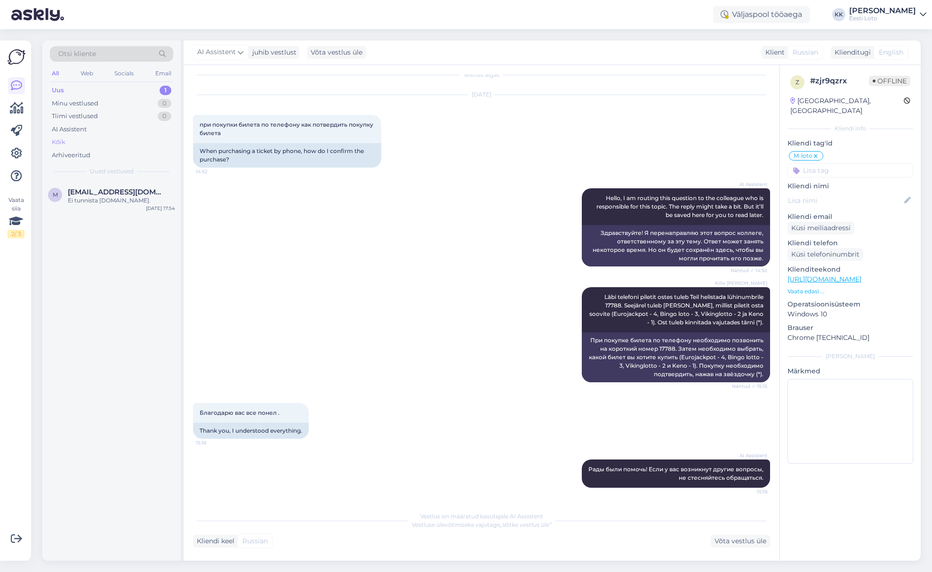
click at [86, 142] on div "Kõik" at bounding box center [111, 141] width 123 height 13
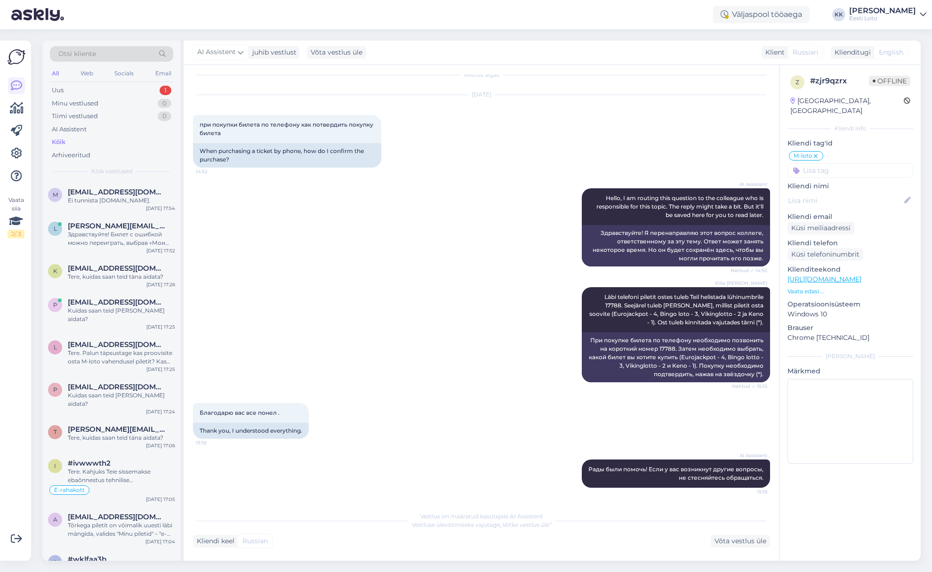
click at [113, 58] on div "Otsi kliente" at bounding box center [111, 54] width 123 height 16
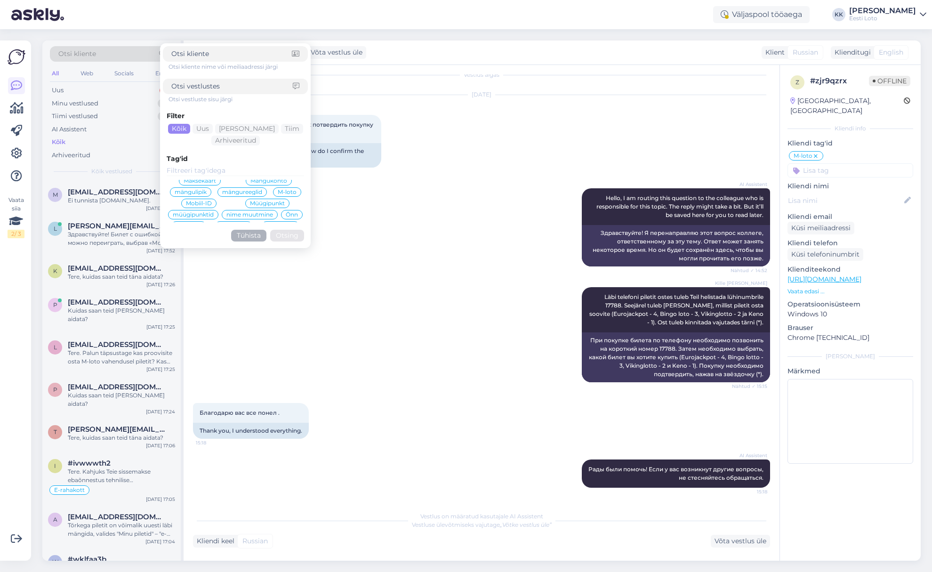
scroll to position [221, 0]
click at [211, 198] on div "Mobiil-ID" at bounding box center [198, 201] width 35 height 9
drag, startPoint x: 287, startPoint y: 245, endPoint x: 296, endPoint y: 244, distance: 9.0
click at [287, 245] on button "Otsing" at bounding box center [287, 247] width 34 height 12
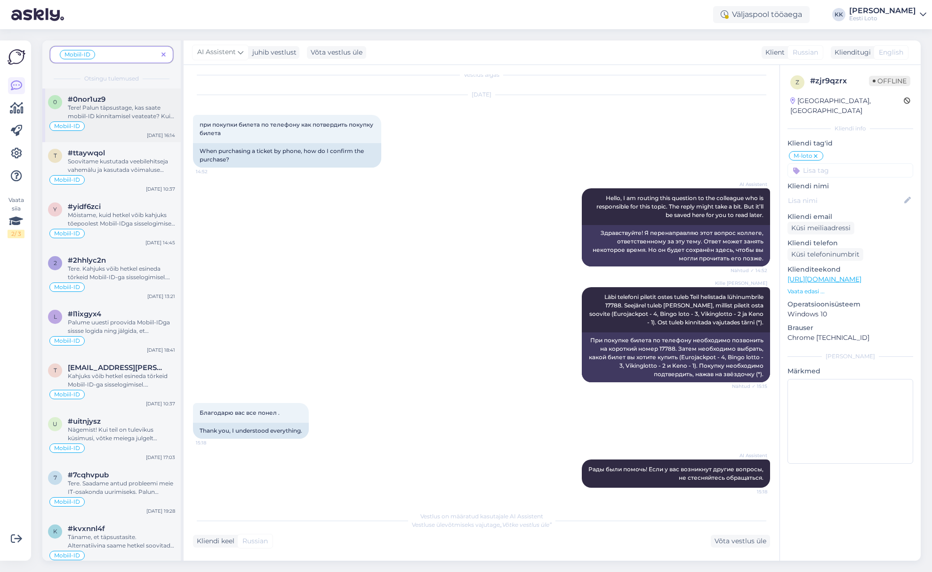
click at [134, 114] on div "Tere! Palun täpsustage, kas saate mobiil-ID kinnitamisel veateate? Kui jah, sii…" at bounding box center [121, 112] width 107 height 17
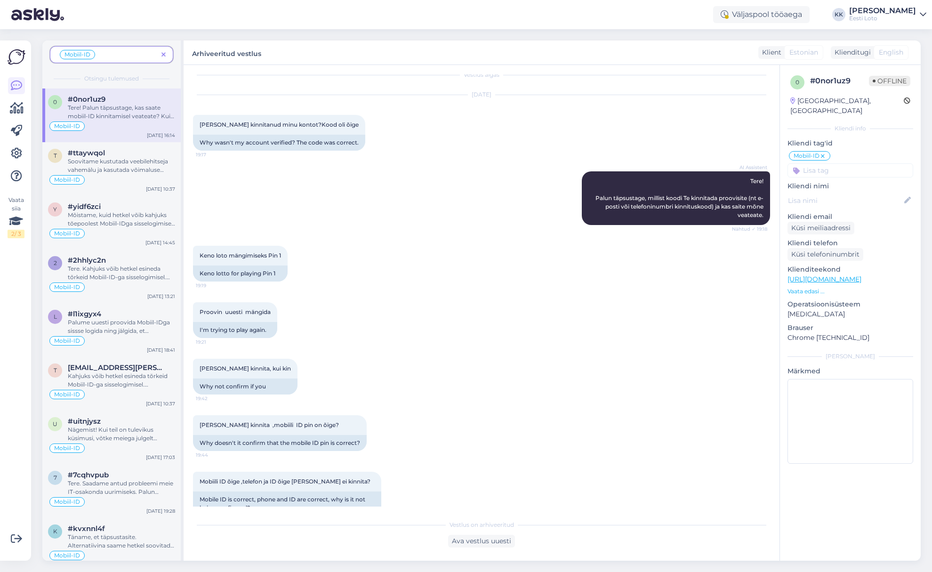
scroll to position [512, 0]
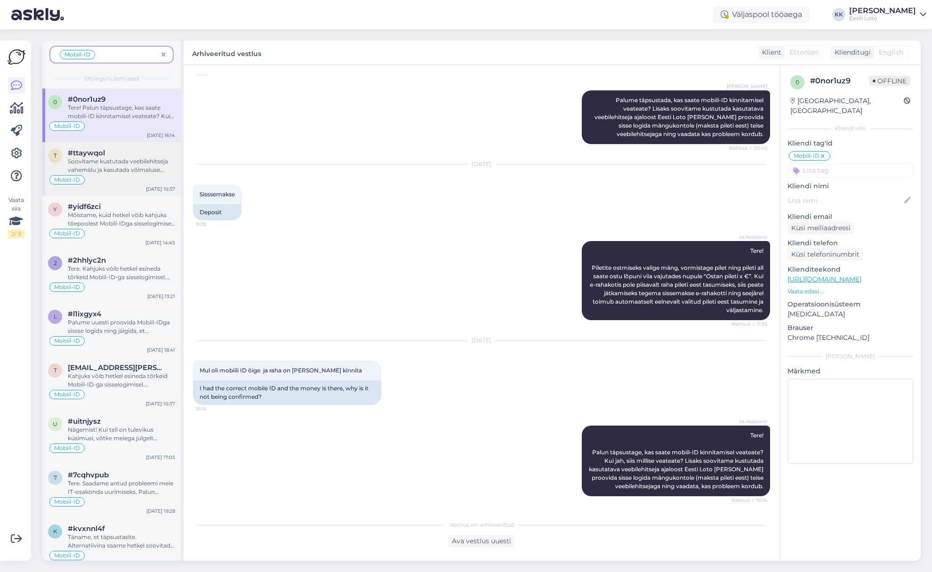
click at [128, 164] on div "Soovitame kustutada veebilehitseja vahemälu ja kasutada võimaluse korral erinev…" at bounding box center [121, 165] width 107 height 17
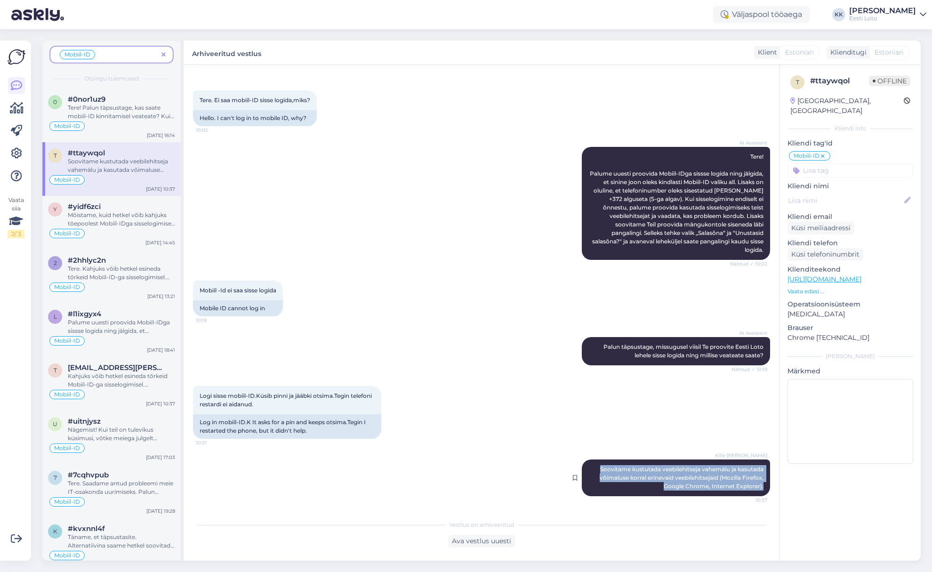
drag, startPoint x: 598, startPoint y: 470, endPoint x: 769, endPoint y: 490, distance: 171.4
click at [769, 490] on div "Kille Nevolihhin Soovitame kustutada veebilehitseja vahemälu ja kasutada võimal…" at bounding box center [675, 477] width 188 height 37
copy span "Soovitame kustutada veebilehitseja vahemälu ja kasutada võimaluse korral erinev…"
click at [106, 231] on div "Mobiil-ID" at bounding box center [111, 233] width 127 height 11
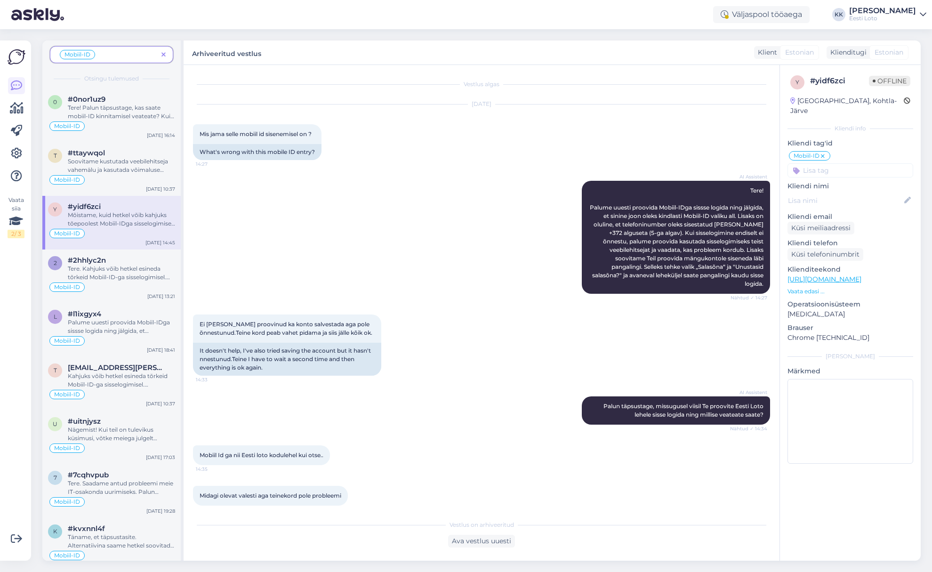
scroll to position [413, 0]
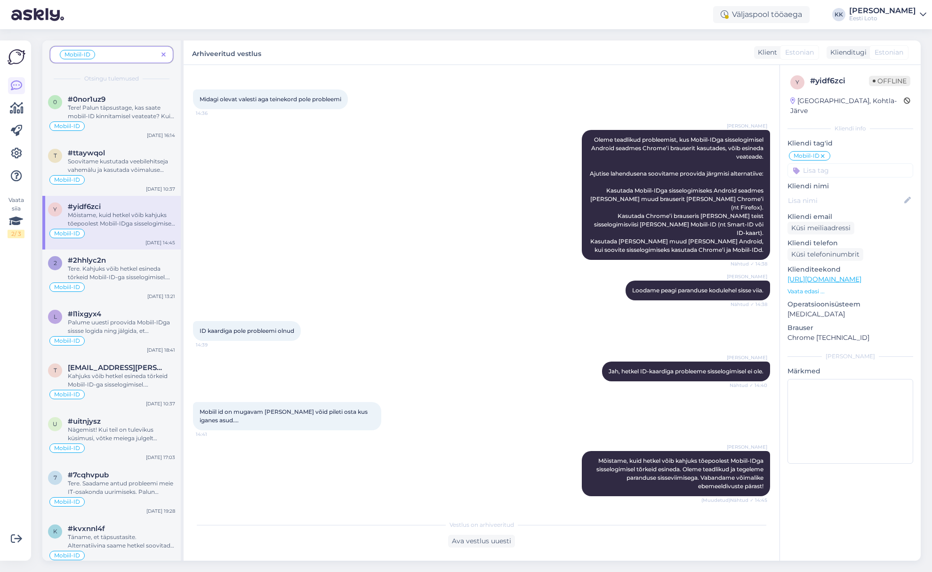
click at [167, 51] on span at bounding box center [164, 55] width 12 height 10
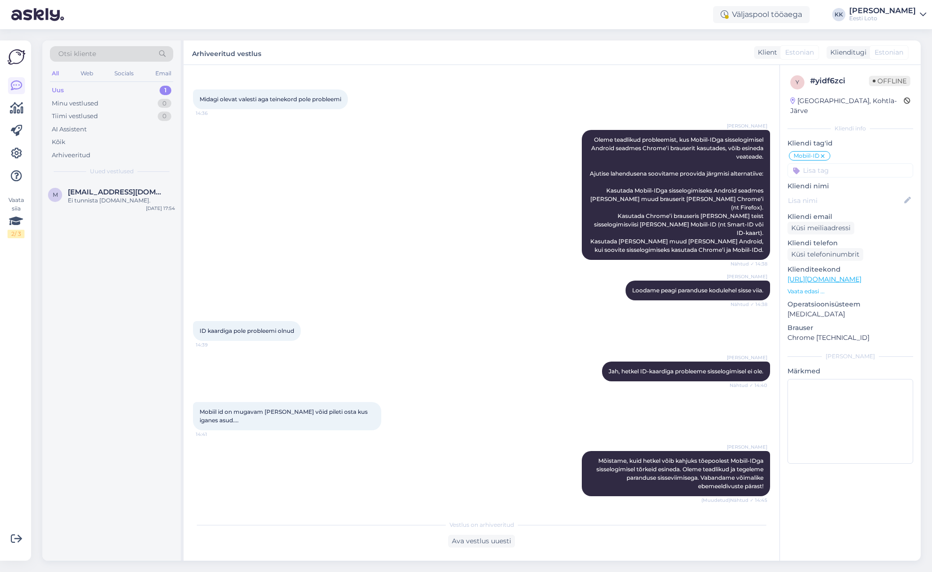
click at [115, 91] on div "Uus 1" at bounding box center [111, 90] width 123 height 13
click at [124, 191] on span "[EMAIL_ADDRESS][DOMAIN_NAME]" at bounding box center [117, 192] width 98 height 8
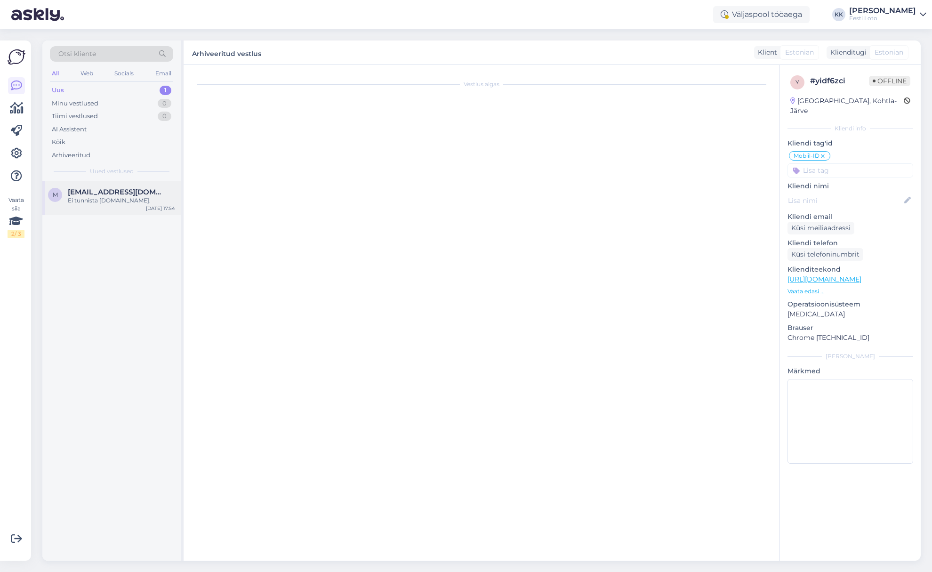
scroll to position [0, 0]
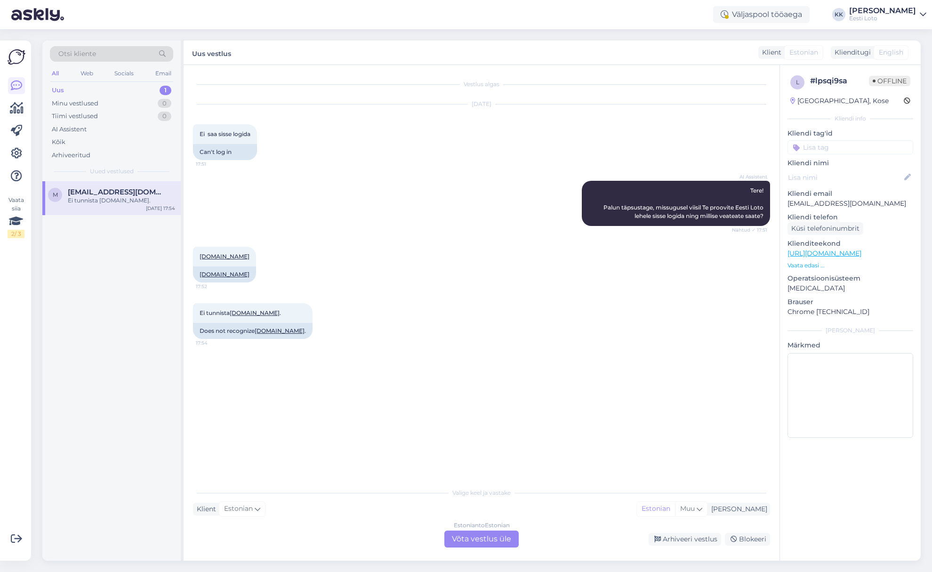
click at [486, 537] on div "Estonian to Estonian Võta vestlus üle" at bounding box center [481, 538] width 74 height 17
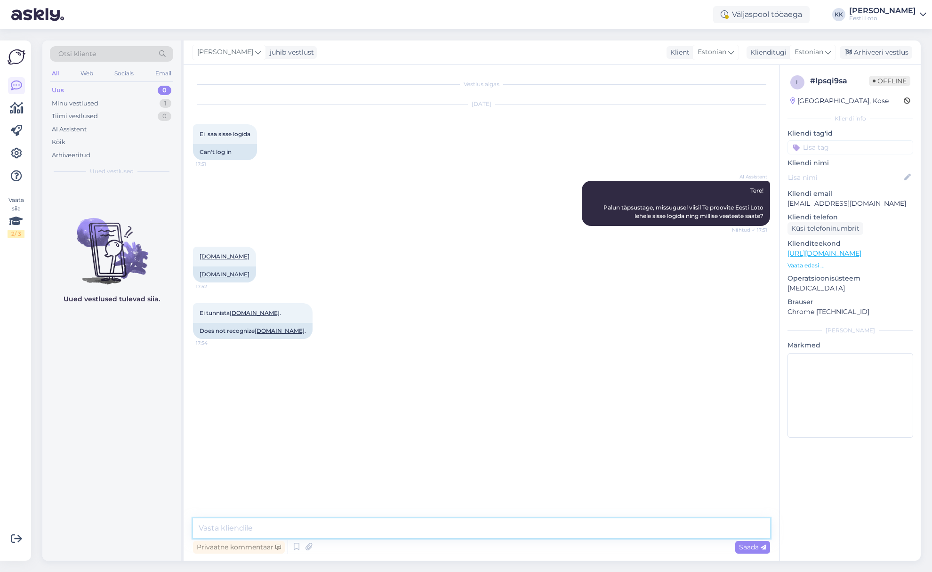
drag, startPoint x: 440, startPoint y: 529, endPoint x: 465, endPoint y: 519, distance: 27.1
click at [440, 529] on textarea at bounding box center [481, 528] width 577 height 20
paste textarea "Soovitame kustutada veebilehitseja vahemälu ja kasutada võimaluse korral erinev…"
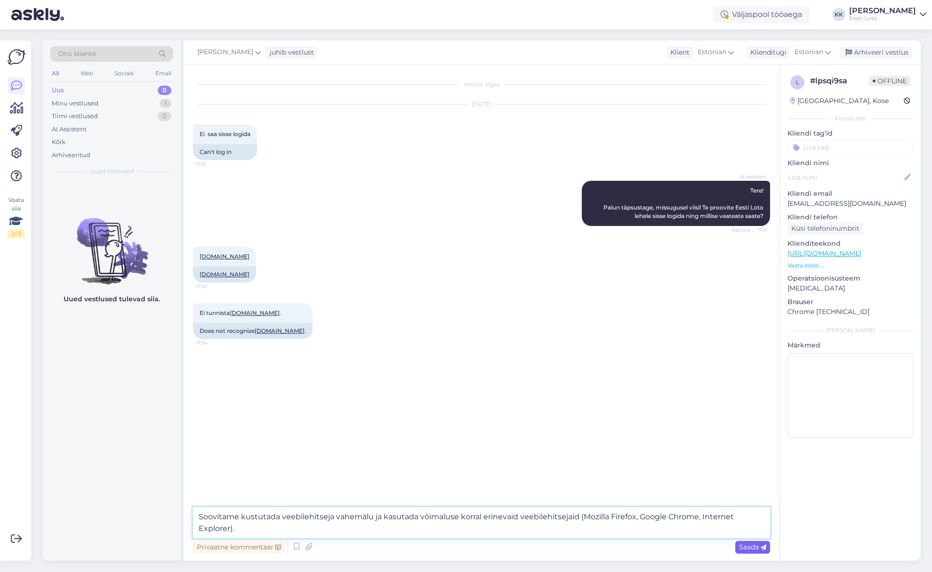
type textarea "Soovitame kustutada veebilehitseja vahemälu ja kasutada võimaluse korral erinev…"
click at [750, 543] on span "Saada" at bounding box center [752, 546] width 27 height 8
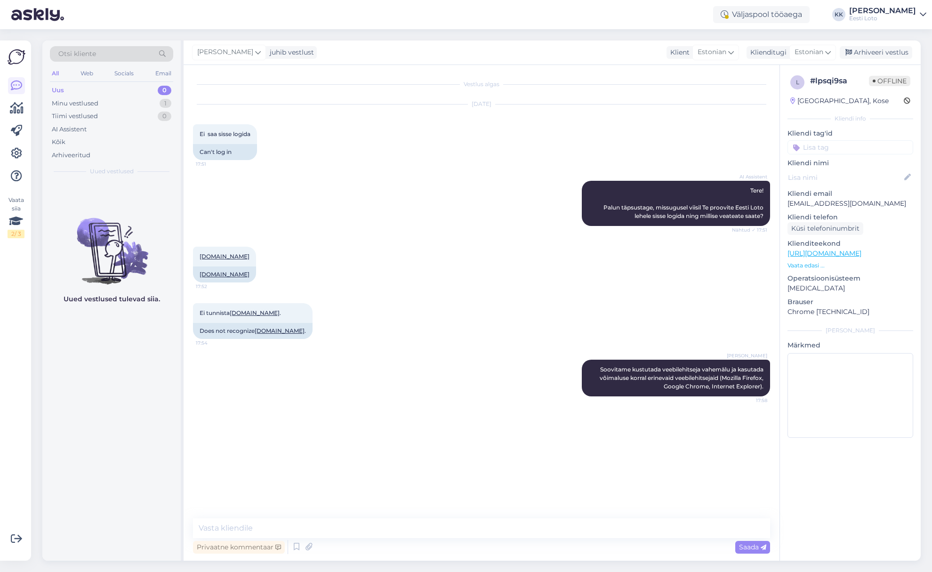
click at [825, 151] on input at bounding box center [850, 147] width 126 height 14
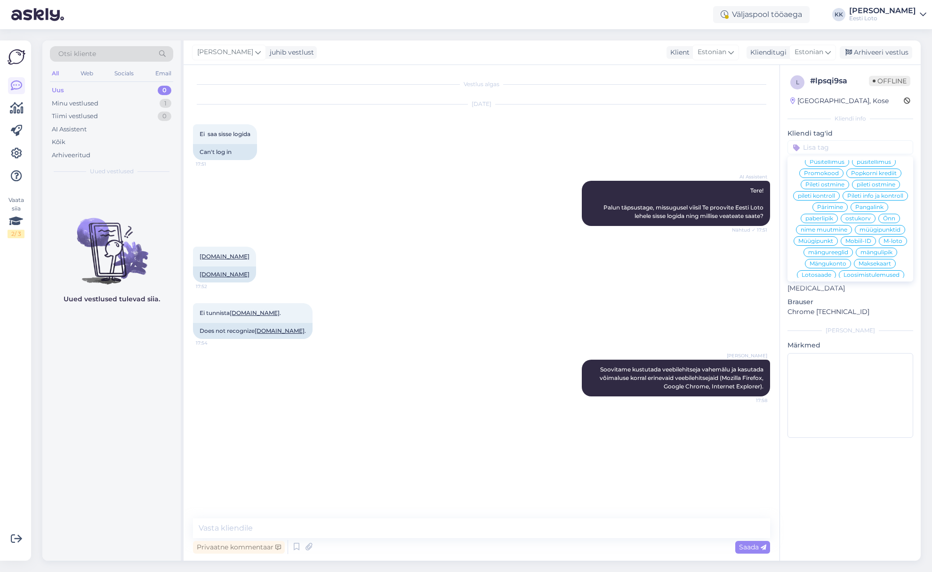
scroll to position [234, 0]
click at [869, 244] on span "Mobiil-ID" at bounding box center [858, 244] width 26 height 6
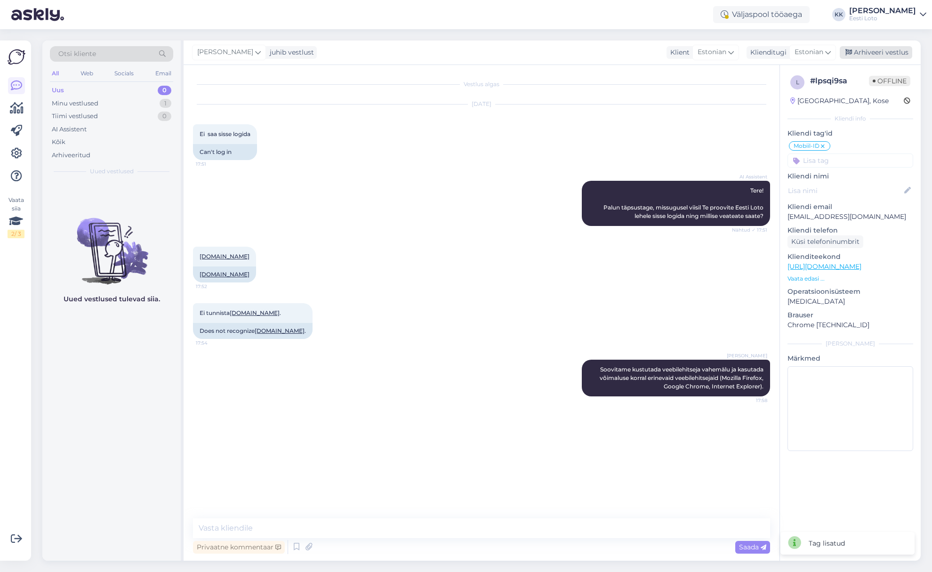
click at [877, 52] on div "Arhiveeri vestlus" at bounding box center [875, 52] width 72 height 13
click at [95, 104] on div "Minu vestlused" at bounding box center [75, 103] width 47 height 9
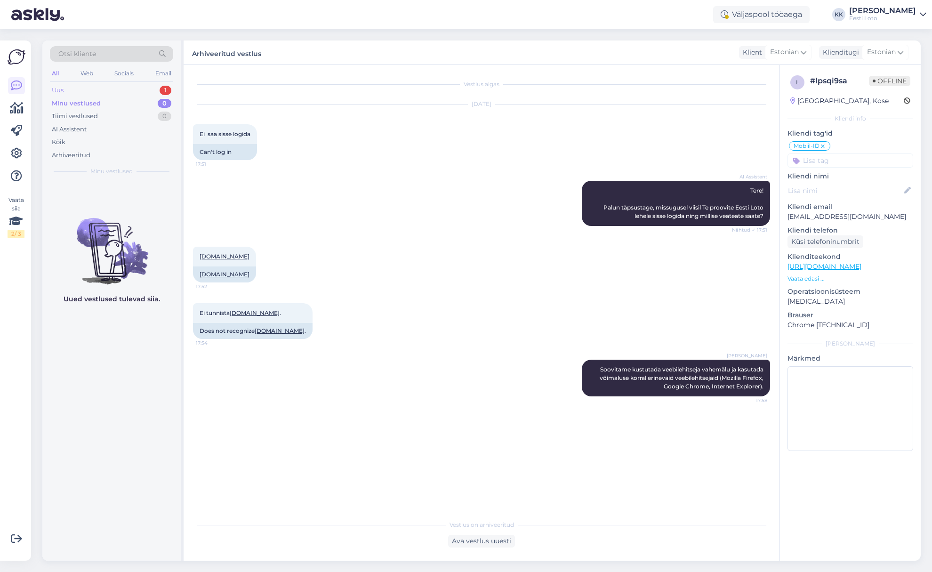
click at [69, 88] on div "Uus 1" at bounding box center [111, 90] width 123 height 13
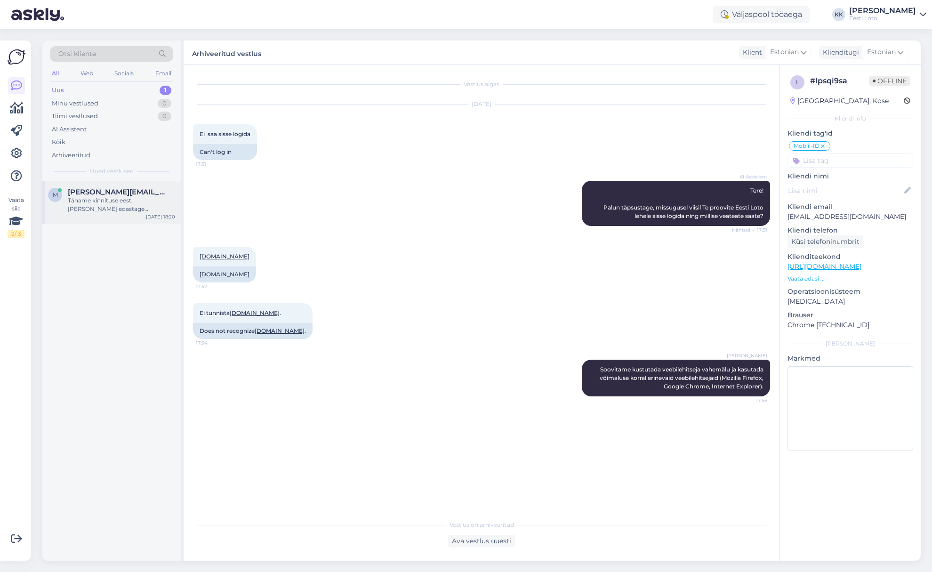
click at [98, 207] on div "Täname kinnituse eest. [PERSON_NAME] edastage [PERSON_NAME] ees- ja perekonnani…" at bounding box center [121, 204] width 107 height 17
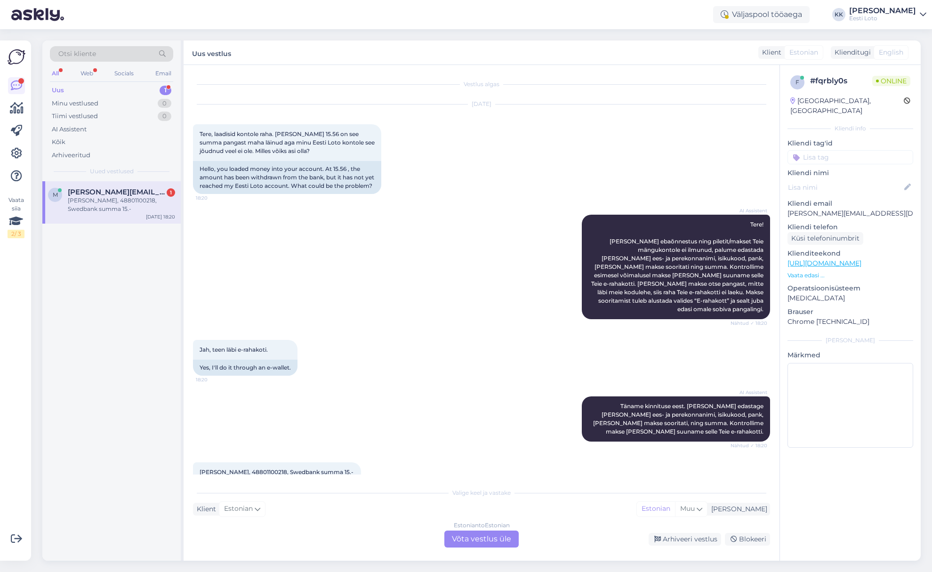
scroll to position [34, 0]
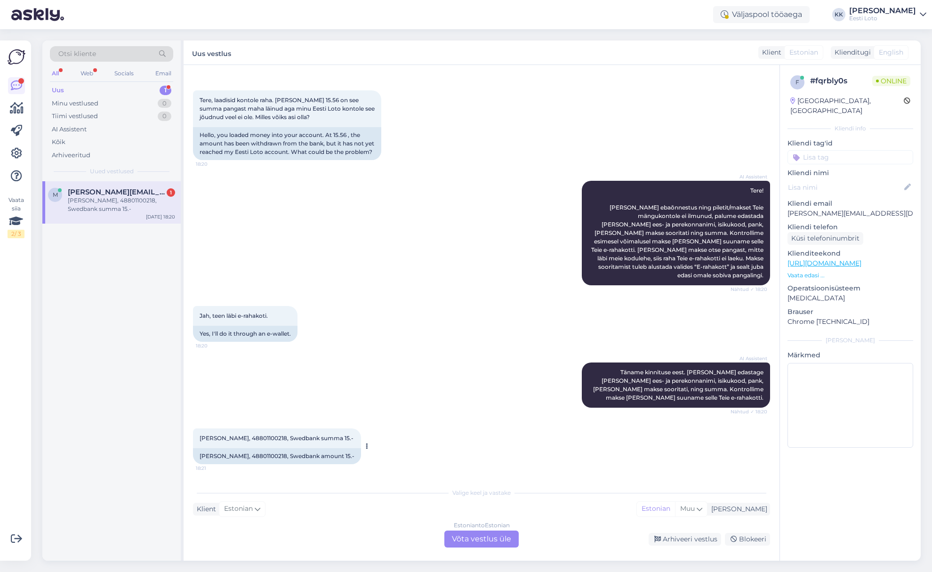
click at [267, 438] on span "[PERSON_NAME], 48801100218, Swedbank summa 15.-" at bounding box center [276, 437] width 154 height 7
copy span "48801100218"
click at [80, 152] on div "Arhiveeritud" at bounding box center [71, 155] width 39 height 9
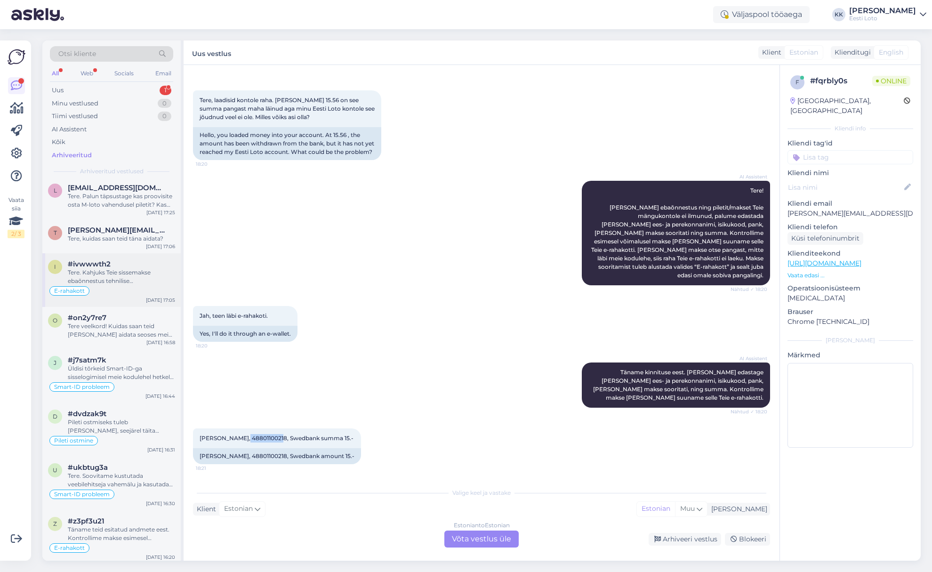
scroll to position [57, 0]
click at [124, 271] on div "Tere. Kahjuks Teie sissemakse ebaõnnestus tehnilise [PERSON_NAME] tõttu. Kontro…" at bounding box center [121, 277] width 107 height 17
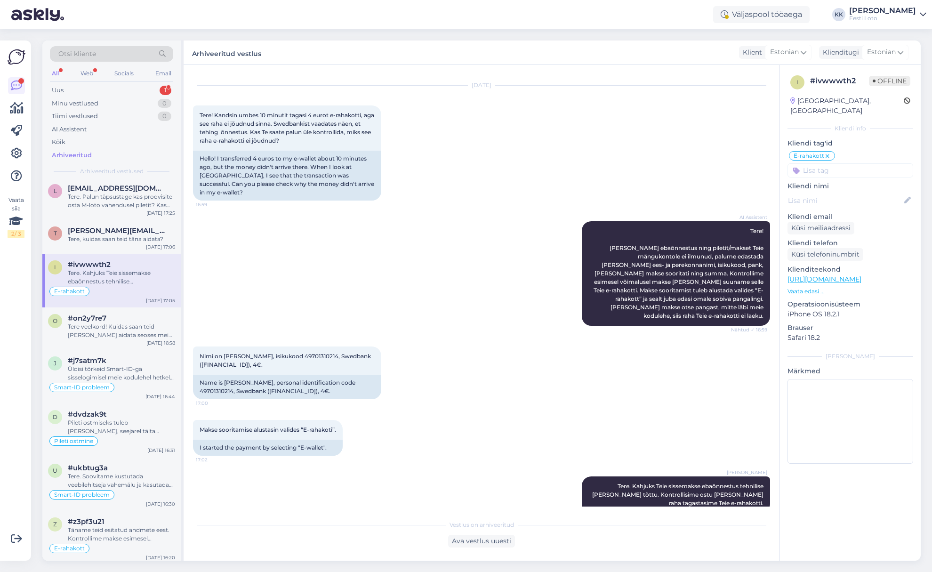
scroll to position [58, 0]
drag, startPoint x: 597, startPoint y: 466, endPoint x: 762, endPoint y: 487, distance: 167.0
click at [762, 487] on div "[PERSON_NAME] Tere. Kahjuks Teie sissemakse ebaõnnestus tehnilise [PERSON_NAME]…" at bounding box center [675, 494] width 188 height 37
copy span "Tere. Kahjuks Teie sissemakse ebaõnnestus tehnilise [PERSON_NAME] tõttu. Kontro…"
click at [85, 91] on div "Uus 1" at bounding box center [111, 90] width 123 height 13
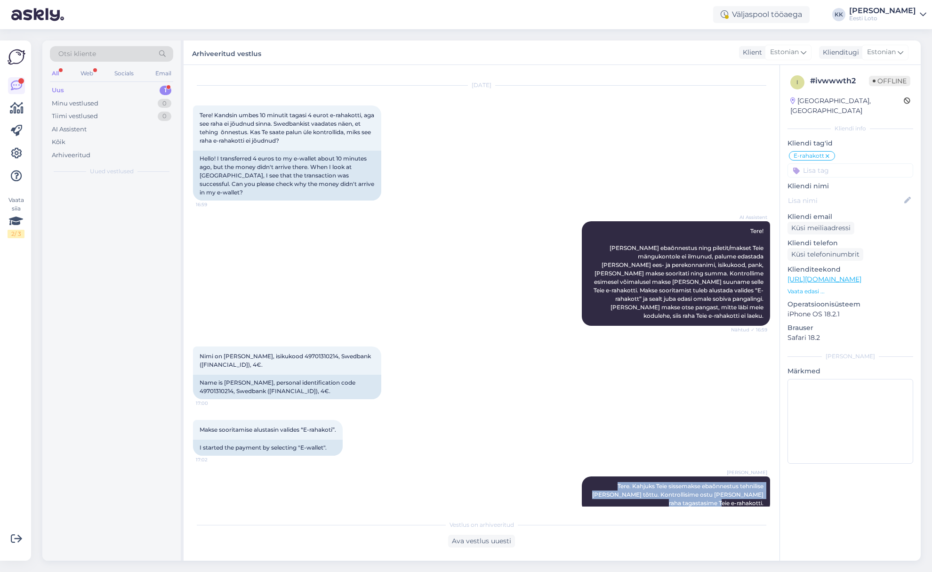
scroll to position [0, 0]
click at [71, 87] on div "Uus 1" at bounding box center [111, 90] width 123 height 13
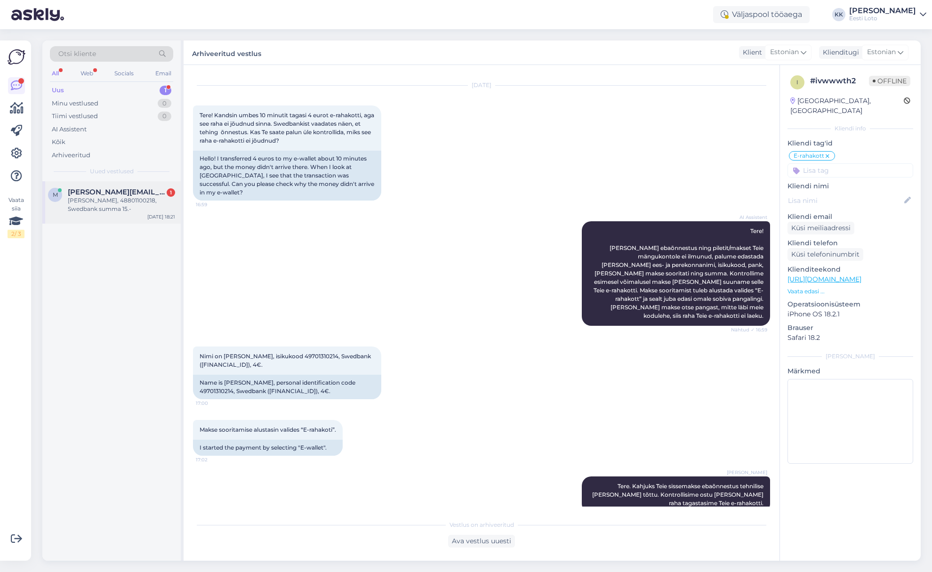
click at [93, 201] on div "[PERSON_NAME], 48801100218, Swedbank summa 15.-" at bounding box center [121, 204] width 107 height 17
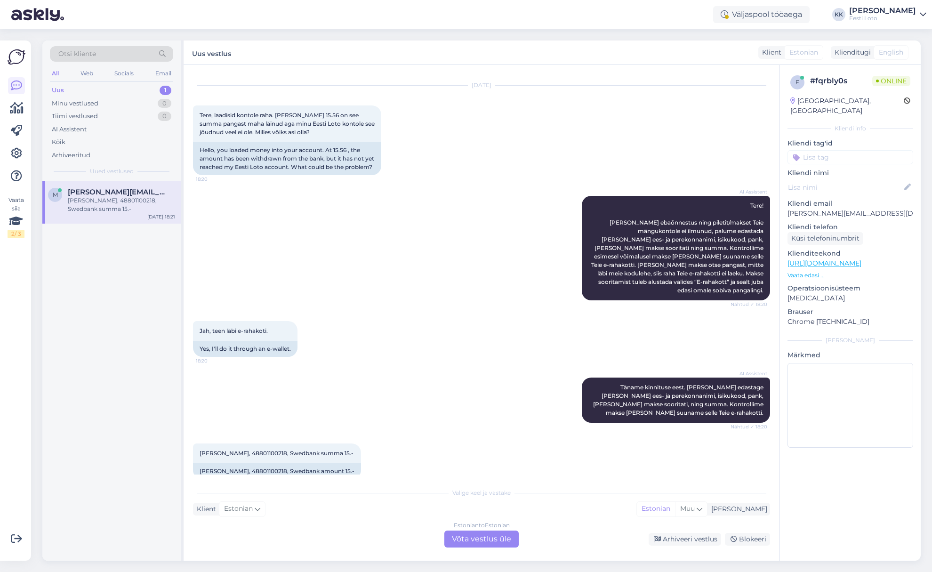
scroll to position [34, 0]
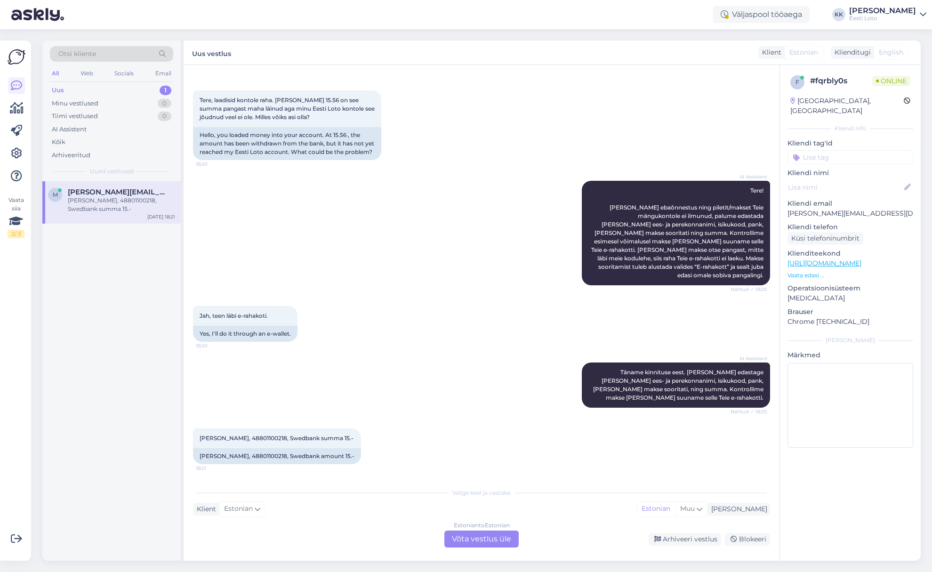
click at [496, 538] on div "Estonian to Estonian Võta vestlus üle" at bounding box center [481, 538] width 74 height 17
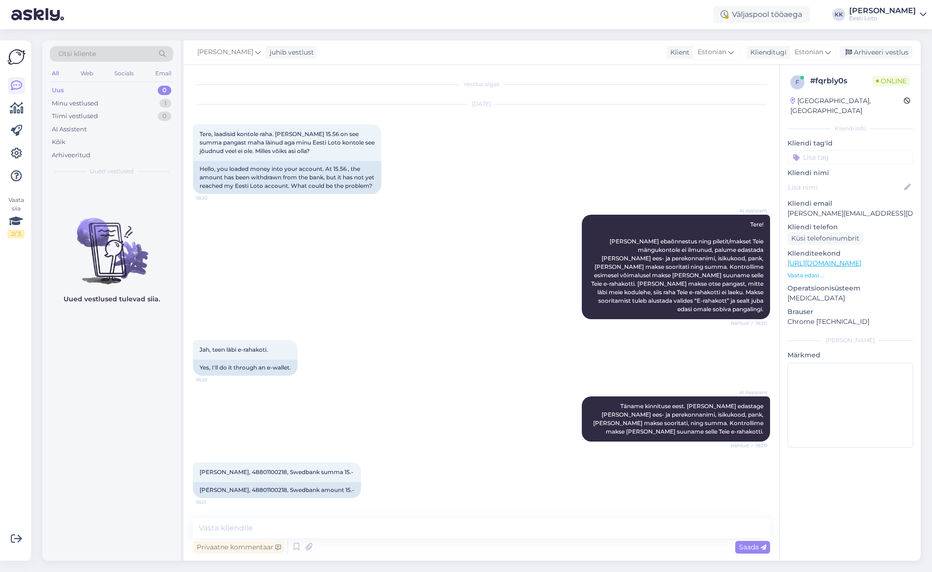
scroll to position [0, 0]
click at [450, 525] on textarea at bounding box center [481, 528] width 577 height 20
paste textarea "Tere. Kahjuks Teie sissemakse ebaõnnestus tehnilise [PERSON_NAME] tõttu. Kontro…"
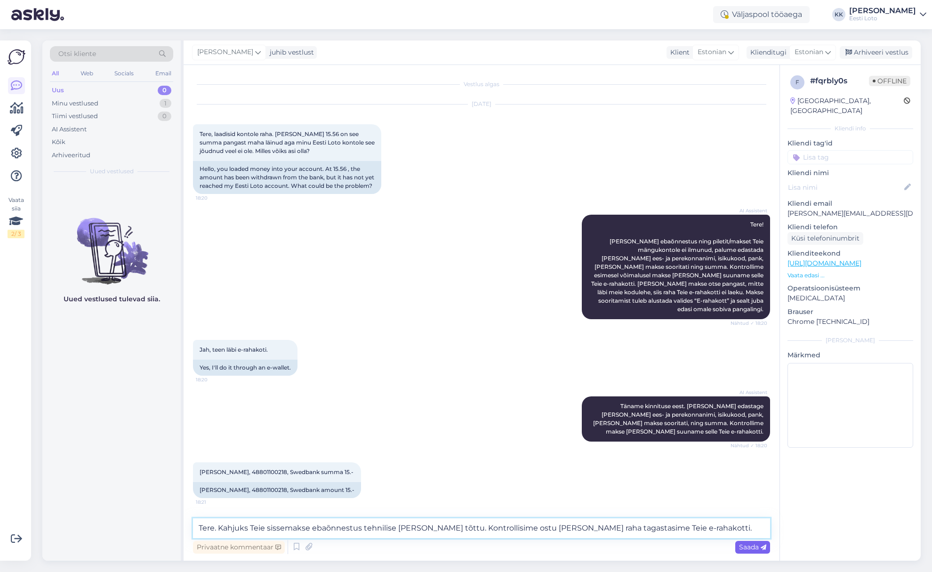
type textarea "Tere. Kahjuks Teie sissemakse ebaõnnestus tehnilise [PERSON_NAME] tõttu. Kontro…"
drag, startPoint x: 756, startPoint y: 546, endPoint x: 751, endPoint y: 545, distance: 5.3
click at [756, 546] on span "Saada" at bounding box center [752, 546] width 27 height 8
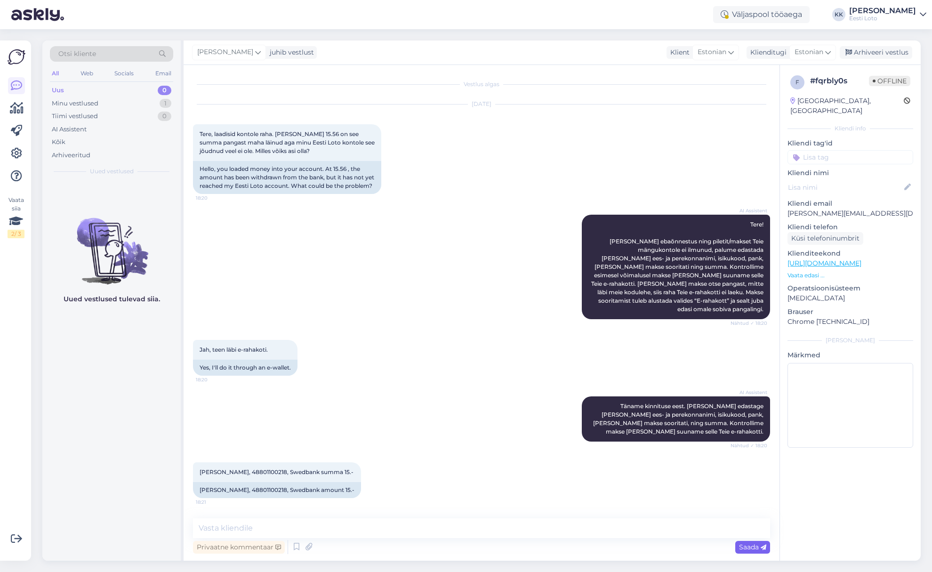
scroll to position [56, 0]
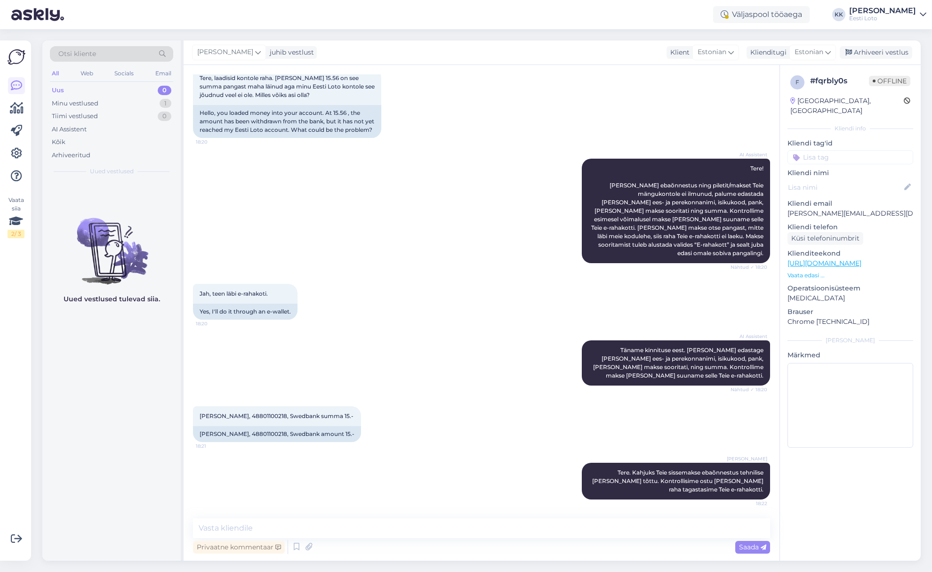
click at [846, 152] on input at bounding box center [850, 157] width 126 height 14
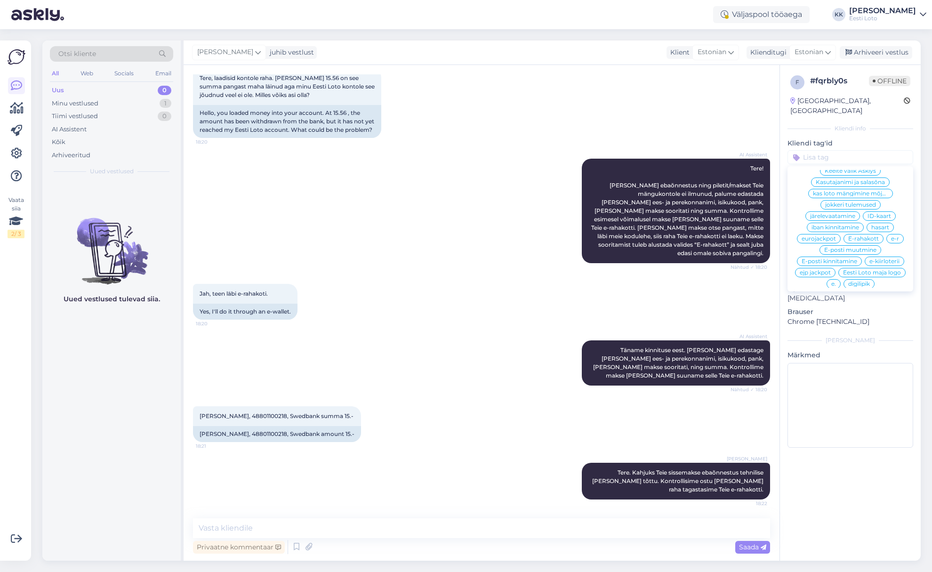
scroll to position [434, 0]
click at [876, 231] on span "E-rahakott" at bounding box center [863, 234] width 31 height 6
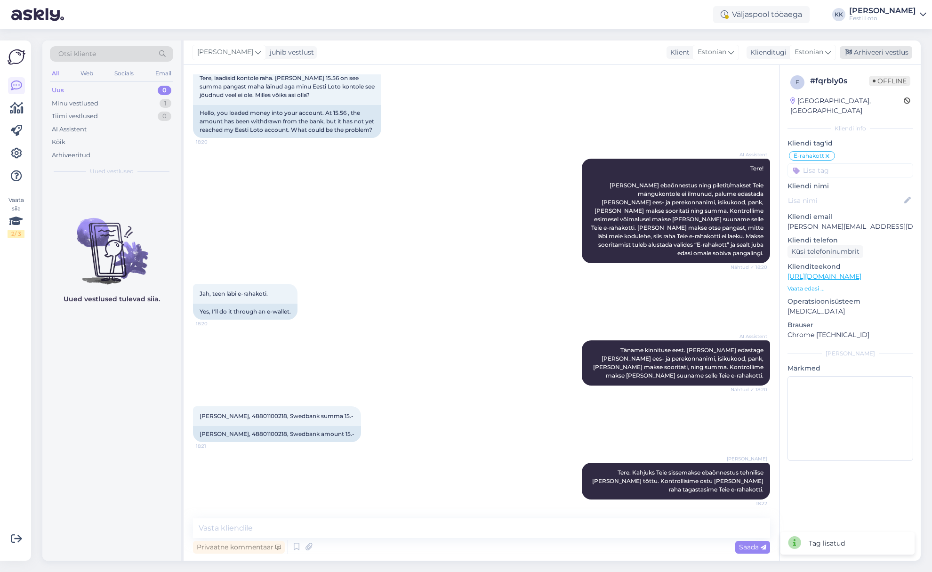
click at [888, 49] on div "Arhiveeri vestlus" at bounding box center [875, 52] width 72 height 13
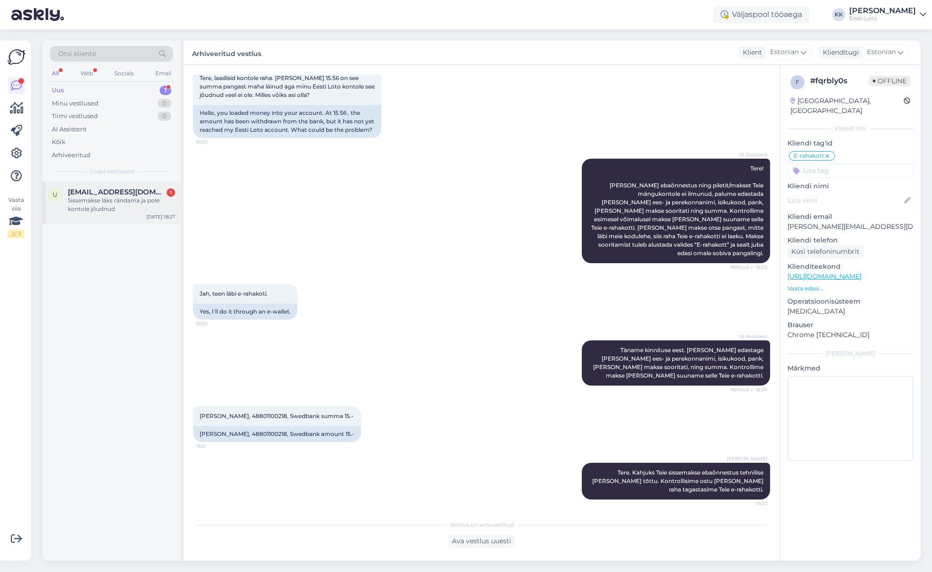
click at [101, 208] on div "Sissemakse läks rändama ja pole kontole jõudnud" at bounding box center [121, 204] width 107 height 17
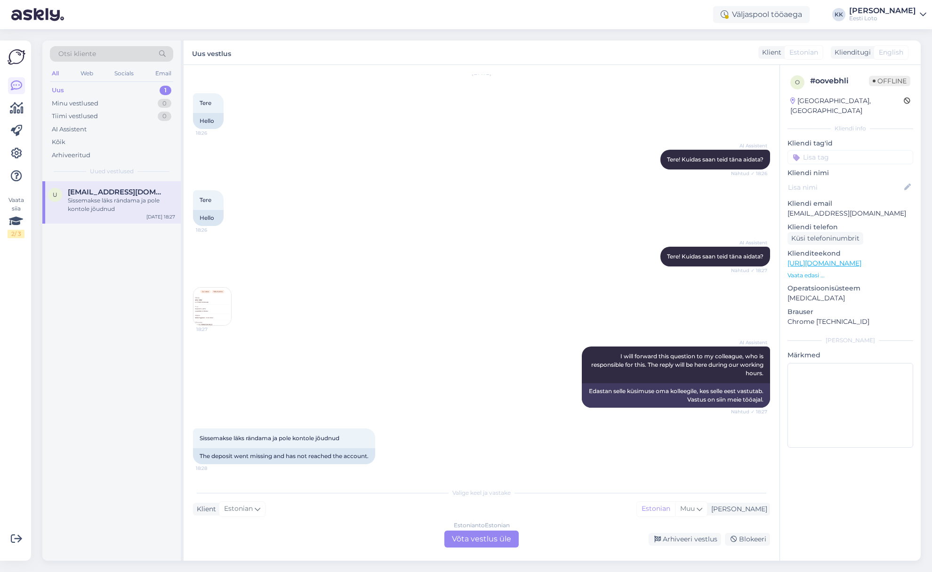
click at [213, 301] on img at bounding box center [212, 306] width 38 height 38
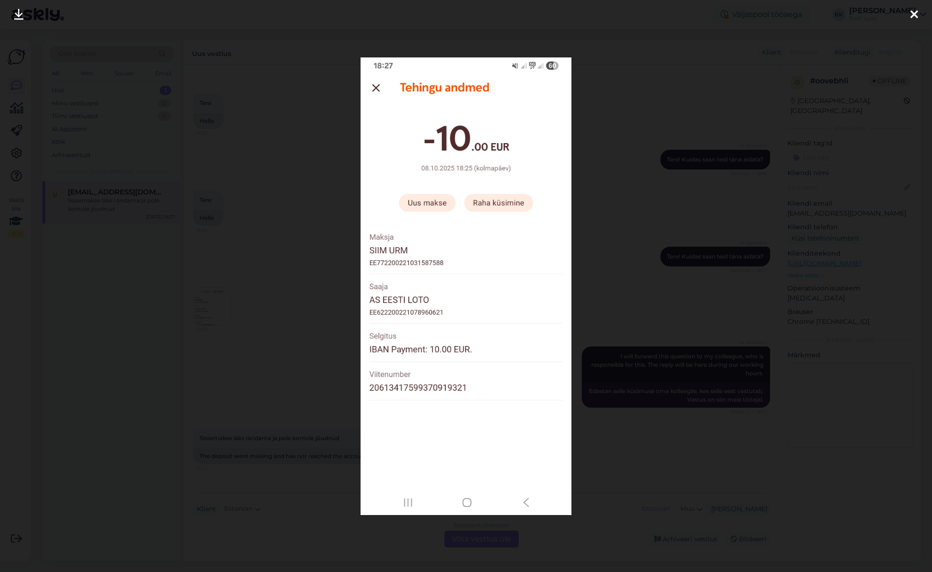
click at [909, 16] on div at bounding box center [913, 15] width 19 height 30
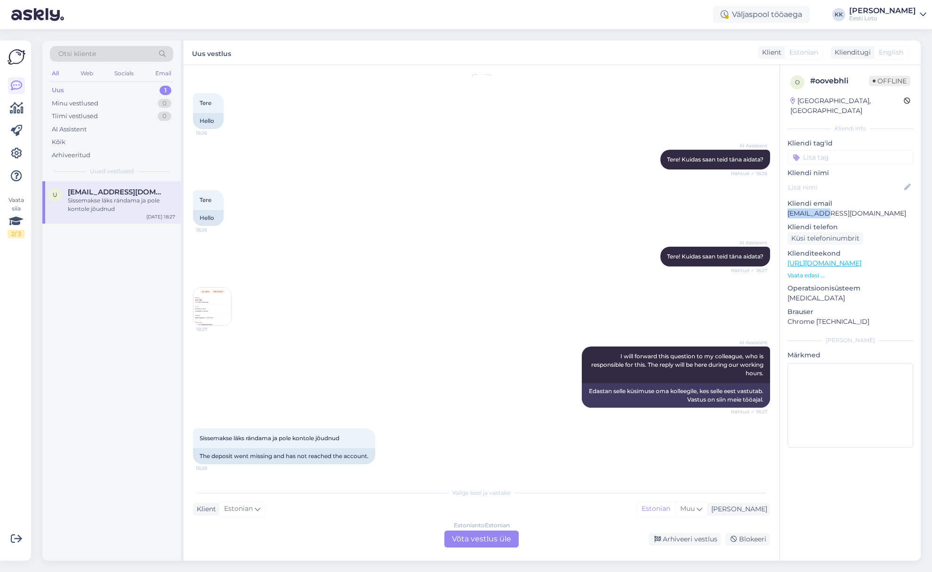
drag, startPoint x: 841, startPoint y: 206, endPoint x: 788, endPoint y: 204, distance: 52.7
click at [788, 208] on p "[EMAIL_ADDRESS][DOMAIN_NAME]" at bounding box center [850, 213] width 126 height 10
copy p "[EMAIL_ADDRESS][DOMAIN_NAME]"
click at [207, 295] on img at bounding box center [212, 306] width 38 height 38
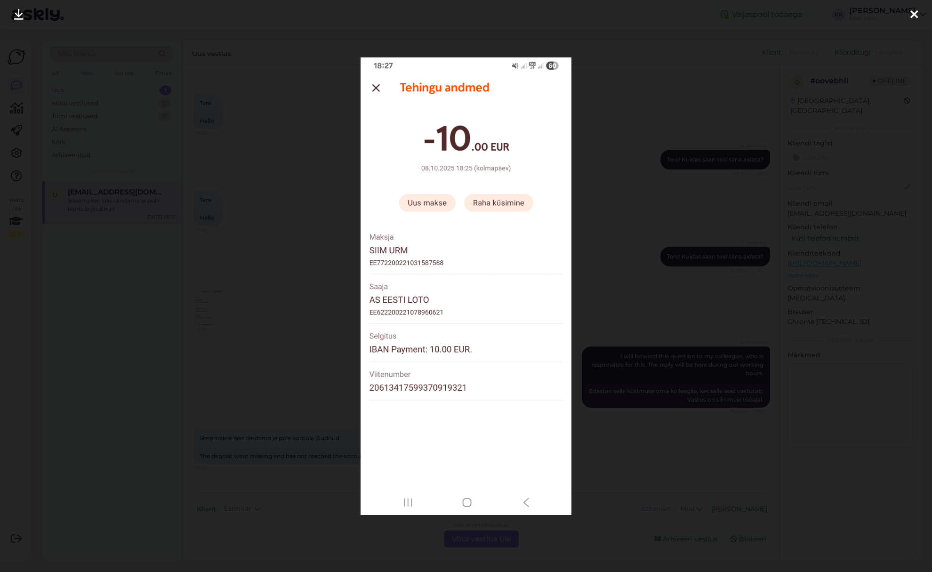
drag, startPoint x: 910, startPoint y: 13, endPoint x: 890, endPoint y: 11, distance: 20.3
click at [910, 13] on icon at bounding box center [914, 15] width 8 height 12
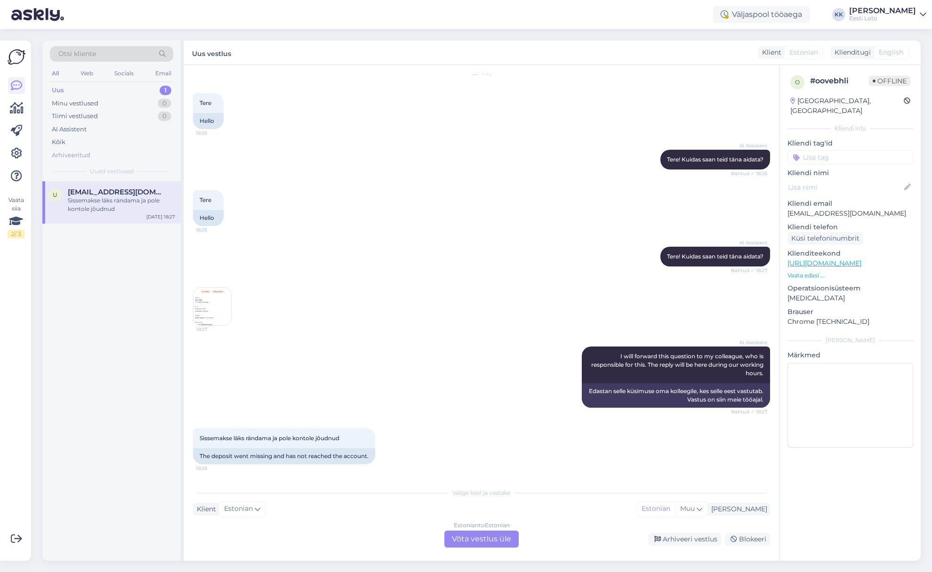
drag, startPoint x: 71, startPoint y: 153, endPoint x: 123, endPoint y: 153, distance: 51.8
click at [71, 153] on div "Arhiveeritud" at bounding box center [71, 155] width 39 height 9
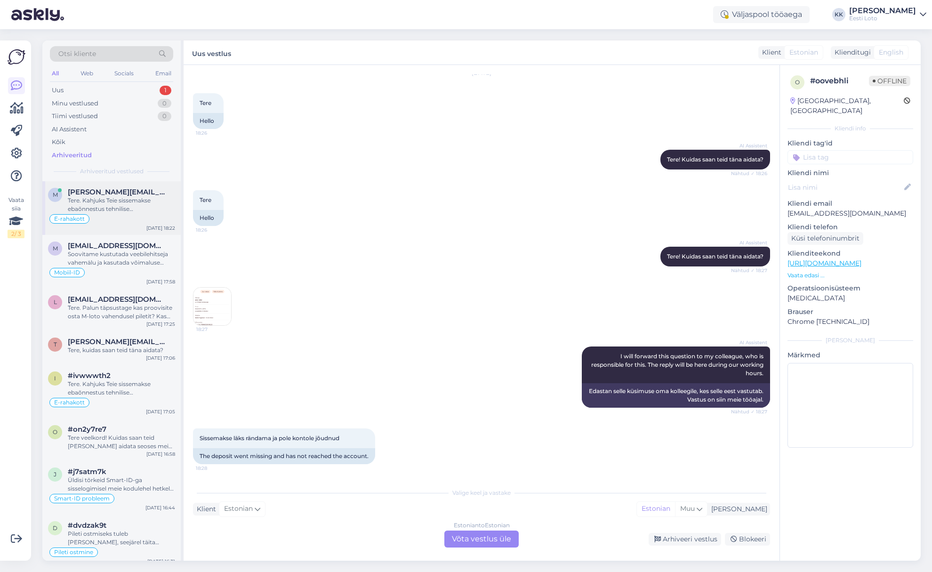
click at [126, 208] on div "Tere. Kahjuks Teie sissemakse ebaõnnestus tehnilise [PERSON_NAME] tõttu. Kontro…" at bounding box center [121, 204] width 107 height 17
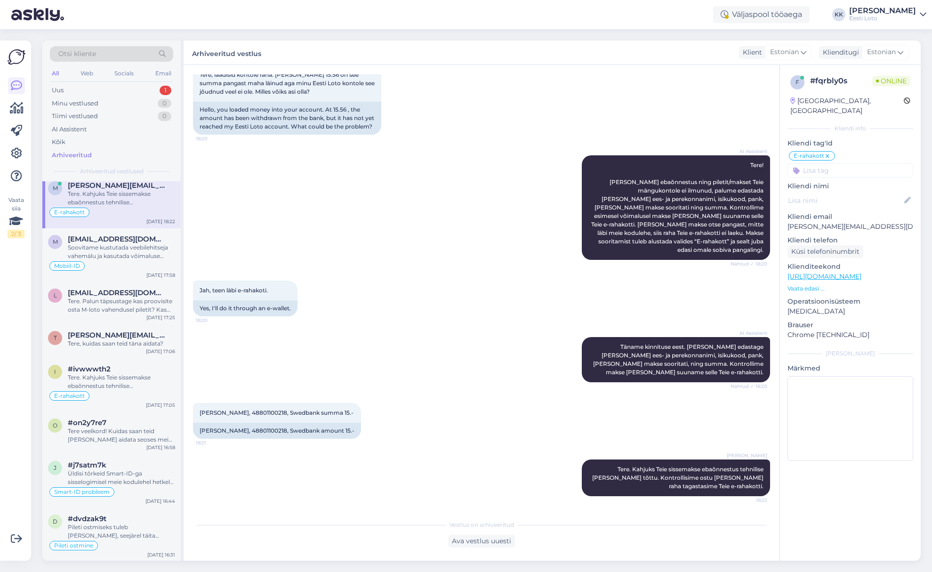
scroll to position [19, 0]
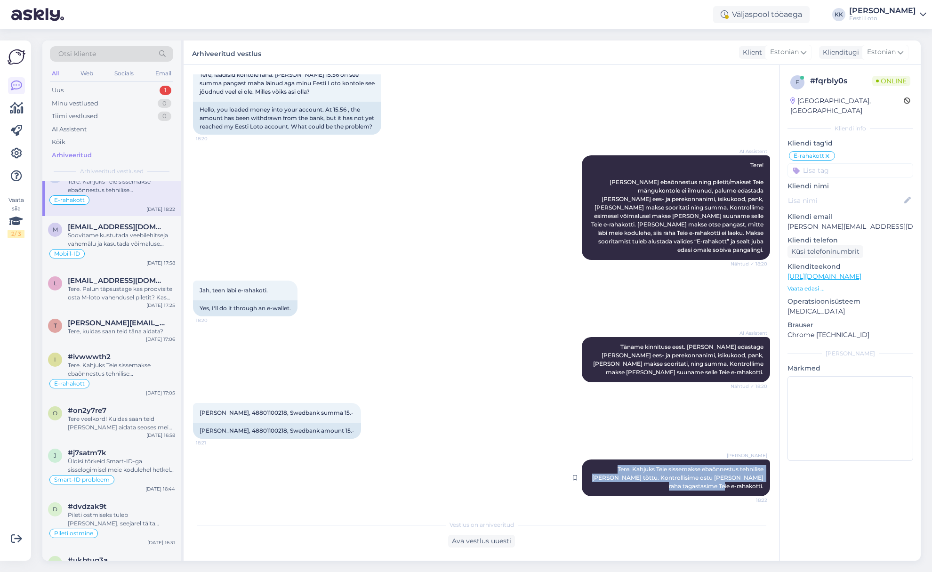
drag, startPoint x: 597, startPoint y: 468, endPoint x: 762, endPoint y: 458, distance: 165.0
click at [764, 488] on div "[PERSON_NAME] Tere. Kahjuks Teie sissemakse ebaõnnestus tehnilise [PERSON_NAME]…" at bounding box center [675, 477] width 188 height 37
click at [77, 88] on div "Uus 1" at bounding box center [111, 90] width 123 height 13
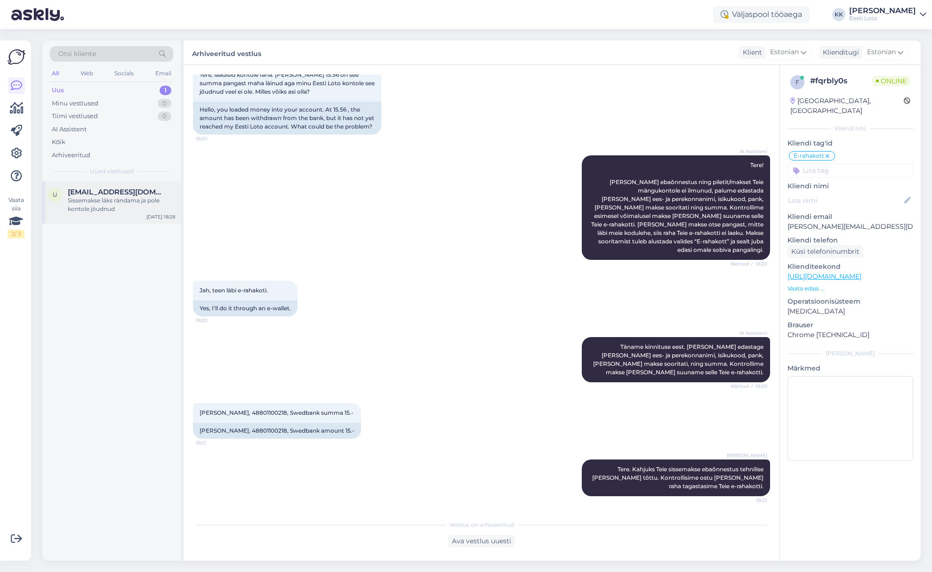
click at [94, 210] on div "Sissemakse läks rändama ja pole kontole jõudnud" at bounding box center [121, 204] width 107 height 17
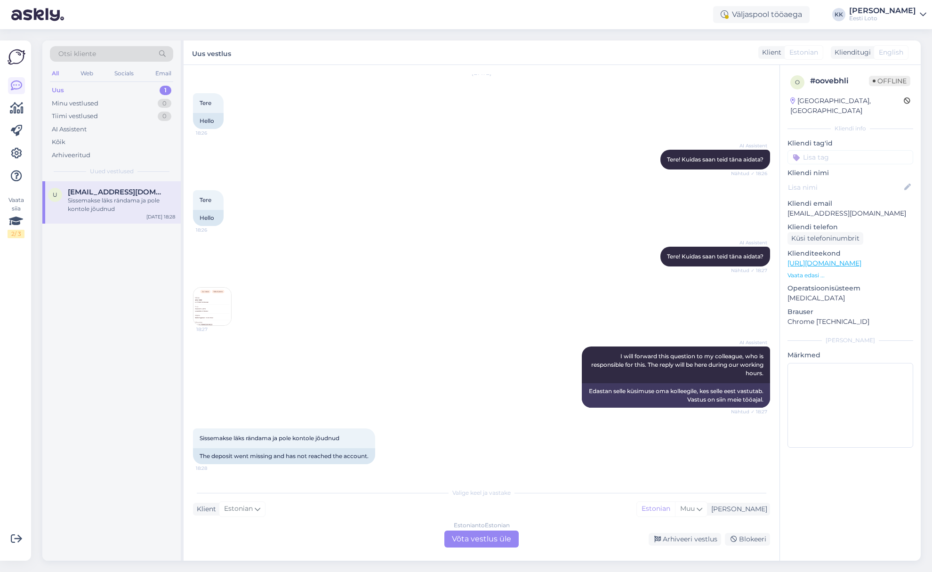
click at [476, 537] on div "Estonian to Estonian Võta vestlus üle" at bounding box center [481, 538] width 74 height 17
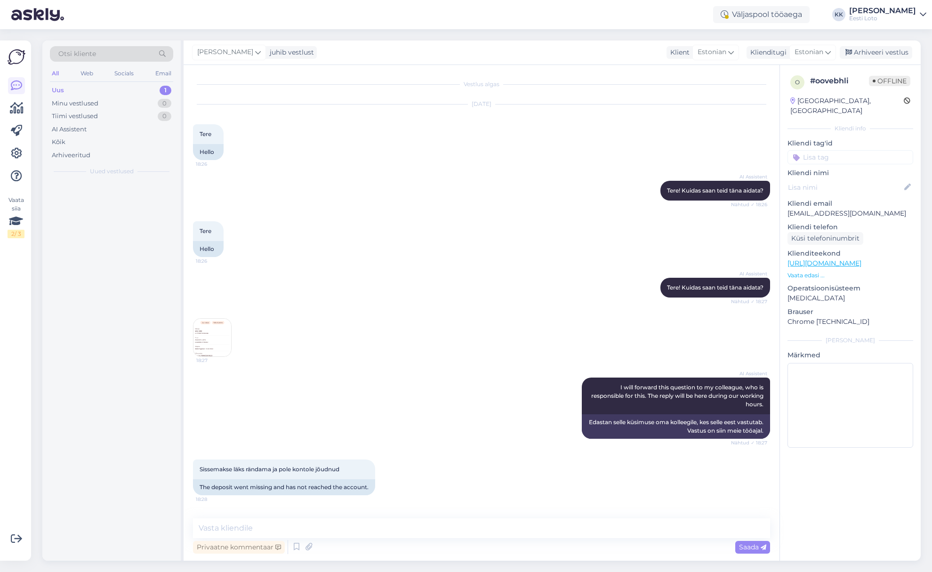
scroll to position [0, 0]
click at [386, 524] on textarea at bounding box center [481, 528] width 577 height 20
paste textarea "Tere. Kahjuks Teie sissemakse ebaõnnestus tehnilise [PERSON_NAME] tõttu. Kontro…"
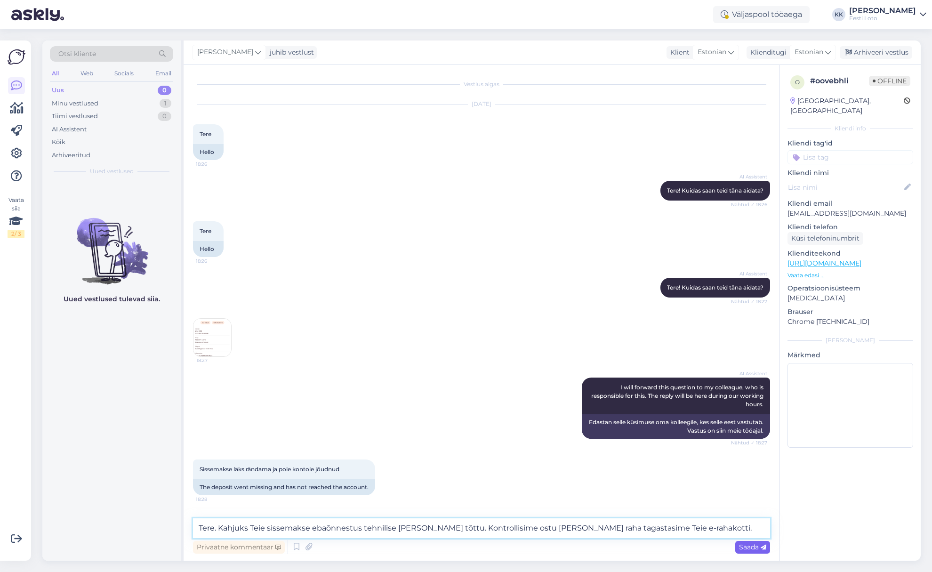
type textarea "Tere. Kahjuks Teie sissemakse ebaõnnestus tehnilise [PERSON_NAME] tõttu. Kontro…"
drag, startPoint x: 742, startPoint y: 542, endPoint x: 715, endPoint y: 543, distance: 27.3
click at [742, 542] on div "Saada" at bounding box center [752, 547] width 35 height 13
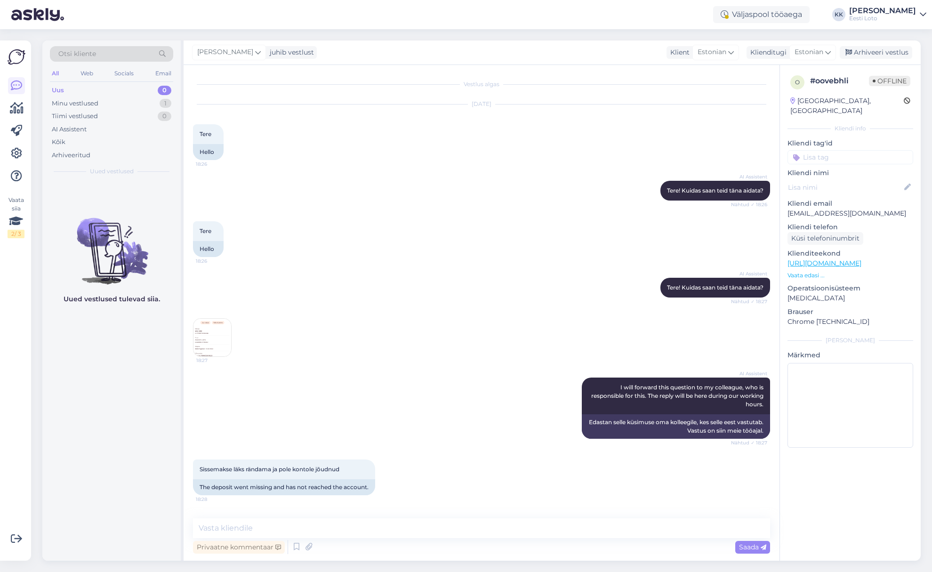
scroll to position [53, 0]
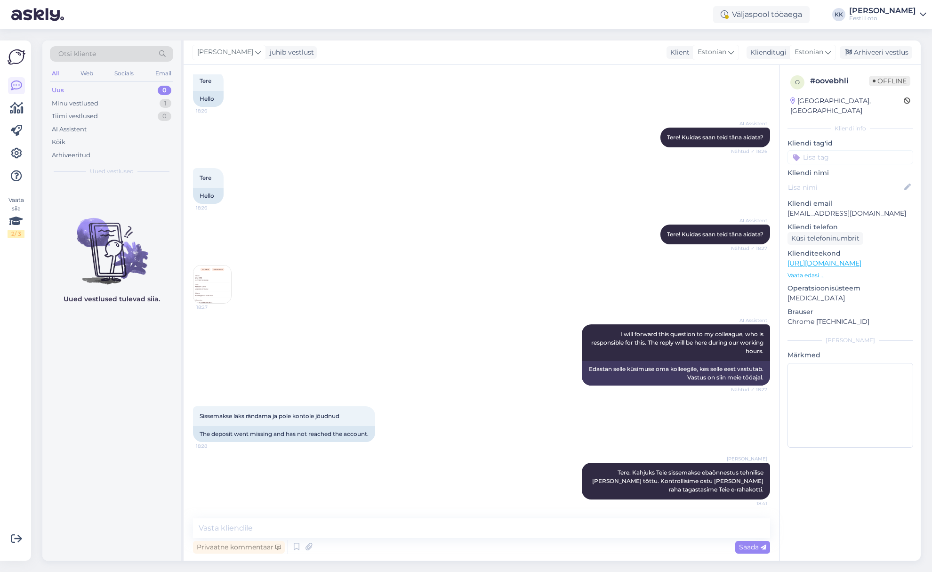
click at [847, 150] on input at bounding box center [850, 157] width 126 height 14
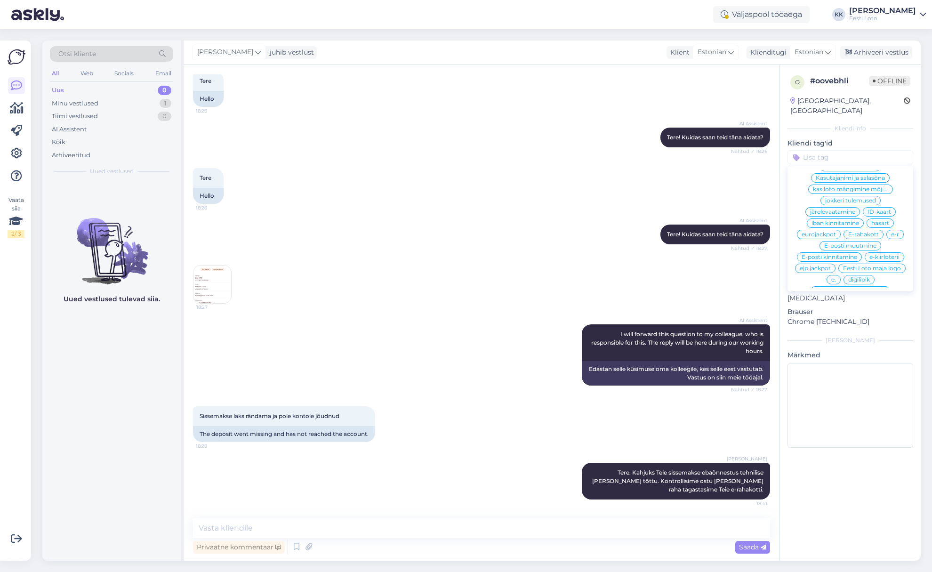
scroll to position [434, 0]
click at [863, 231] on span "E-rahakott" at bounding box center [863, 234] width 31 height 6
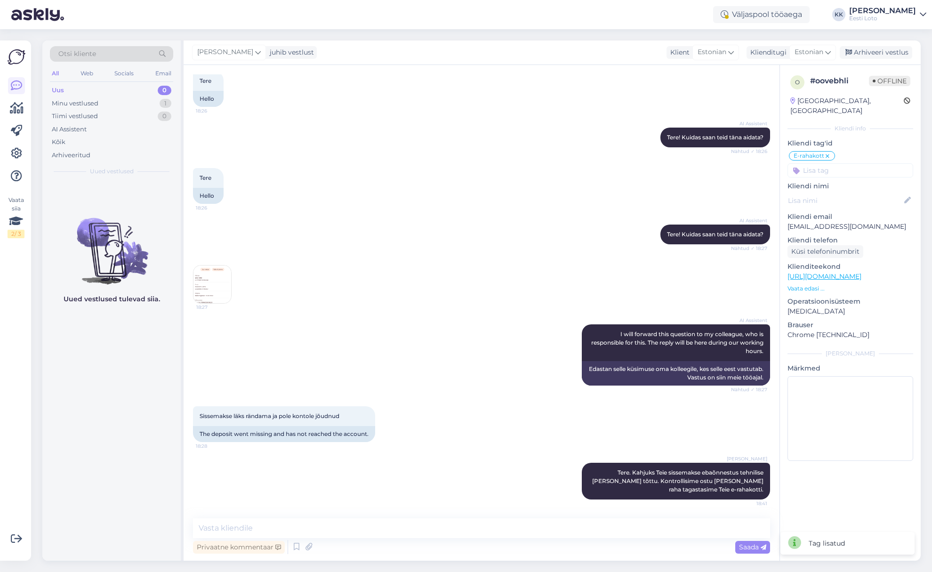
drag, startPoint x: 867, startPoint y: 53, endPoint x: 742, endPoint y: 45, distance: 124.9
click at [866, 53] on div "Arhiveeri vestlus" at bounding box center [875, 52] width 72 height 13
click at [75, 142] on div "Kõik" at bounding box center [111, 141] width 123 height 13
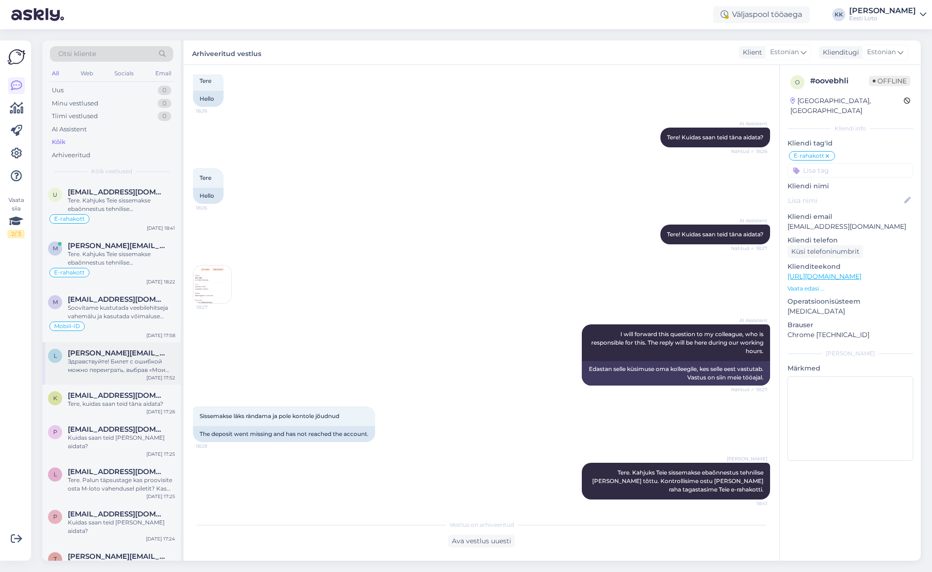
click at [70, 357] on span "[PERSON_NAME][EMAIL_ADDRESS][DOMAIN_NAME]" at bounding box center [117, 353] width 98 height 8
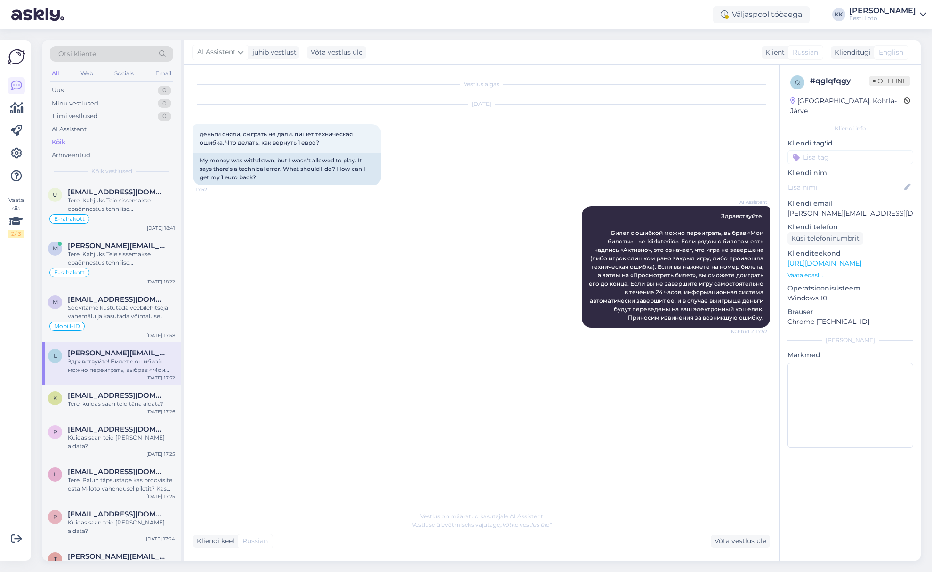
scroll to position [0, 0]
click at [64, 91] on div "Uus 0" at bounding box center [111, 90] width 123 height 13
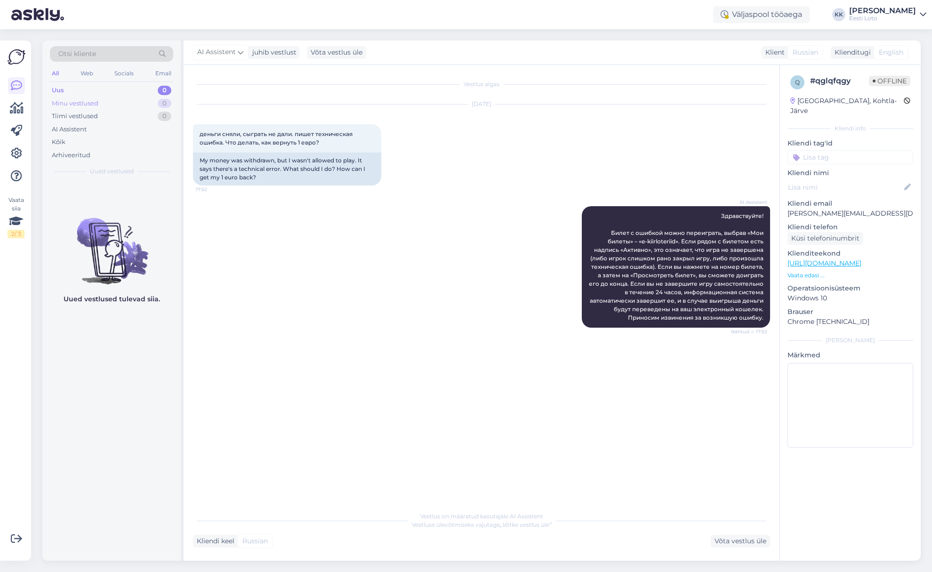
click at [101, 101] on div "Minu vestlused 0" at bounding box center [111, 103] width 123 height 13
click at [78, 153] on div "Arhiveeritud" at bounding box center [71, 155] width 39 height 9
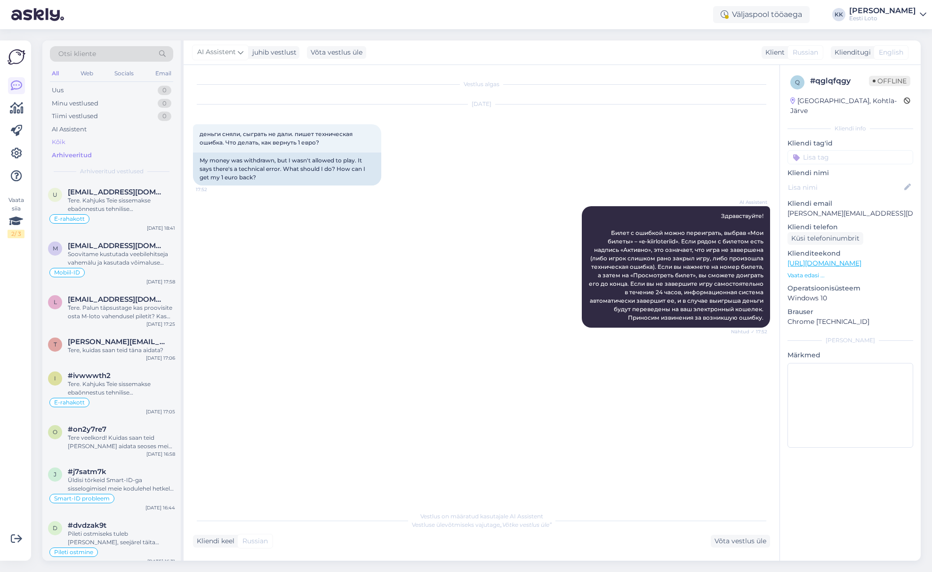
click at [80, 141] on div "Kõik" at bounding box center [111, 141] width 123 height 13
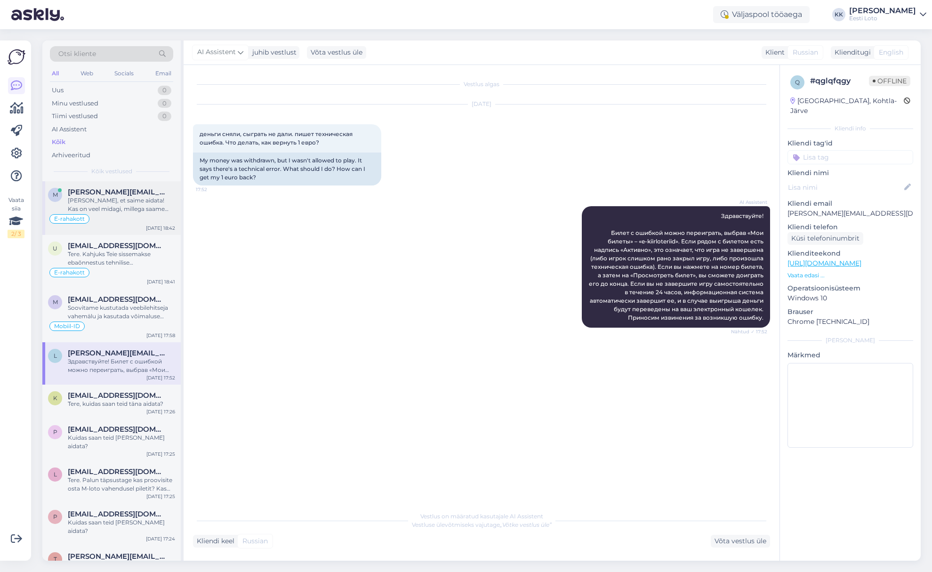
click at [145, 207] on div "[PERSON_NAME], et saime aidata! Kas on veel midagi, millega saame teid aidata?" at bounding box center [121, 204] width 107 height 17
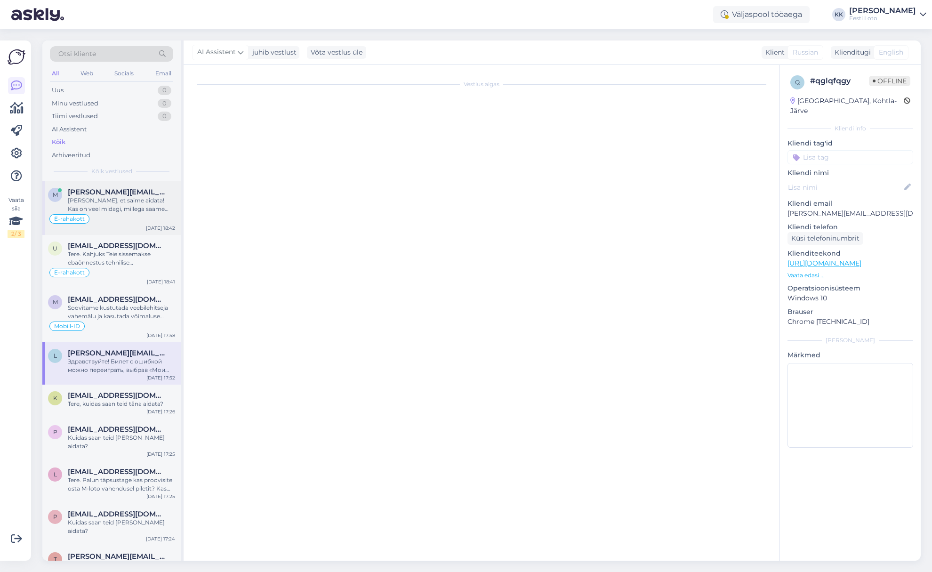
scroll to position [173, 0]
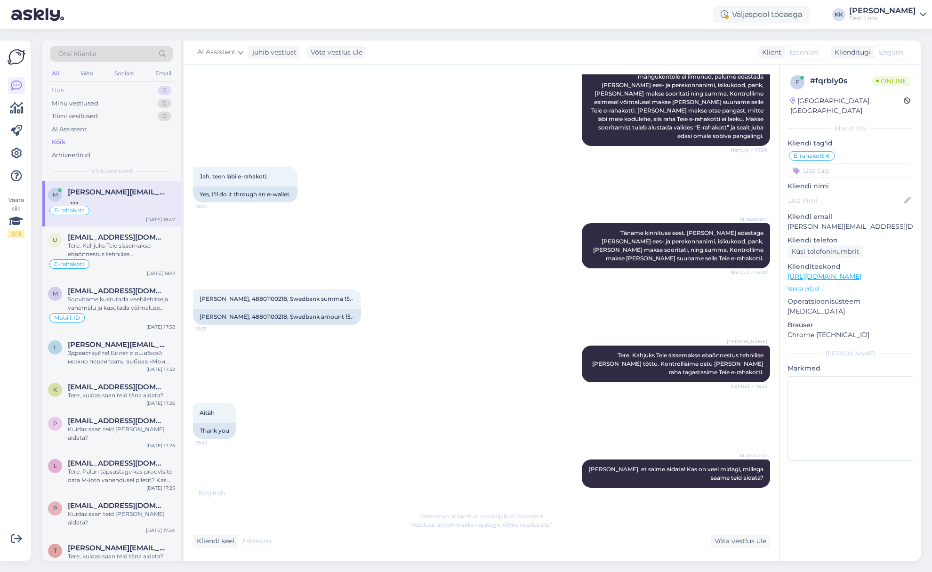
click at [106, 92] on div "Uus 0" at bounding box center [111, 90] width 123 height 13
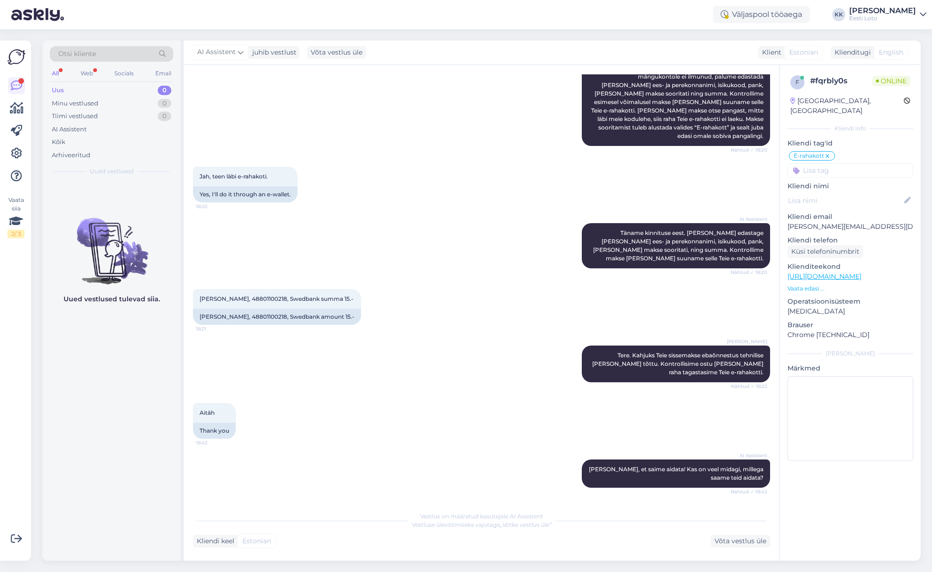
scroll to position [279, 0]
